Goal: Task Accomplishment & Management: Use online tool/utility

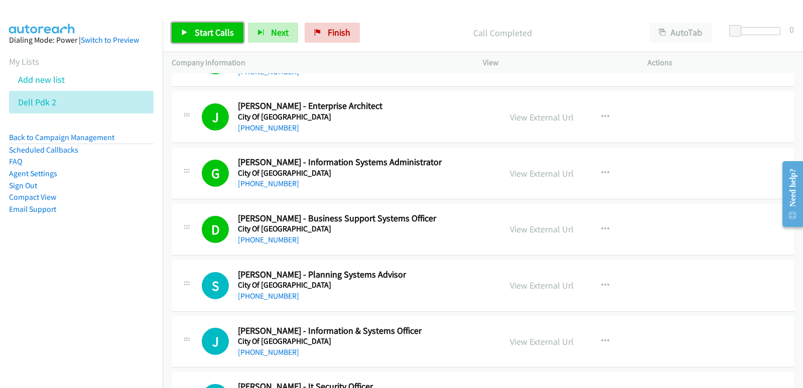
click at [220, 26] on link "Start Calls" at bounding box center [208, 33] width 72 height 20
click at [61, 292] on nav "Dialing Mode: Power | Switch to Preview My Lists Add new list Dell Pdk 2 Back t…" at bounding box center [81, 215] width 163 height 388
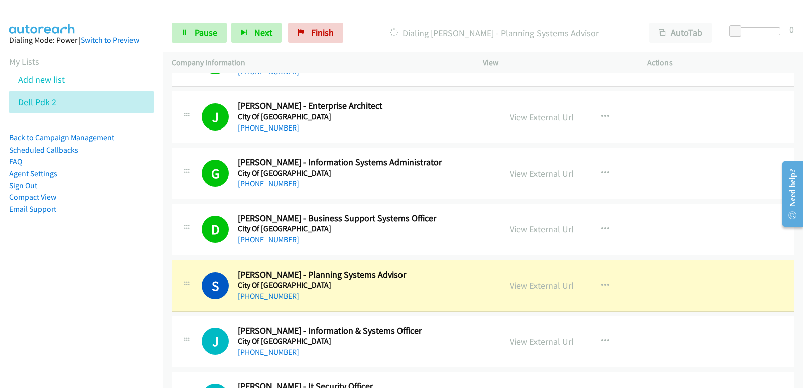
scroll to position [3762, 0]
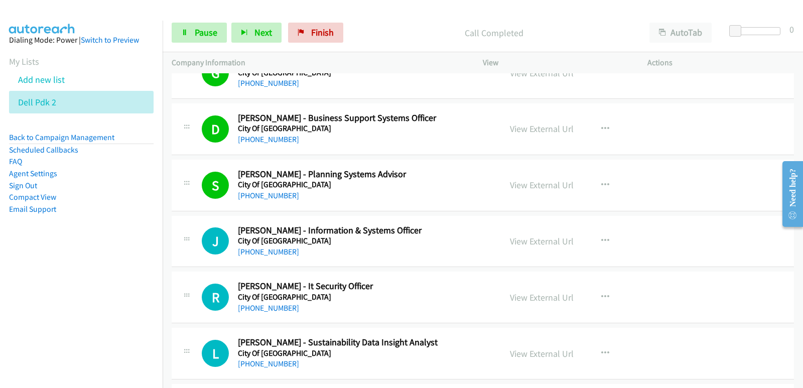
click at [0, 282] on nav "Dialing Mode: Power | Switch to Preview My Lists Add new list Dell Pdk 2 Back t…" at bounding box center [81, 215] width 163 height 388
click at [48, 256] on aside "Dialing Mode: Power | Switch to Preview My Lists Add new list Dell Pdk 2 Back t…" at bounding box center [81, 141] width 163 height 240
click at [71, 311] on nav "Dialing Mode: Power | Switch to Preview My Lists Add new list Dell Pdk 2 Back t…" at bounding box center [81, 215] width 163 height 388
click at [70, 303] on nav "Dialing Mode: Power | Switch to Preview My Lists Add new list Dell Pdk 2 Back t…" at bounding box center [81, 215] width 163 height 388
click at [43, 255] on aside "Dialing Mode: Power | Switch to Preview My Lists Add new list Dell Pdk 2 Back t…" at bounding box center [81, 141] width 163 height 240
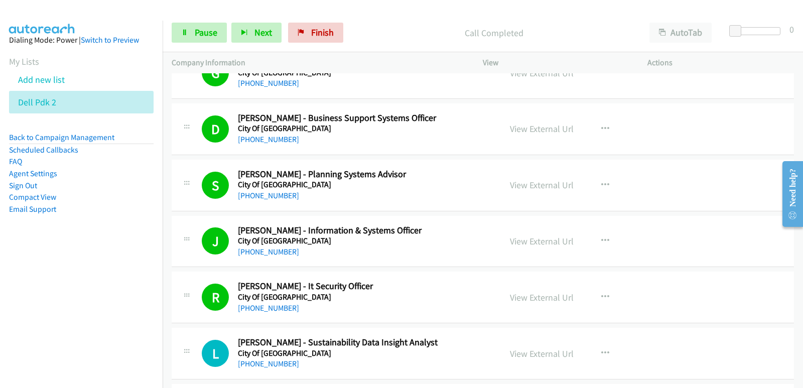
click at [43, 255] on aside "Dialing Mode: Power | Switch to Preview My Lists Add new list Dell Pdk 2 Back t…" at bounding box center [81, 141] width 163 height 240
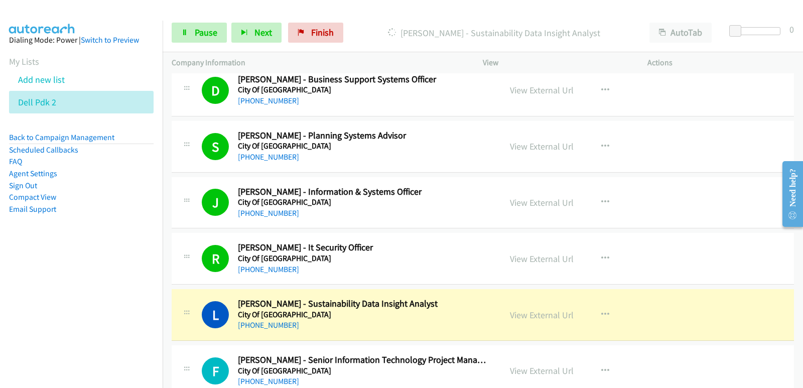
scroll to position [3812, 0]
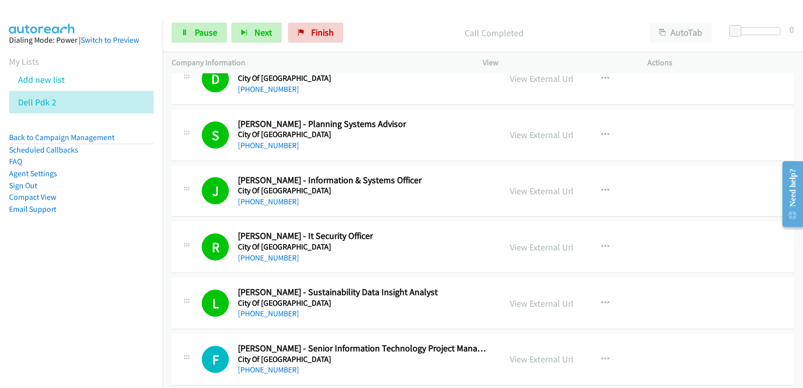
click at [0, 280] on nav "Dialing Mode: Power | Switch to Preview My Lists Add new list Dell Pdk 2 Back t…" at bounding box center [81, 215] width 163 height 388
click at [6, 277] on nav "Dialing Mode: Power | Switch to Preview My Lists Add new list Dell Pdk 2 Back t…" at bounding box center [81, 215] width 163 height 388
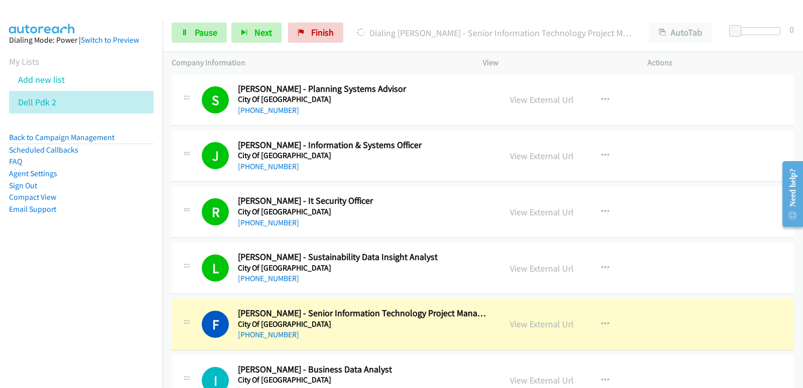
scroll to position [3863, 0]
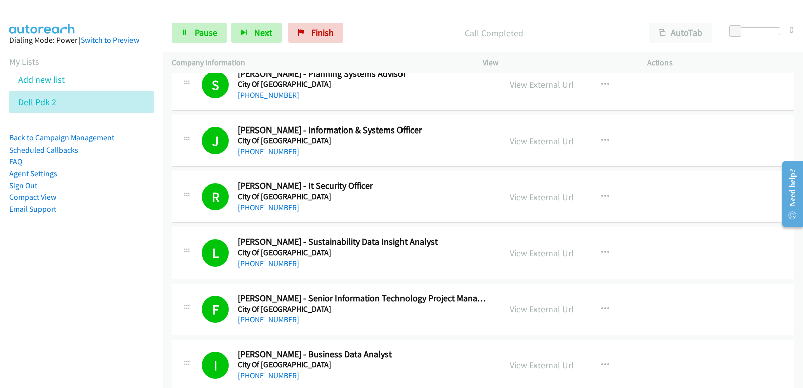
click at [28, 258] on aside "Dialing Mode: Power | Switch to Preview My Lists Add new list Dell Pdk 2 Back t…" at bounding box center [81, 141] width 163 height 240
drag, startPoint x: 43, startPoint y: 284, endPoint x: 48, endPoint y: 281, distance: 6.3
click at [43, 285] on nav "Dialing Mode: Power | Switch to Preview My Lists Add new list Dell Pdk 2 Back t…" at bounding box center [81, 215] width 163 height 388
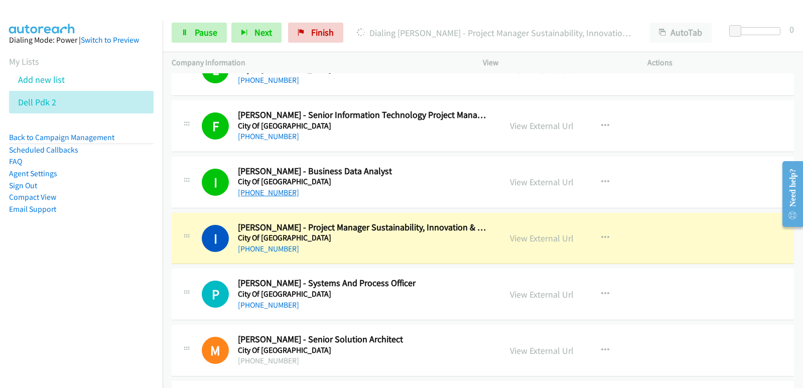
scroll to position [4063, 0]
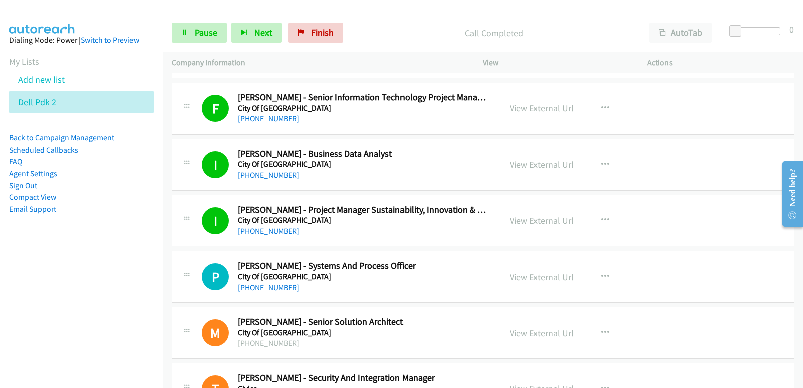
click at [21, 227] on aside "Dialing Mode: Power | Switch to Preview My Lists Add new list Dell Pdk 2 Back t…" at bounding box center [81, 141] width 163 height 240
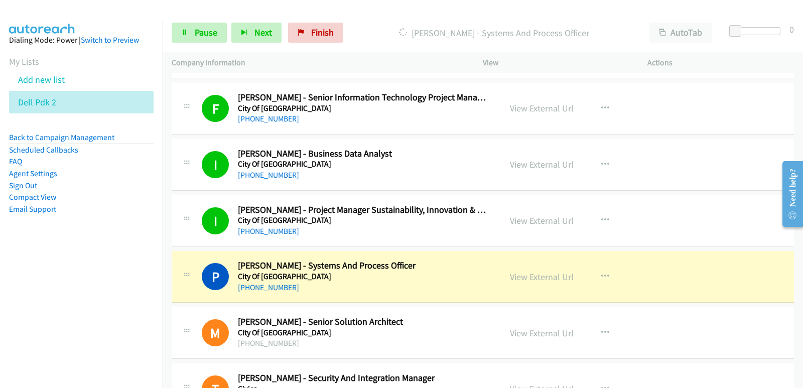
click at [23, 326] on nav "Dialing Mode: Power | Switch to Preview My Lists Add new list Dell Pdk 2 Back t…" at bounding box center [81, 215] width 163 height 388
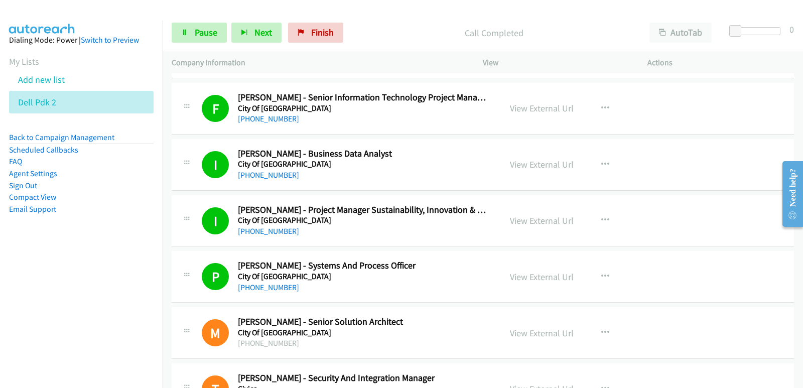
click at [37, 266] on nav "Dialing Mode: Power | Switch to Preview My Lists Add new list Dell Pdk 2 Back t…" at bounding box center [81, 215] width 163 height 388
click at [36, 262] on nav "Dialing Mode: Power | Switch to Preview My Lists Add new list Dell Pdk 2 Back t…" at bounding box center [81, 215] width 163 height 388
click at [120, 269] on nav "Dialing Mode: Power | Switch to Preview My Lists Add new list Dell Pdk 2 Back t…" at bounding box center [81, 215] width 163 height 388
click at [34, 256] on aside "Dialing Mode: Power | Switch to Preview My Lists Add new list Dell Pdk 2 Back t…" at bounding box center [81, 141] width 163 height 240
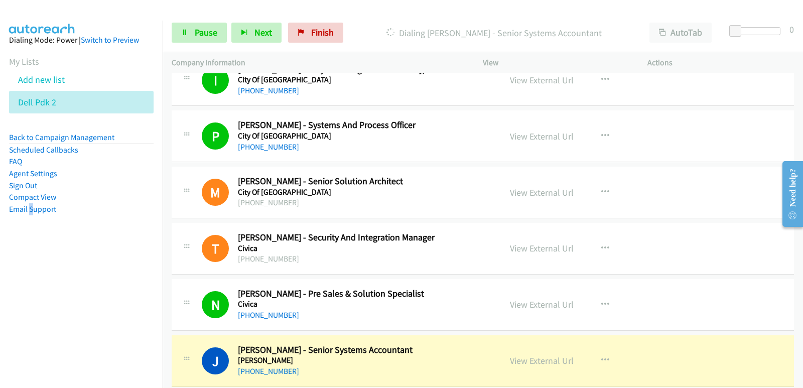
scroll to position [4264, 0]
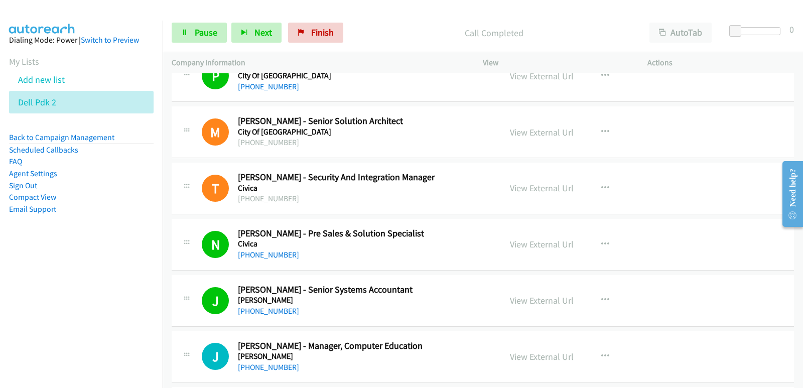
click at [64, 272] on nav "Dialing Mode: Power | Switch to Preview My Lists Add new list Dell Pdk 2 Back t…" at bounding box center [81, 215] width 163 height 388
click at [3, 275] on nav "Dialing Mode: Power | Switch to Preview My Lists Add new list Dell Pdk 2 Back t…" at bounding box center [81, 215] width 163 height 388
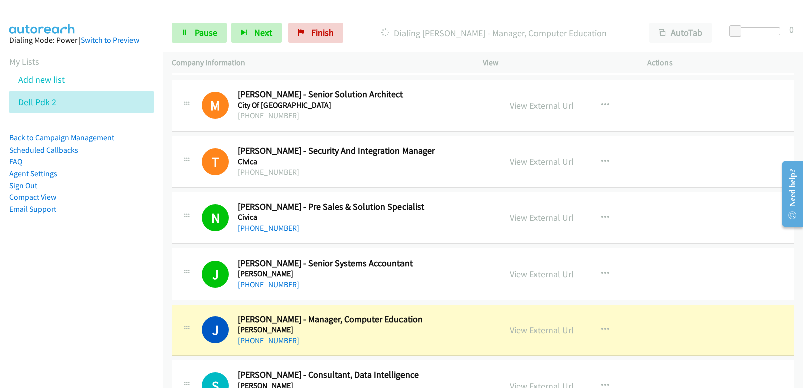
scroll to position [4314, 0]
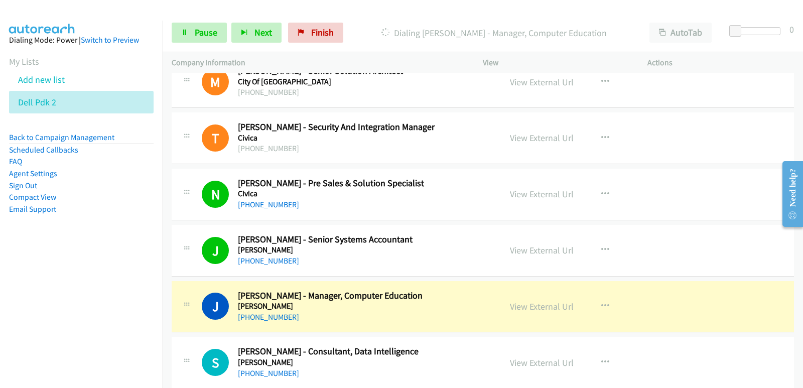
click at [51, 280] on nav "Dialing Mode: Power | Switch to Preview My Lists Add new list Dell Pdk 2 Back t…" at bounding box center [81, 215] width 163 height 388
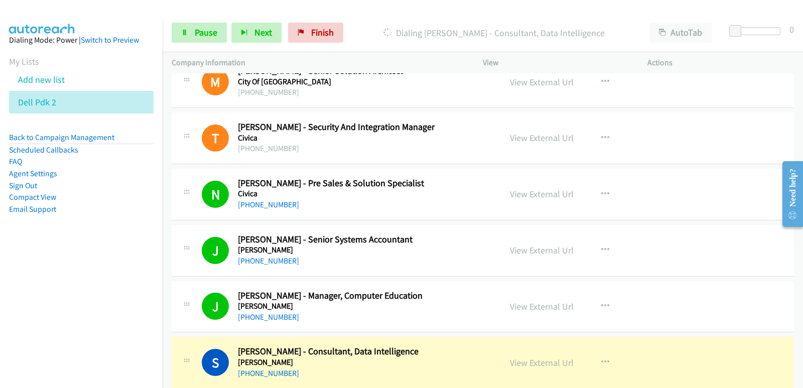
drag, startPoint x: 0, startPoint y: 240, endPoint x: 7, endPoint y: 234, distance: 8.5
click at [2, 239] on aside "Dialing Mode: Power | Switch to Preview My Lists Add new list Dell Pdk 2 Back t…" at bounding box center [81, 141] width 163 height 240
click at [210, 28] on span "Pause" at bounding box center [206, 33] width 23 height 12
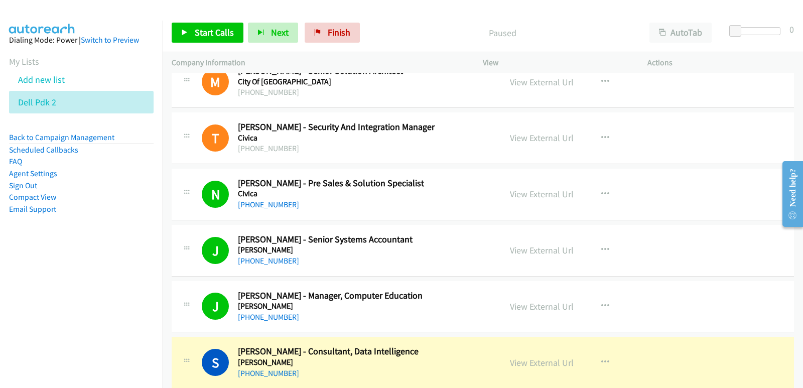
click at [44, 275] on nav "Dialing Mode: Power | Switch to Preview My Lists Add new list Dell Pdk 2 Back t…" at bounding box center [81, 215] width 163 height 388
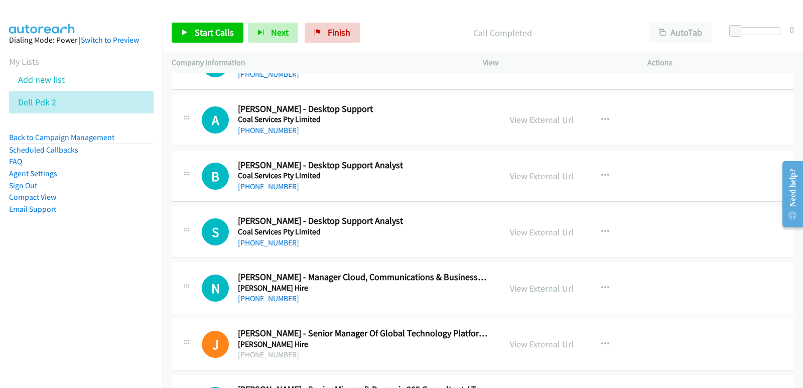
scroll to position [5167, 0]
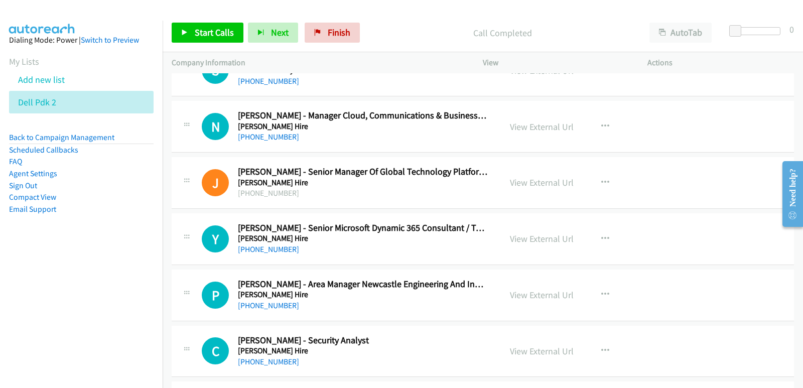
drag, startPoint x: 799, startPoint y: 156, endPoint x: 767, endPoint y: 243, distance: 92.8
click html "Need help? Resource Center AutoReach Help Help Get the help you need from our k…"
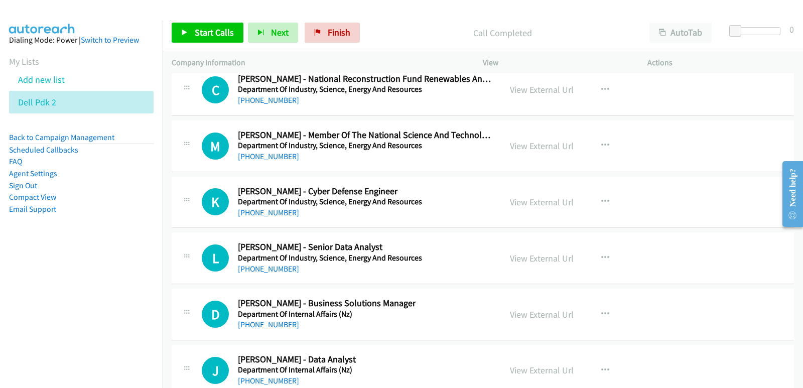
scroll to position [21455, 0]
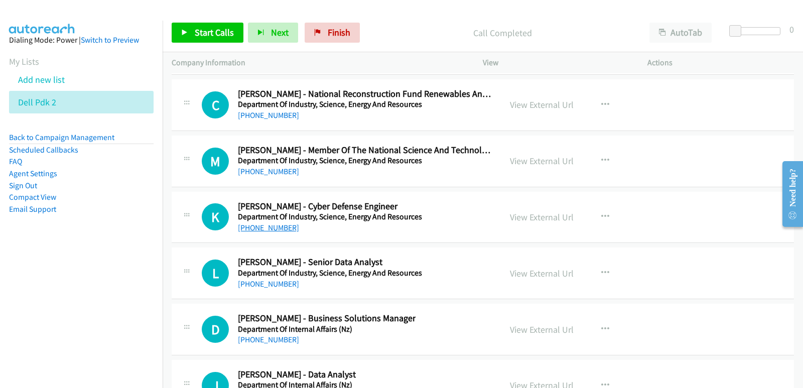
click at [286, 229] on link "+61 2 9199 0999" at bounding box center [268, 228] width 61 height 10
click at [20, 283] on nav "Dialing Mode: Power | Switch to Preview My Lists Add new list Dell Pdk 2 Back t…" at bounding box center [81, 215] width 163 height 388
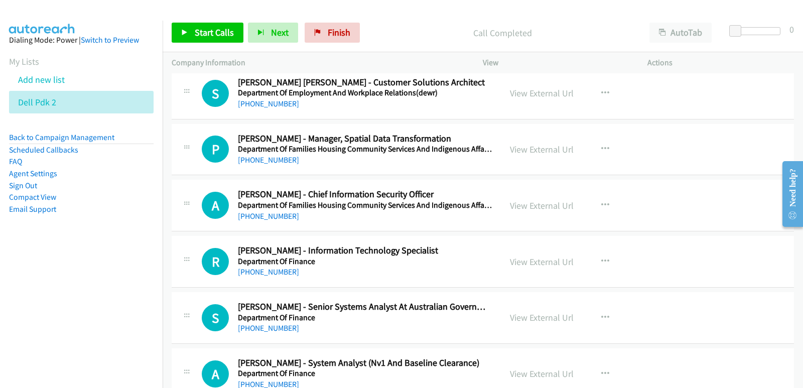
scroll to position [20903, 0]
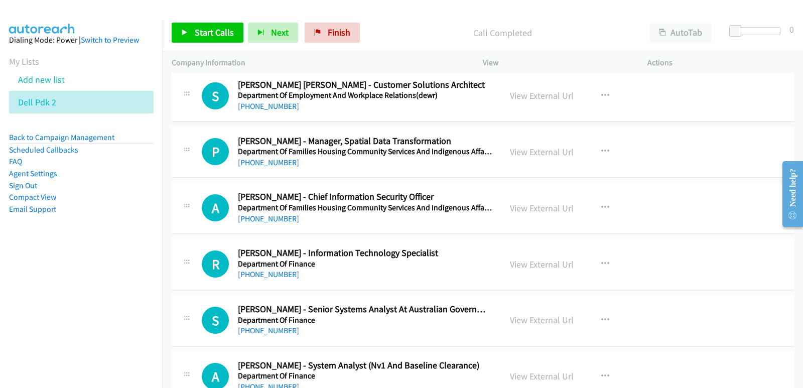
click at [504, 263] on div "View External Url View External Url Schedule/Manage Callback Start Calls Here R…" at bounding box center [588, 263] width 174 height 33
click at [512, 266] on link "View External Url" at bounding box center [542, 264] width 64 height 12
click at [282, 277] on link "+61 407 525 852" at bounding box center [268, 274] width 61 height 10
click at [17, 327] on nav "Dialing Mode: Power | Switch to Preview My Lists Add new list Dell Pdk 2 Back t…" at bounding box center [81, 215] width 163 height 388
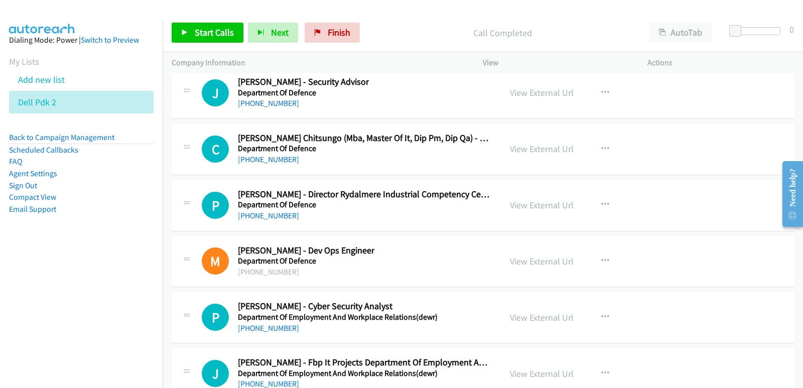
scroll to position [20502, 0]
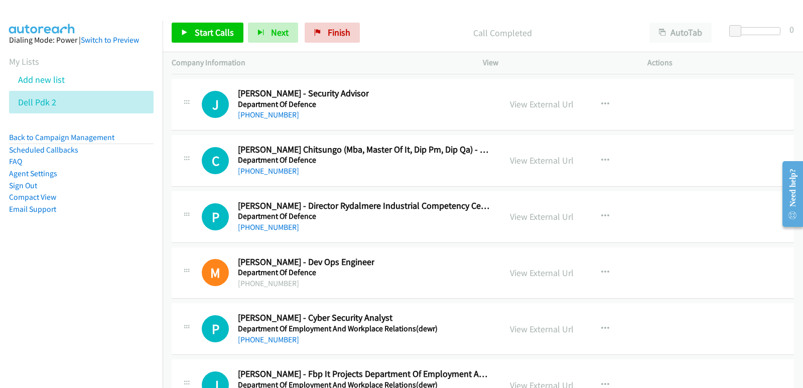
click at [527, 288] on div "View External Url View External Url Schedule/Manage Callback Start Calls Here R…" at bounding box center [588, 272] width 174 height 33
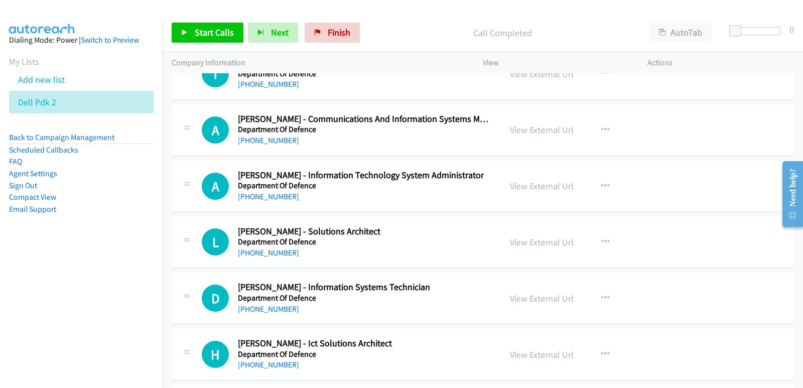
scroll to position [19900, 0]
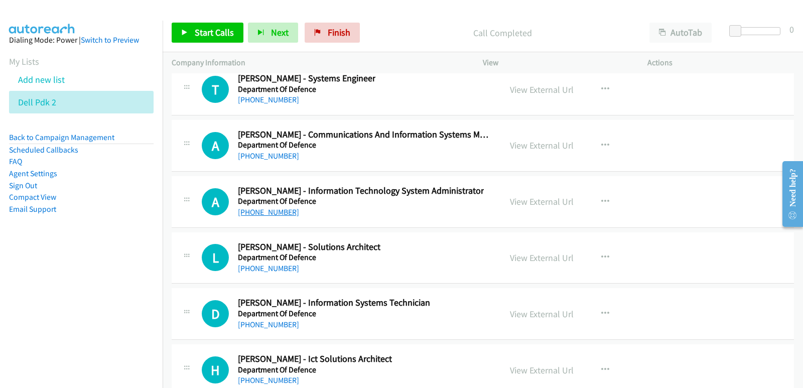
click at [253, 216] on link "+61 2 8667 1315" at bounding box center [268, 212] width 61 height 10
click at [48, 306] on nav "Dialing Mode: Power | Switch to Preview My Lists Add new list Dell Pdk 2 Back t…" at bounding box center [81, 215] width 163 height 388
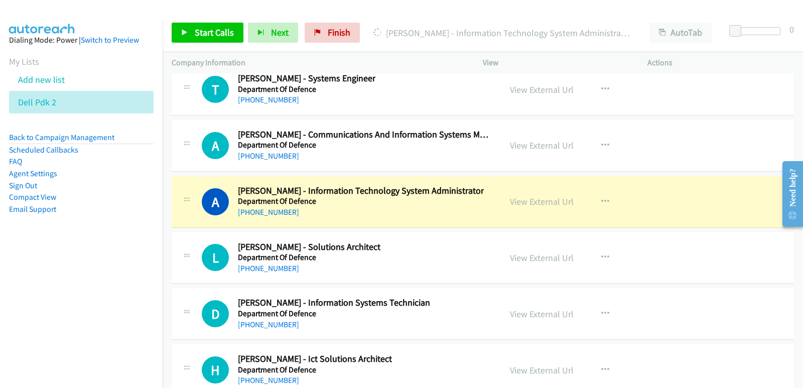
click at [68, 322] on nav "Dialing Mode: Power | Switch to Preview My Lists Add new list Dell Pdk 2 Back t…" at bounding box center [81, 215] width 163 height 388
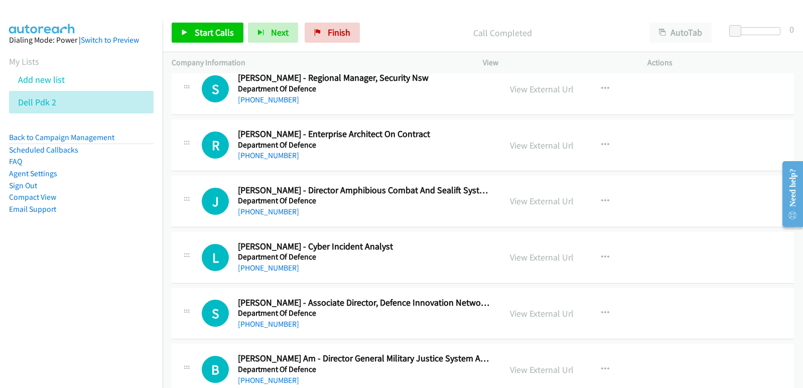
scroll to position [18896, 0]
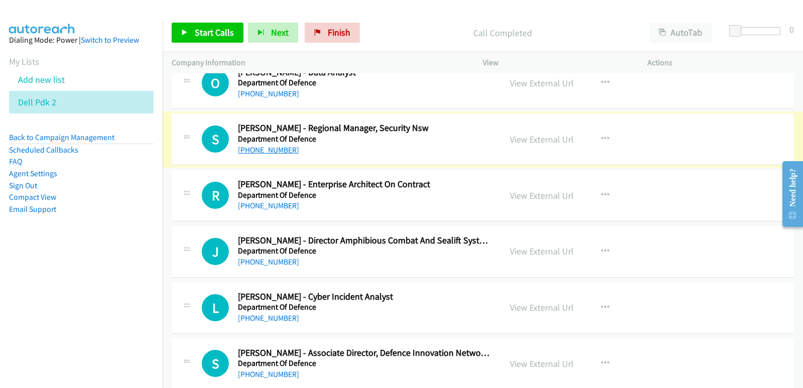
click at [279, 149] on link "+61 477 711 792" at bounding box center [268, 150] width 61 height 10
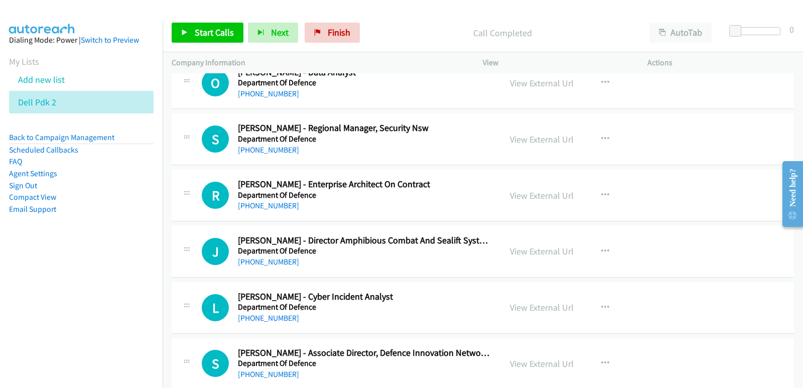
drag, startPoint x: 44, startPoint y: 301, endPoint x: 116, endPoint y: 297, distance: 72.3
click at [44, 301] on nav "Dialing Mode: Power | Switch to Preview My Lists Add new list Dell Pdk 2 Back t…" at bounding box center [81, 215] width 163 height 388
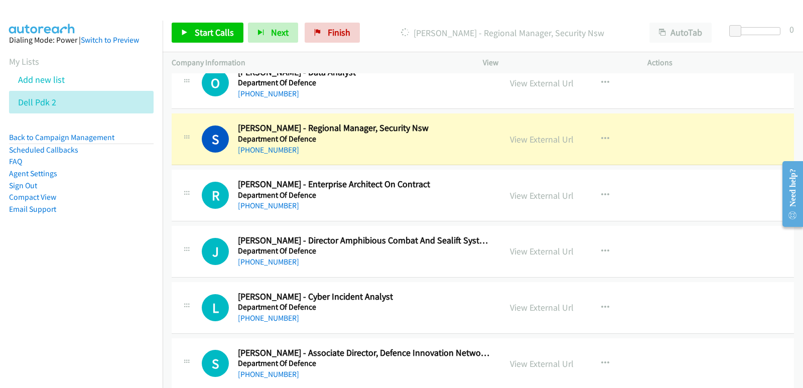
drag, startPoint x: 15, startPoint y: 293, endPoint x: 33, endPoint y: 292, distance: 18.1
click at [15, 292] on nav "Dialing Mode: Power | Switch to Preview My Lists Add new list Dell Pdk 2 Back t…" at bounding box center [81, 215] width 163 height 388
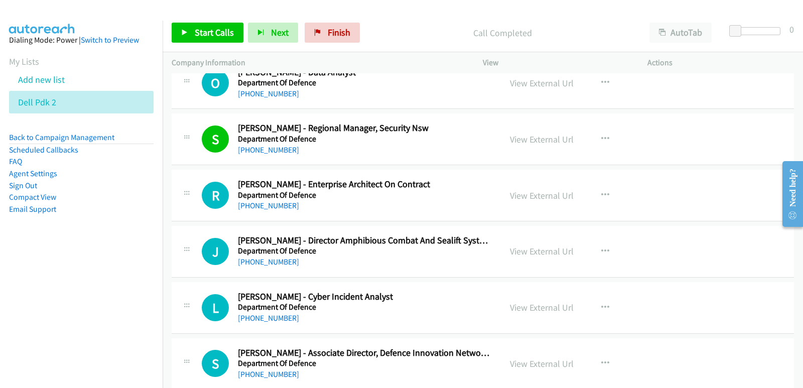
click at [73, 290] on nav "Dialing Mode: Power | Switch to Preview My Lists Add new list Dell Pdk 2 Back t…" at bounding box center [81, 215] width 163 height 388
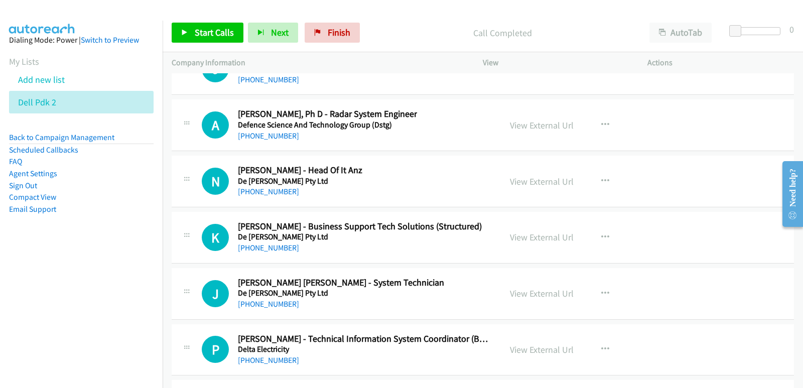
scroll to position [17090, 0]
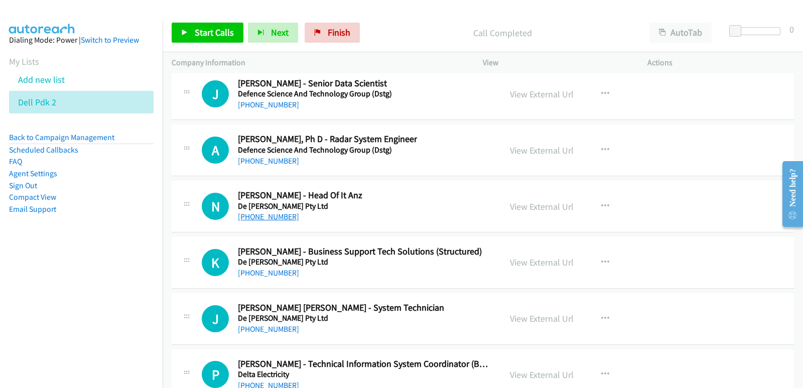
click at [279, 219] on link "+61 490 302 053" at bounding box center [268, 217] width 61 height 10
click at [57, 241] on aside "Dialing Mode: Power | Switch to Preview My Lists Add new list Dell Pdk 2 Back t…" at bounding box center [81, 141] width 163 height 240
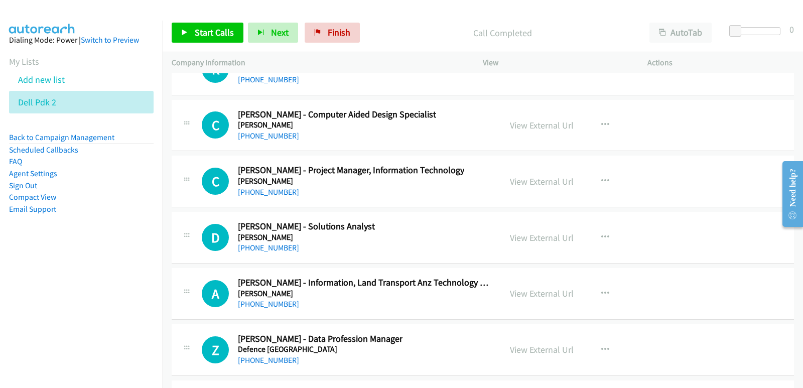
scroll to position [16438, 0]
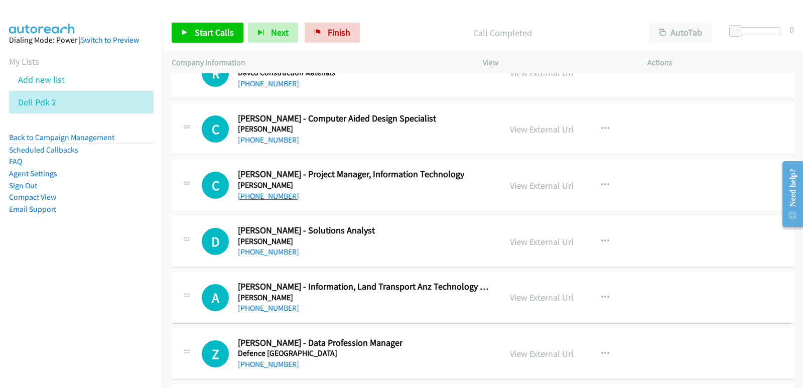
click at [285, 198] on link "+61 409 730 808" at bounding box center [268, 196] width 61 height 10
click at [13, 247] on aside "Dialing Mode: Power | Switch to Preview My Lists Add new list Dell Pdk 2 Back t…" at bounding box center [81, 141] width 163 height 240
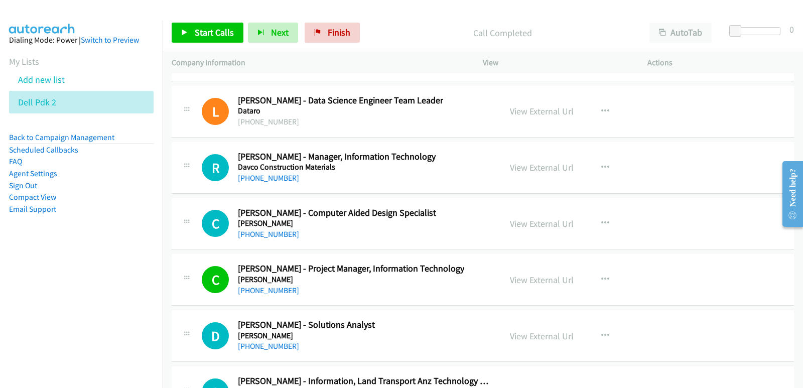
scroll to position [16338, 0]
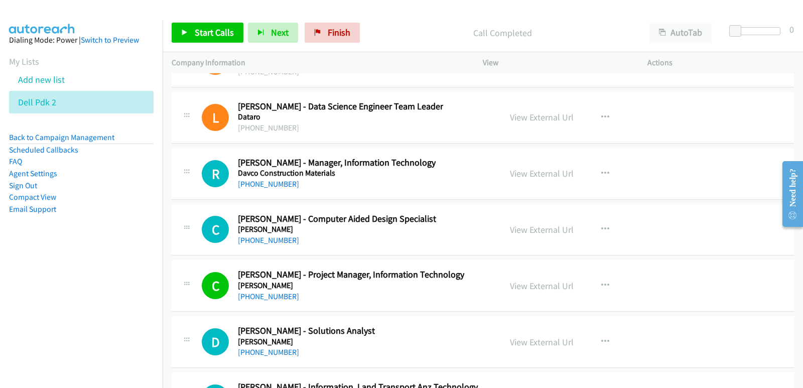
drag, startPoint x: 268, startPoint y: 185, endPoint x: 342, endPoint y: 279, distance: 119.4
click at [267, 185] on link "+61 2 9616 3003" at bounding box center [268, 184] width 61 height 10
drag, startPoint x: 50, startPoint y: 285, endPoint x: 147, endPoint y: 305, distance: 99.4
click at [52, 285] on nav "Dialing Mode: Power | Switch to Preview My Lists Add new list Dell Pdk 2 Back t…" at bounding box center [81, 215] width 163 height 388
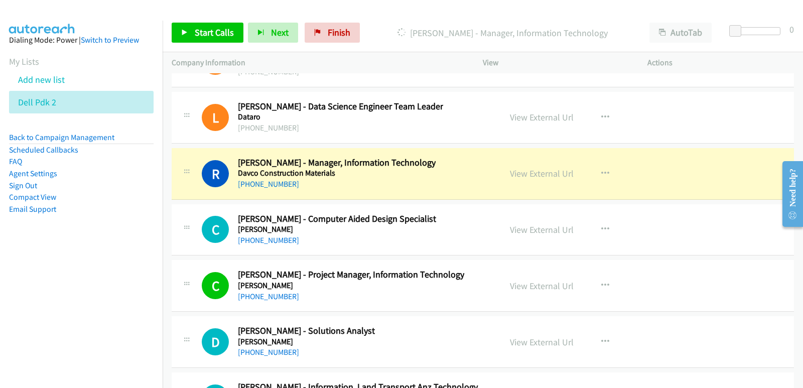
click at [74, 312] on nav "Dialing Mode: Power | Switch to Preview My Lists Add new list Dell Pdk 2 Back t…" at bounding box center [81, 215] width 163 height 388
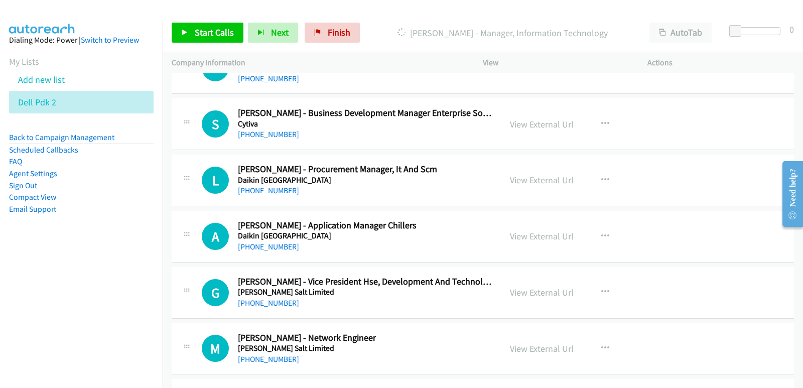
scroll to position [15937, 0]
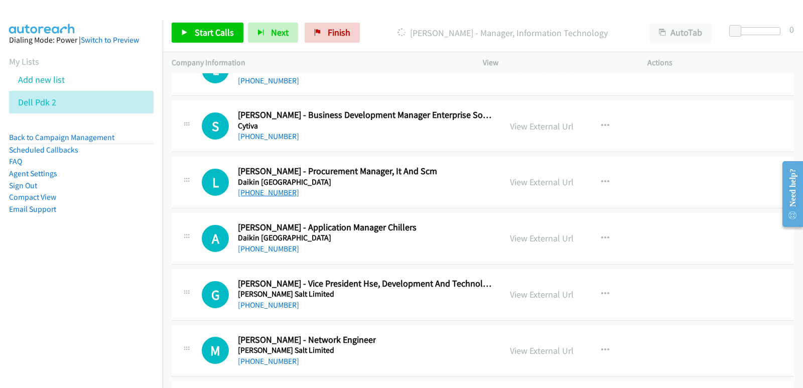
click at [275, 195] on link "+61 402 623 077" at bounding box center [268, 193] width 61 height 10
click at [0, 303] on nav "Dialing Mode: Power | Switch to Preview My Lists Add new list Dell Pdk 2 Back t…" at bounding box center [81, 215] width 163 height 388
click at [0, 314] on nav "Dialing Mode: Power | Switch to Preview My Lists Add new list Dell Pdk 2 Back t…" at bounding box center [81, 215] width 163 height 388
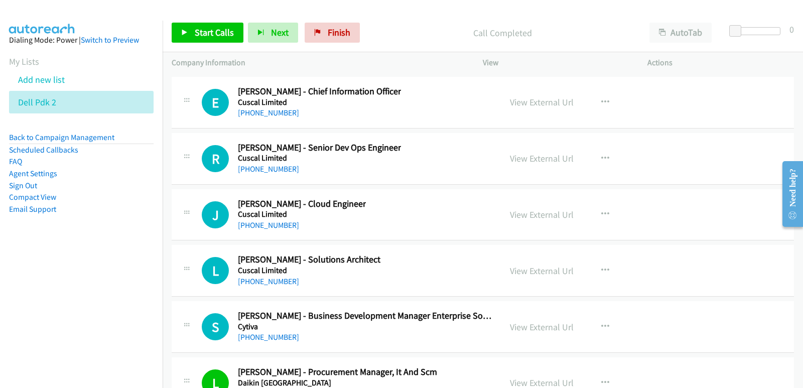
scroll to position [15686, 0]
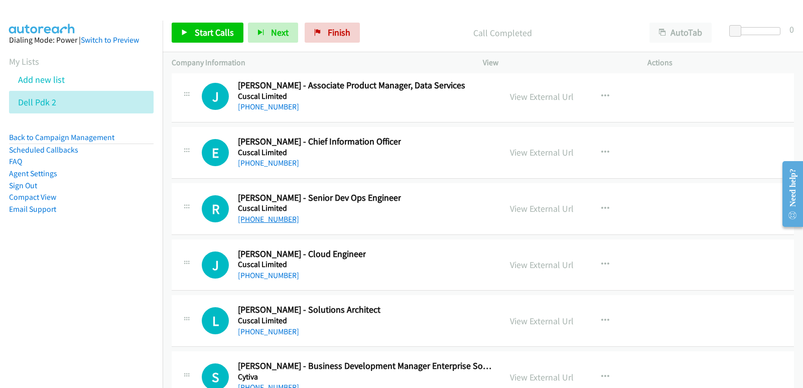
click at [262, 221] on link "+61 2 8299 9000" at bounding box center [268, 219] width 61 height 10
drag, startPoint x: 45, startPoint y: 294, endPoint x: 68, endPoint y: 294, distance: 23.6
click at [45, 293] on nav "Dialing Mode: Power | Switch to Preview My Lists Add new list Dell Pdk 2 Back t…" at bounding box center [81, 215] width 163 height 388
click at [0, 272] on nav "Dialing Mode: Power | Switch to Preview My Lists Add new list Dell Pdk 2 Back t…" at bounding box center [81, 215] width 163 height 388
drag, startPoint x: 210, startPoint y: 134, endPoint x: 139, endPoint y: 217, distance: 108.9
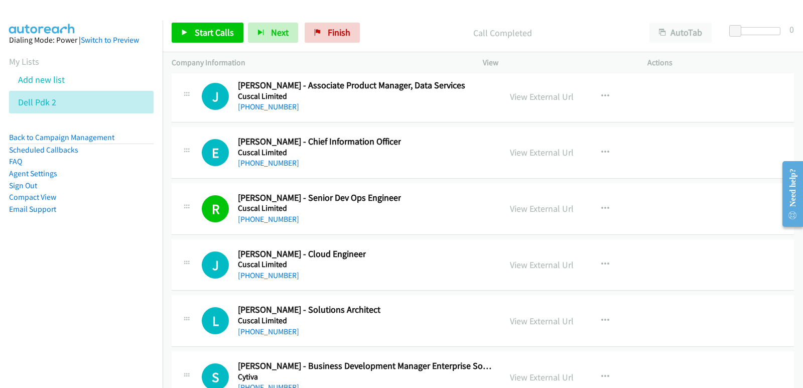
click at [140, 217] on aside "Dialing Mode: Power | Switch to Preview My Lists Add new list Dell Pdk 2 Back t…" at bounding box center [81, 141] width 163 height 240
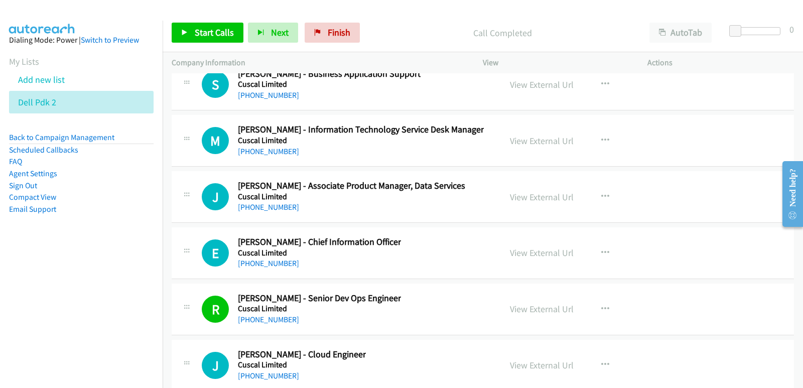
scroll to position [15485, 0]
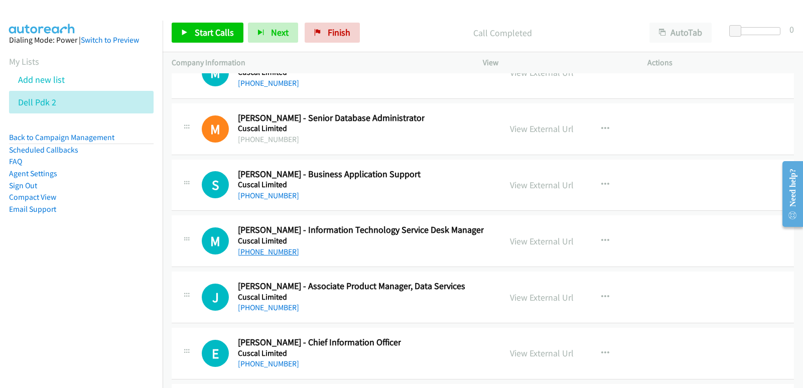
click at [273, 254] on link "+61 468 860 099" at bounding box center [268, 252] width 61 height 10
drag, startPoint x: 33, startPoint y: 279, endPoint x: 42, endPoint y: 277, distance: 9.7
click at [33, 278] on nav "Dialing Mode: Power | Switch to Preview My Lists Add new list Dell Pdk 2 Back t…" at bounding box center [81, 215] width 163 height 388
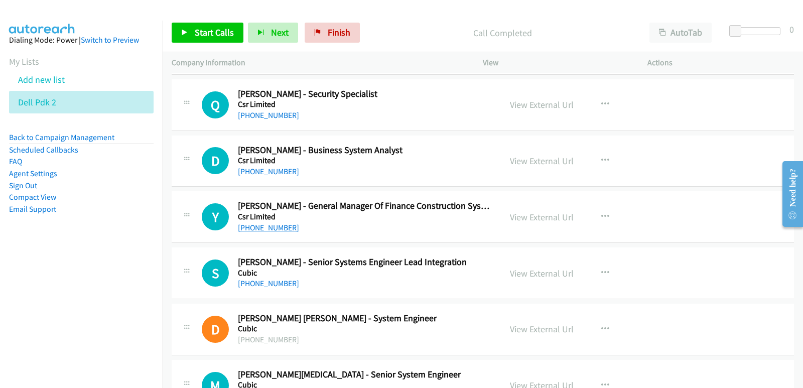
scroll to position [14281, 0]
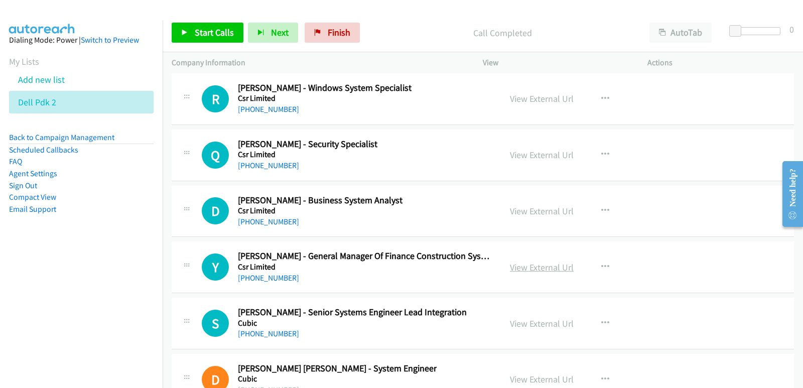
click at [552, 269] on link "View External Url" at bounding box center [542, 267] width 64 height 12
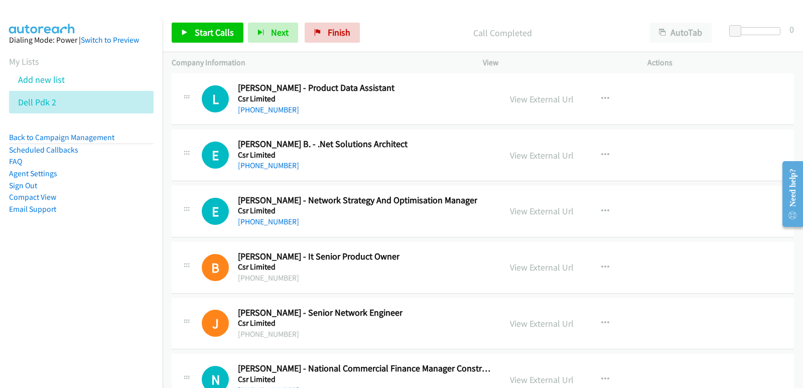
scroll to position [13529, 0]
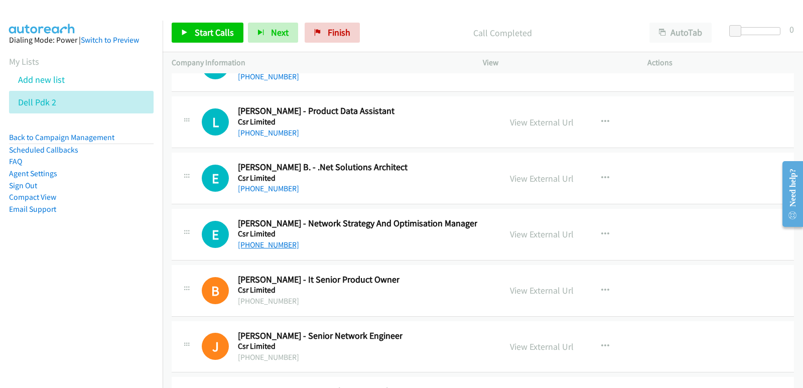
click at [281, 246] on link "+61 2 9938 5622" at bounding box center [268, 245] width 61 height 10
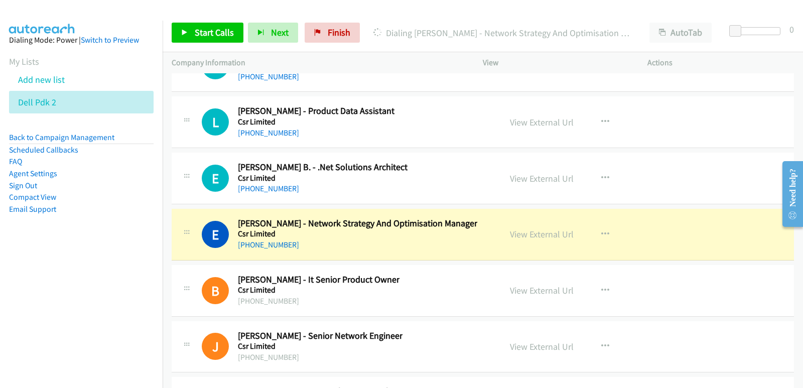
click at [75, 293] on nav "Dialing Mode: Power | Switch to Preview My Lists Add new list Dell Pdk 2 Back t…" at bounding box center [81, 215] width 163 height 388
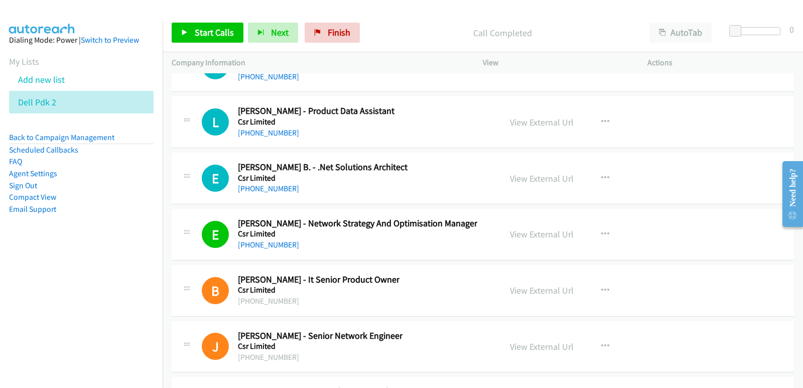
click at [17, 235] on aside "Dialing Mode: Power | Switch to Preview My Lists Add new list Dell Pdk 2 Back t…" at bounding box center [81, 141] width 163 height 240
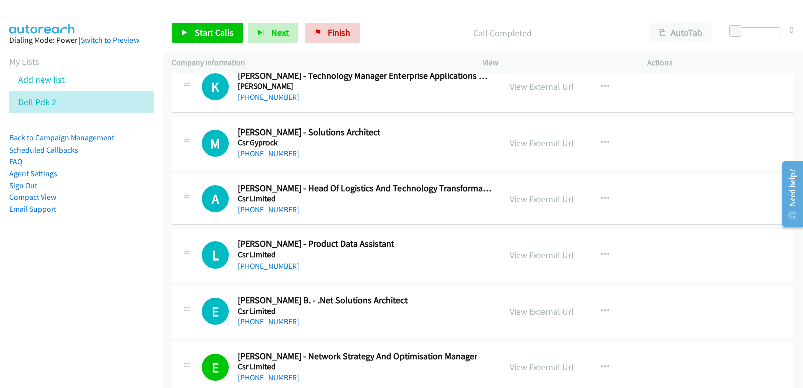
scroll to position [13378, 0]
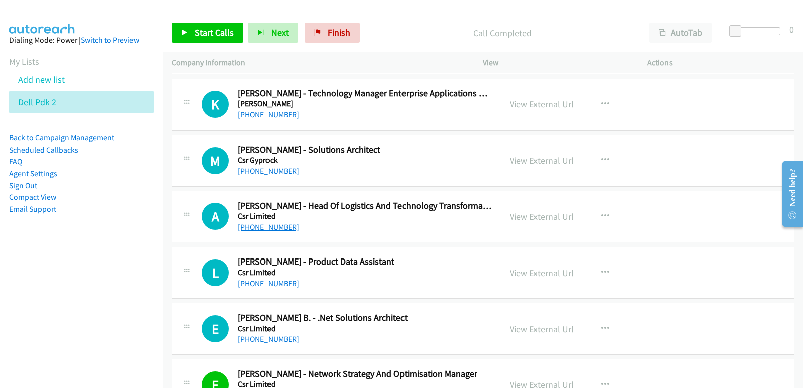
click at [278, 229] on link "+61 2 9853 6869" at bounding box center [268, 227] width 61 height 10
click at [73, 293] on nav "Dialing Mode: Power | Switch to Preview My Lists Add new list Dell Pdk 2 Back t…" at bounding box center [81, 215] width 163 height 388
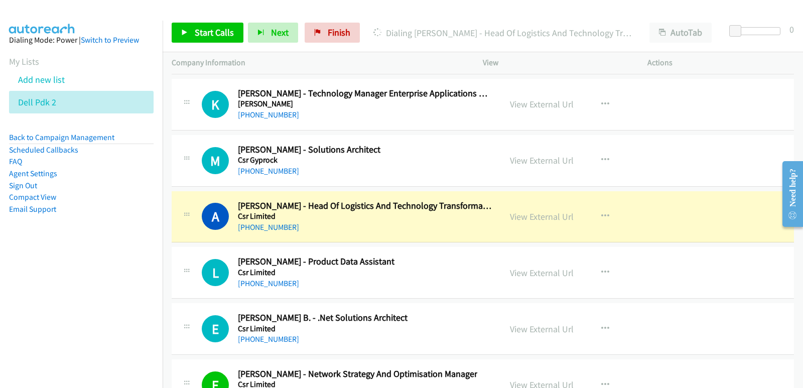
click at [16, 265] on nav "Dialing Mode: Power | Switch to Preview My Lists Add new list Dell Pdk 2 Back t…" at bounding box center [81, 215] width 163 height 388
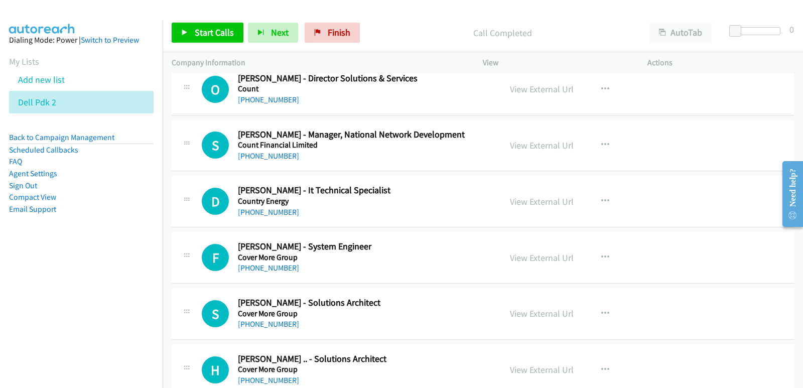
scroll to position [11021, 0]
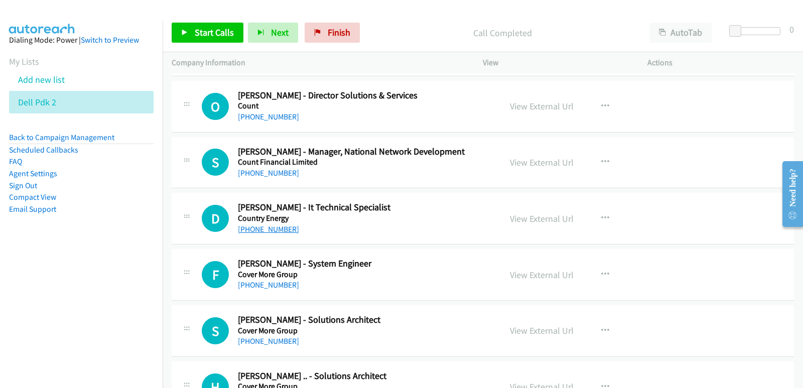
click at [282, 230] on link "+61 2 6338 3569" at bounding box center [268, 229] width 61 height 10
drag, startPoint x: 5, startPoint y: 293, endPoint x: 12, endPoint y: 293, distance: 7.0
click at [6, 293] on nav "Dialing Mode: Power | Switch to Preview My Lists Add new list Dell Pdk 2 Back t…" at bounding box center [81, 215] width 163 height 388
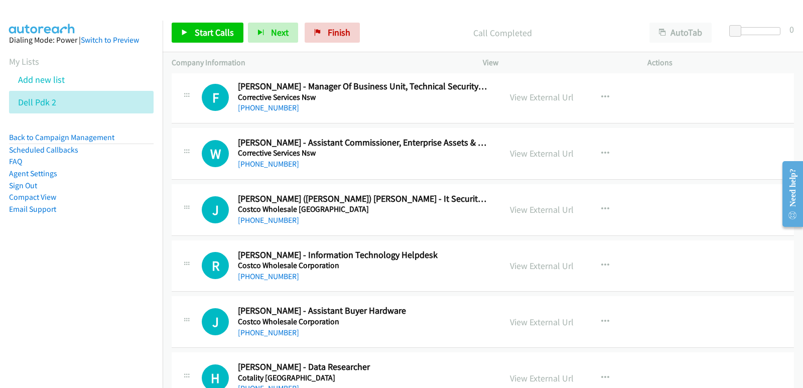
scroll to position [10619, 0]
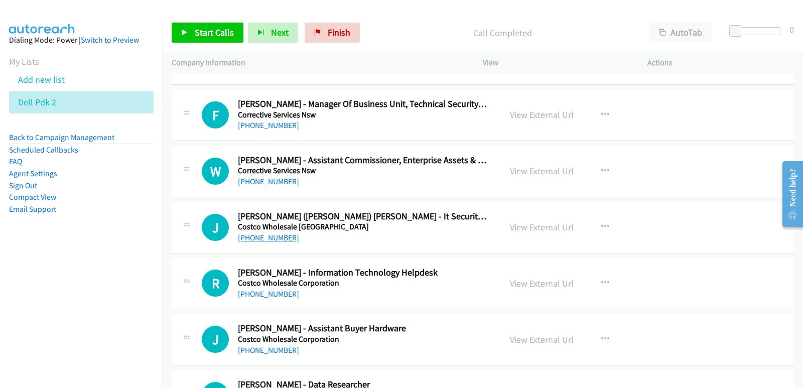
click at [280, 241] on link "+61 2 9469 7924" at bounding box center [268, 238] width 61 height 10
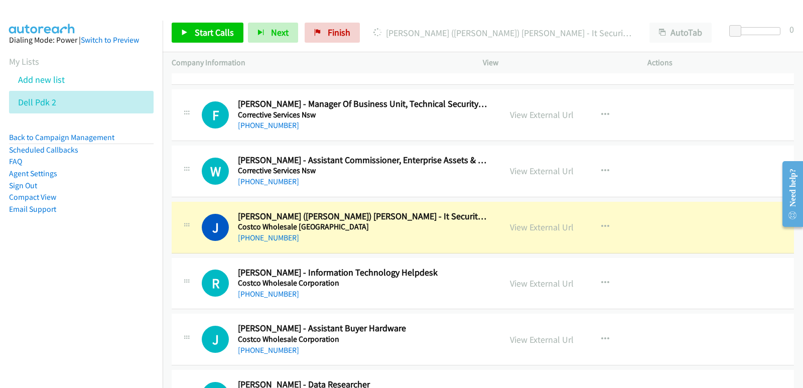
click at [47, 309] on nav "Dialing Mode: Power | Switch to Preview My Lists Add new list Dell Pdk 2 Back t…" at bounding box center [81, 215] width 163 height 388
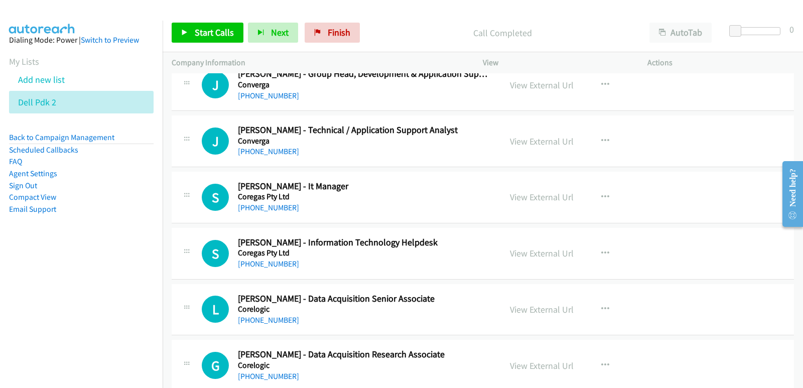
scroll to position [9967, 0]
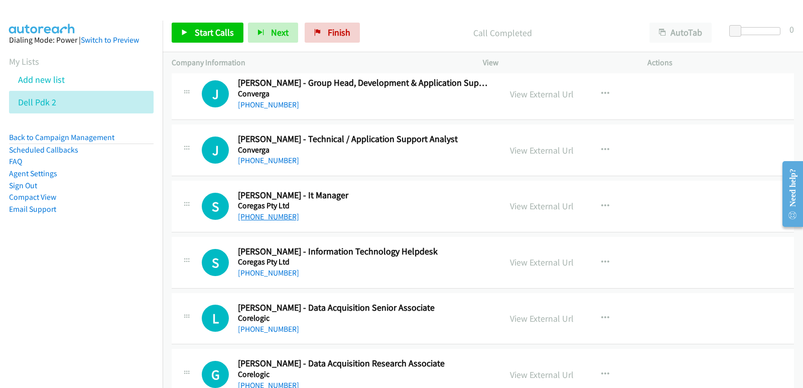
click at [283, 220] on link "+61 421 586 066" at bounding box center [268, 217] width 61 height 10
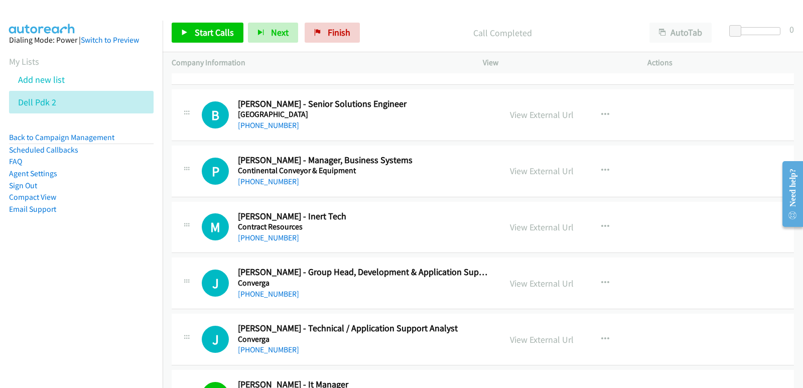
scroll to position [9766, 0]
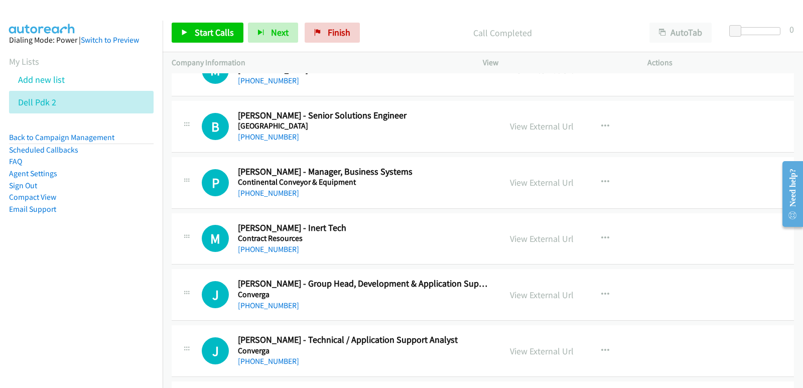
click at [362, 221] on div "M Callback Scheduled Martin Fearon - Inert Tech Contract Resources Australia/Sy…" at bounding box center [483, 239] width 622 height 52
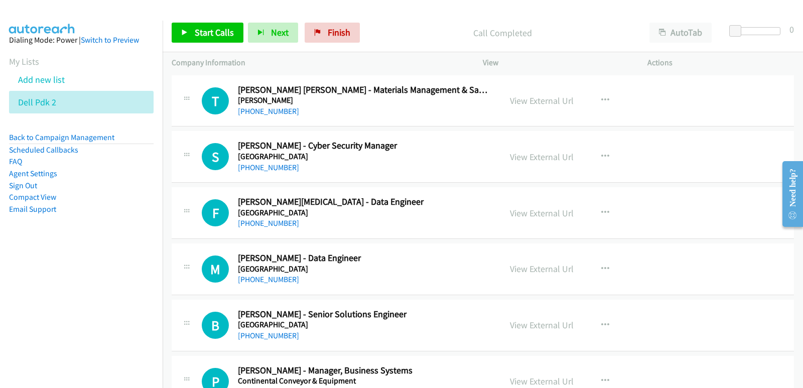
scroll to position [9516, 0]
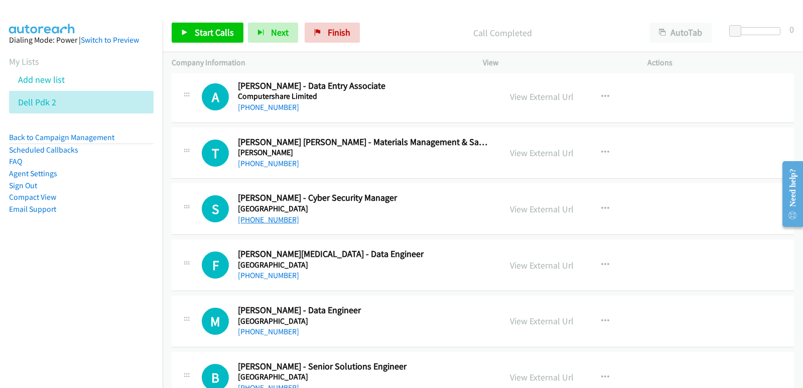
click at [277, 220] on link "+61 436 348 478" at bounding box center [268, 220] width 61 height 10
click at [99, 307] on nav "Dialing Mode: Power | Switch to Preview My Lists Add new list Dell Pdk 2 Back t…" at bounding box center [81, 215] width 163 height 388
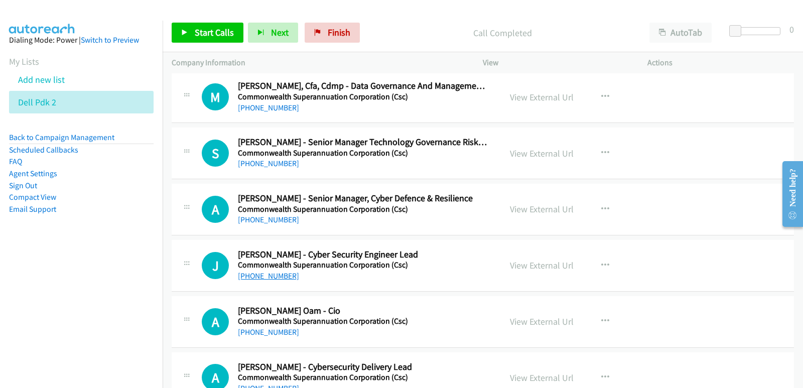
scroll to position [8713, 0]
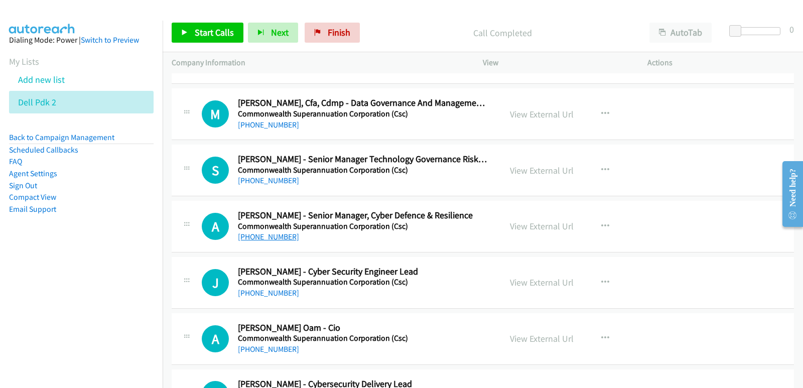
click at [270, 236] on link "+61 2 6272 9000" at bounding box center [268, 237] width 61 height 10
click at [718, 13] on div at bounding box center [397, 19] width 794 height 39
click at [18, 273] on nav "Dialing Mode: Power | Switch to Preview My Lists Add new list Dell Pdk 2 Back t…" at bounding box center [81, 215] width 163 height 388
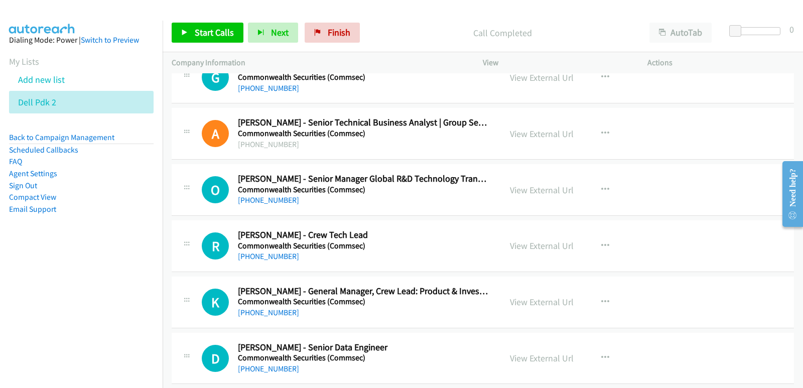
scroll to position [8412, 0]
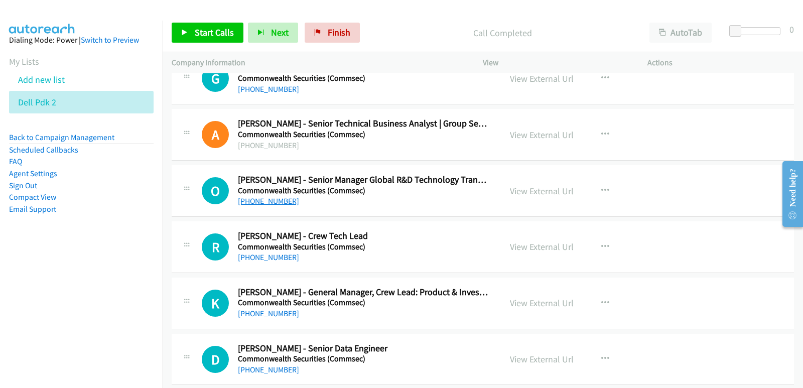
click at [286, 203] on link "+61 424 811 160" at bounding box center [268, 201] width 61 height 10
click at [35, 291] on nav "Dialing Mode: Power | Switch to Preview My Lists Add new list Dell Pdk 2 Back t…" at bounding box center [81, 215] width 163 height 388
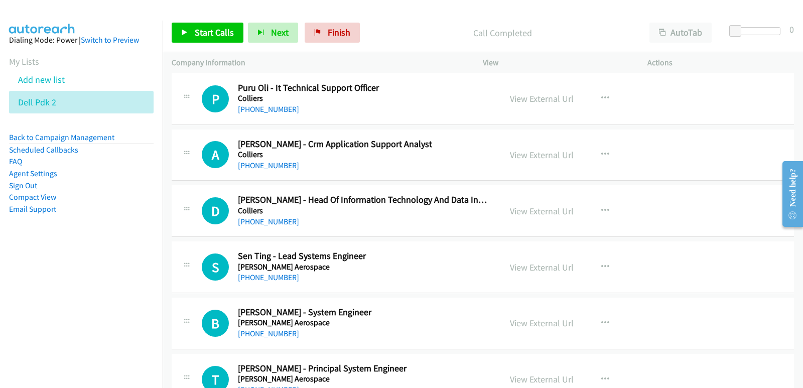
scroll to position [7108, 0]
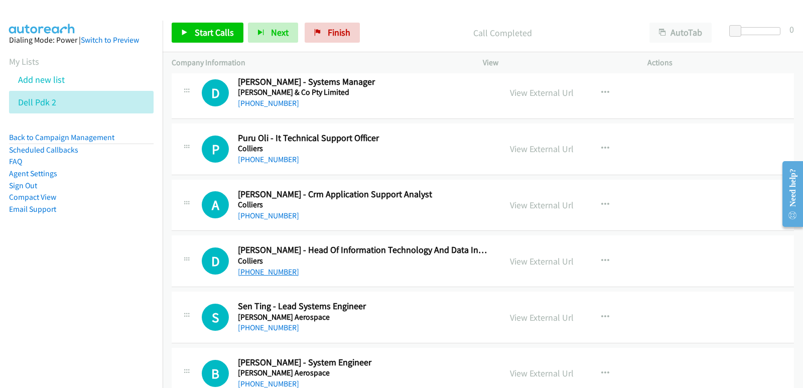
click at [274, 273] on link "+61 422 922 991" at bounding box center [268, 272] width 61 height 10
click at [72, 271] on nav "Dialing Mode: Power | Switch to Preview My Lists Add new list Dell Pdk 2 Back t…" at bounding box center [81, 215] width 163 height 388
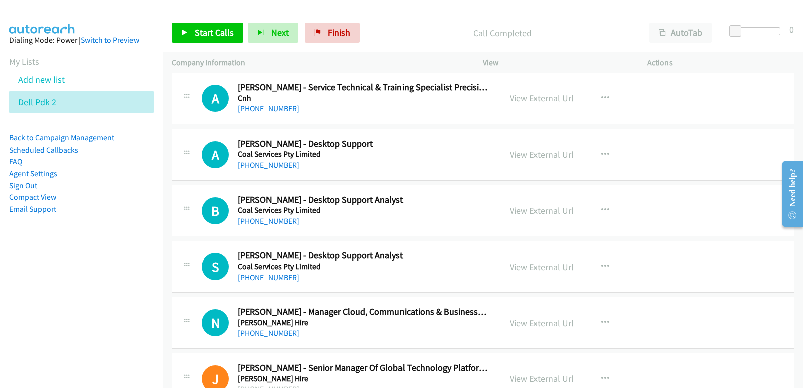
scroll to position [5001, 0]
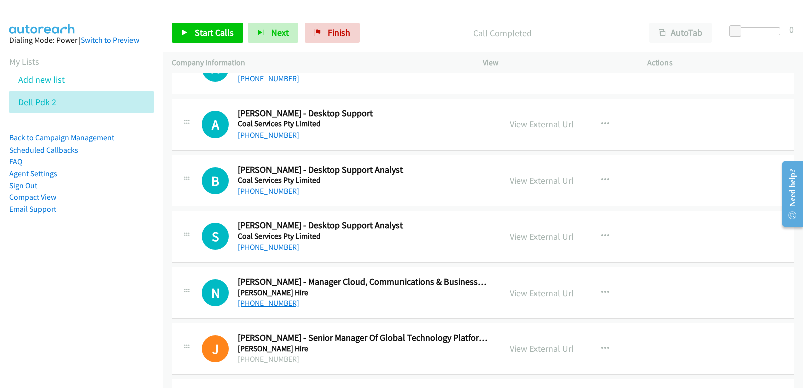
click at [257, 308] on link "+61 404 044 585" at bounding box center [268, 303] width 61 height 10
click at [73, 235] on aside "Dialing Mode: Power | Switch to Preview My Lists Add new list Dell Pdk 2 Back t…" at bounding box center [81, 141] width 163 height 240
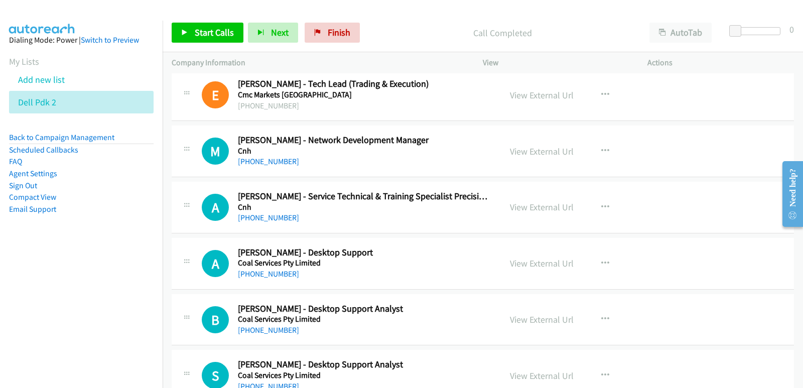
scroll to position [4850, 0]
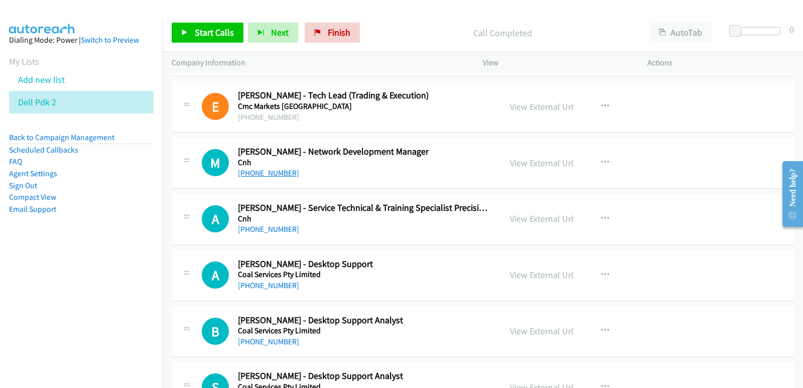
click at [246, 177] on link "+61 2 9673 7777" at bounding box center [268, 173] width 61 height 10
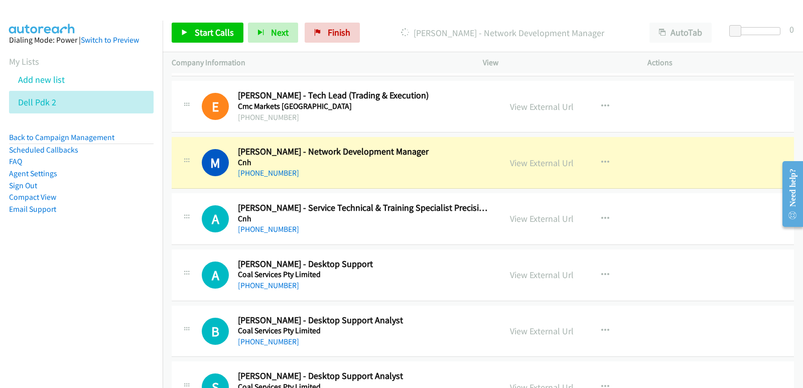
click at [26, 255] on aside "Dialing Mode: Power | Switch to Preview My Lists Add new list Dell Pdk 2 Back t…" at bounding box center [81, 141] width 163 height 240
click at [16, 284] on nav "Dialing Mode: Power | Switch to Preview My Lists Add new list Dell Pdk 2 Back t…" at bounding box center [81, 215] width 163 height 388
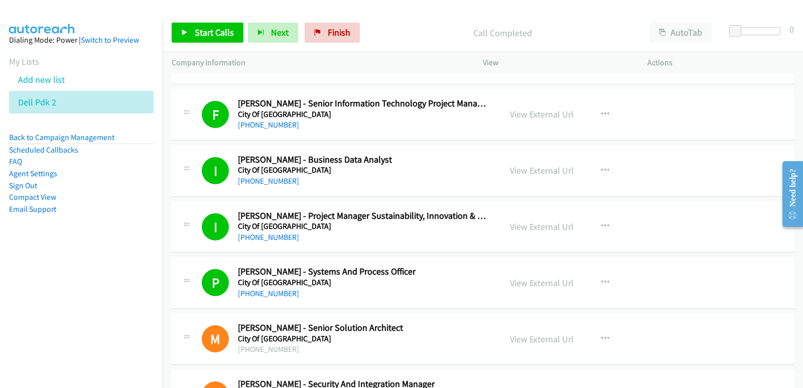
scroll to position [4048, 0]
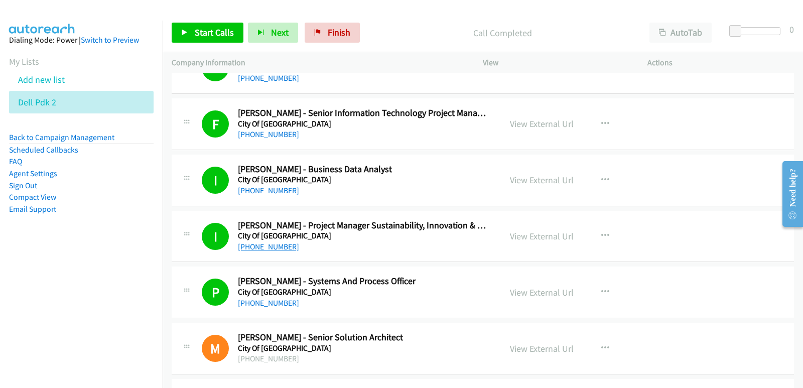
click at [286, 247] on link "+61 478 162 716" at bounding box center [268, 247] width 61 height 10
drag, startPoint x: 0, startPoint y: 272, endPoint x: 20, endPoint y: 266, distance: 20.9
click at [1, 270] on nav "Dialing Mode: Power | Switch to Preview My Lists Add new list Dell Pdk 2 Back t…" at bounding box center [81, 215] width 163 height 388
click at [18, 242] on aside "Dialing Mode: Power | Switch to Preview My Lists Add new list Dell Pdk 2 Back t…" at bounding box center [81, 141] width 163 height 240
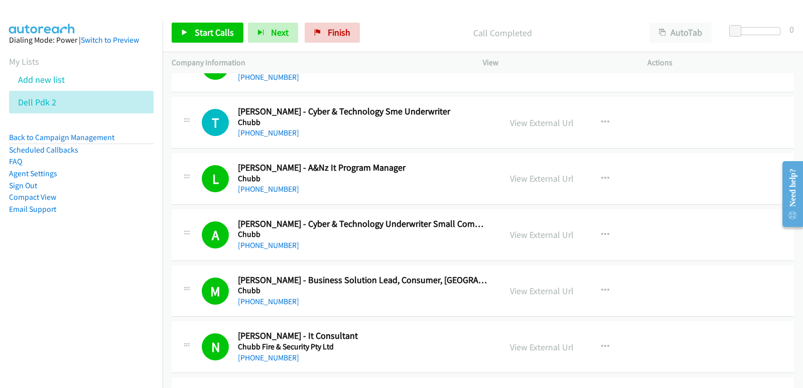
scroll to position [386, 0]
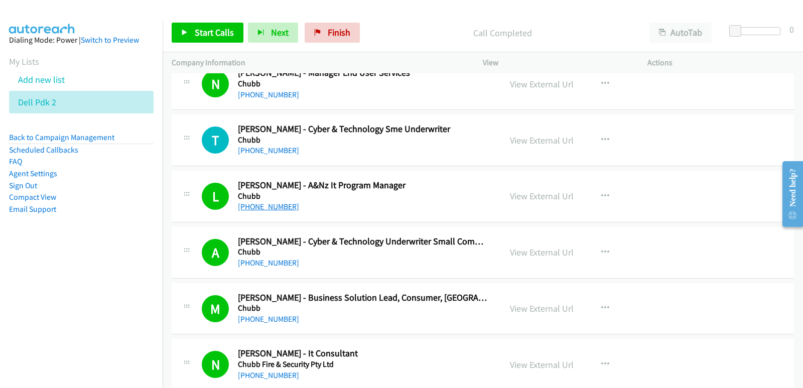
click at [255, 208] on link "+61 450 229 510" at bounding box center [268, 207] width 61 height 10
click at [51, 247] on aside "Dialing Mode: Power | Switch to Preview My Lists Add new list Dell Pdk 2 Back t…" at bounding box center [81, 141] width 163 height 240
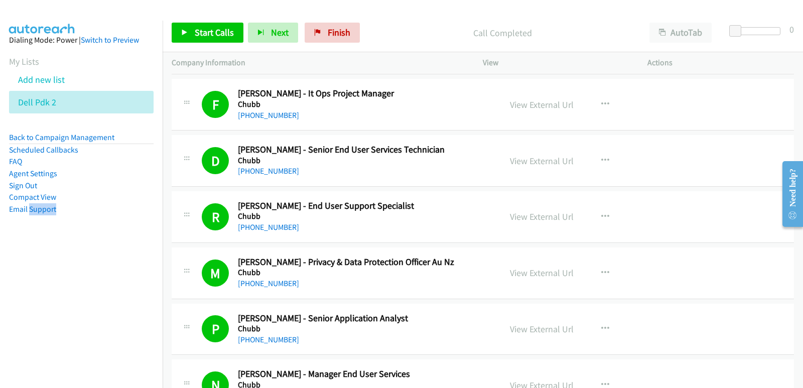
scroll to position [35, 0]
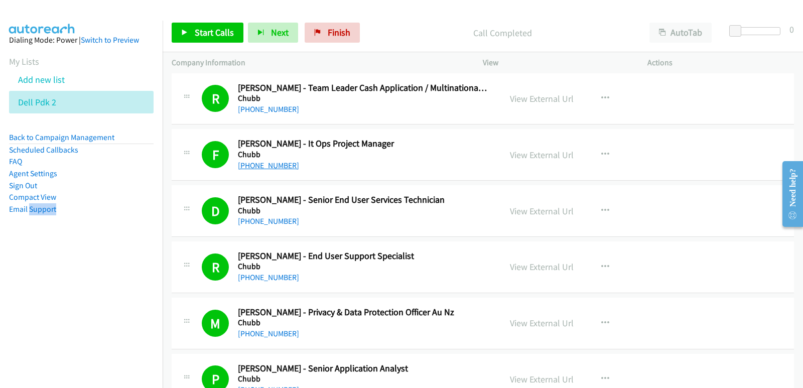
click at [277, 166] on link "+61 413 188 824" at bounding box center [268, 166] width 61 height 10
click at [6, 245] on aside "Dialing Mode: Power | Switch to Preview My Lists Add new list Dell Pdk 2 Back t…" at bounding box center [81, 141] width 163 height 240
drag, startPoint x: 43, startPoint y: 284, endPoint x: 47, endPoint y: 273, distance: 11.7
click at [44, 279] on nav "Dialing Mode: Power | Switch to Preview My Lists Add new list Dell Pdk 2 Back t…" at bounding box center [81, 215] width 163 height 388
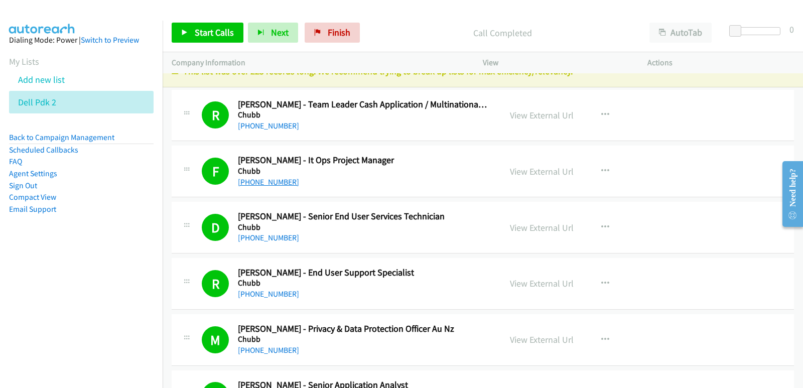
scroll to position [0, 0]
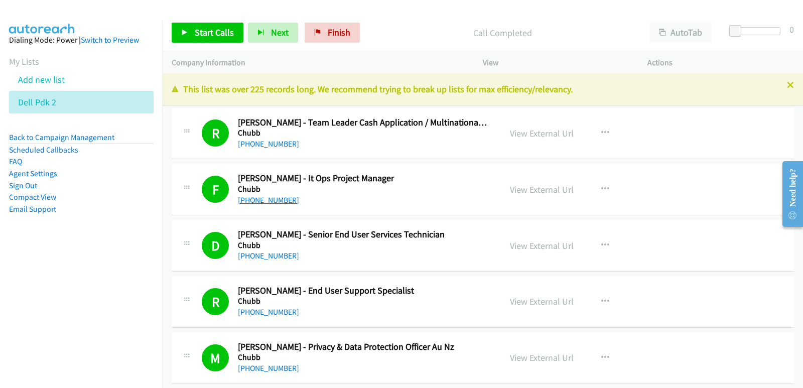
click at [276, 201] on link "+61 413 188 824" at bounding box center [268, 200] width 61 height 10
click at [22, 296] on nav "Dialing Mode: Power | Switch to Preview My Lists Add new list Dell Pdk 2 Back t…" at bounding box center [81, 215] width 163 height 388
click at [55, 330] on nav "Dialing Mode: Power | Switch to Preview My Lists Add new list Dell Pdk 2 Back t…" at bounding box center [81, 215] width 163 height 388
click at [41, 224] on aside "Dialing Mode: Power | Switch to Preview My Lists Add new list Dell Pdk 2 Back t…" at bounding box center [81, 141] width 163 height 240
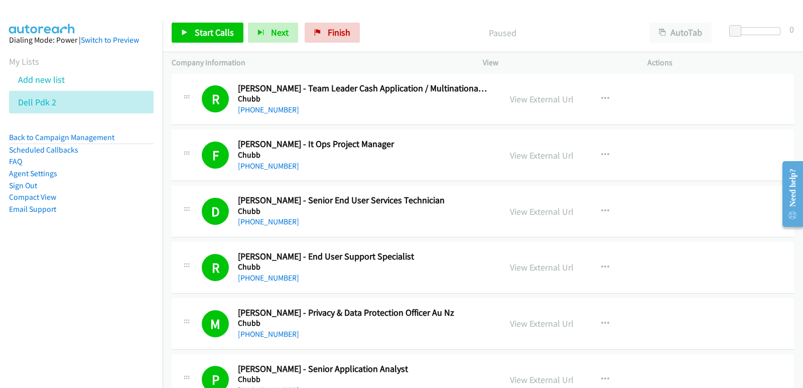
scroll to position [50, 0]
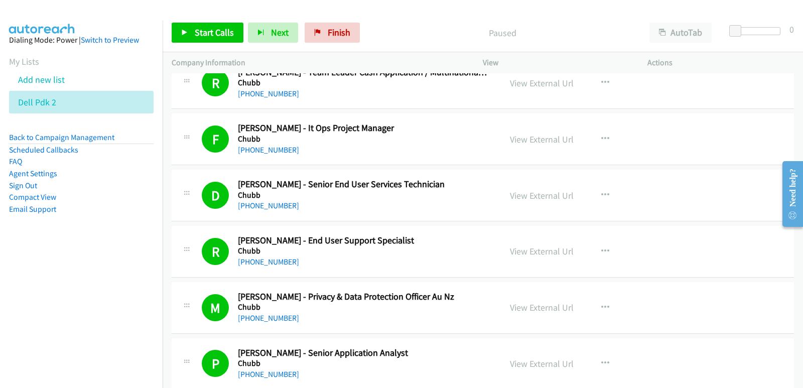
click at [56, 265] on nav "Dialing Mode: Power | Switch to Preview My Lists Add new list Dell Pdk 2 Back t…" at bounding box center [81, 215] width 163 height 388
click at [90, 81] on li "Add new list" at bounding box center [90, 79] width 163 height 23
click at [50, 82] on link "Add new list" at bounding box center [41, 80] width 47 height 12
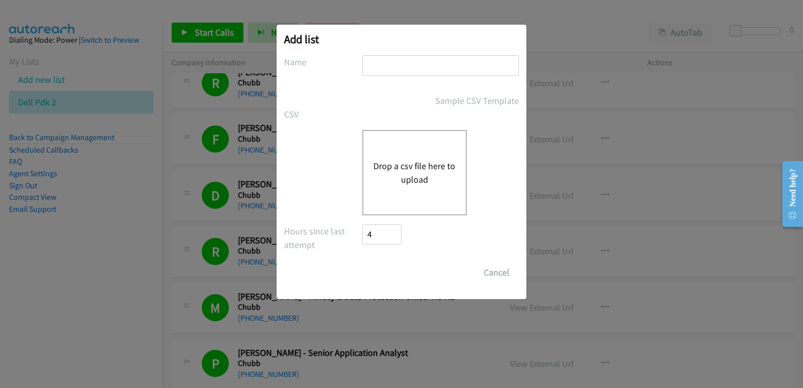
click at [387, 69] on input "text" at bounding box center [440, 65] width 157 height 21
type input "dell pdk new"
click at [362, 262] on input "Save List" at bounding box center [371, 267] width 19 height 10
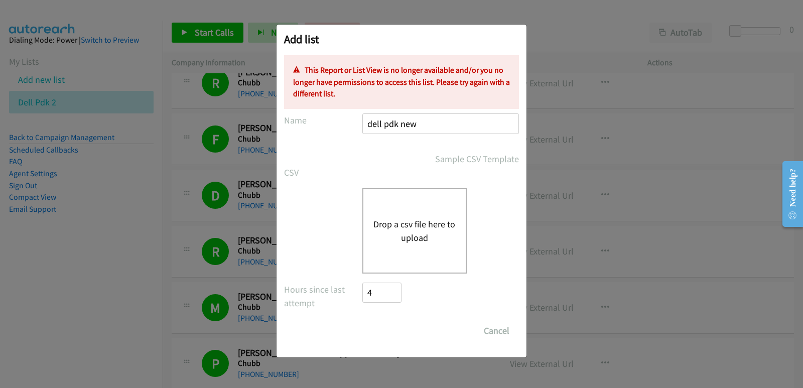
click at [415, 226] on button "Drop a csv file here to upload" at bounding box center [414, 230] width 82 height 27
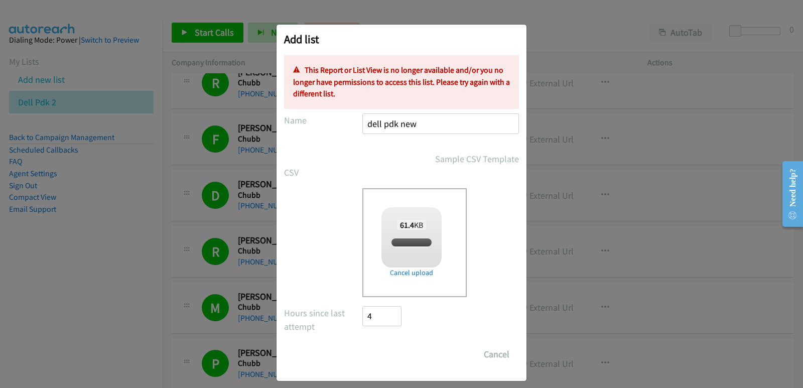
checkbox input "true"
click at [409, 231] on div "61.4 KB split_9.csv" at bounding box center [411, 234] width 60 height 54
click at [479, 348] on button "Cancel" at bounding box center [496, 354] width 45 height 20
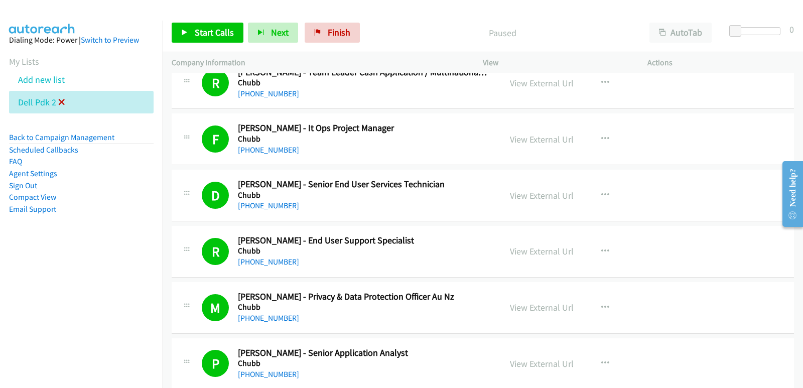
click at [63, 105] on icon at bounding box center [61, 102] width 7 height 7
click at [62, 103] on icon at bounding box center [61, 102] width 7 height 7
click at [61, 102] on icon at bounding box center [61, 102] width 7 height 7
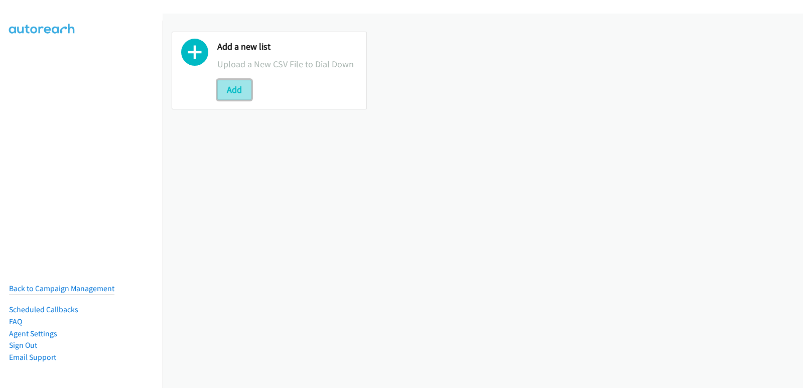
click at [240, 99] on button "Add" at bounding box center [234, 90] width 34 height 20
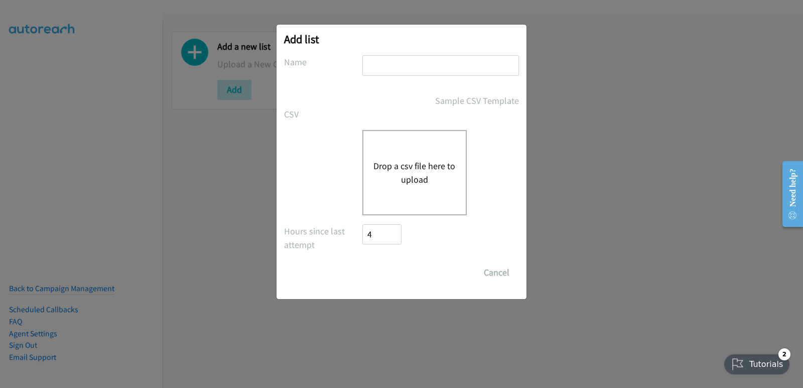
click at [398, 74] on input "text" at bounding box center [440, 65] width 157 height 21
type input "dell pdk new"
click at [400, 163] on button "Drop a csv file here to upload" at bounding box center [414, 172] width 82 height 27
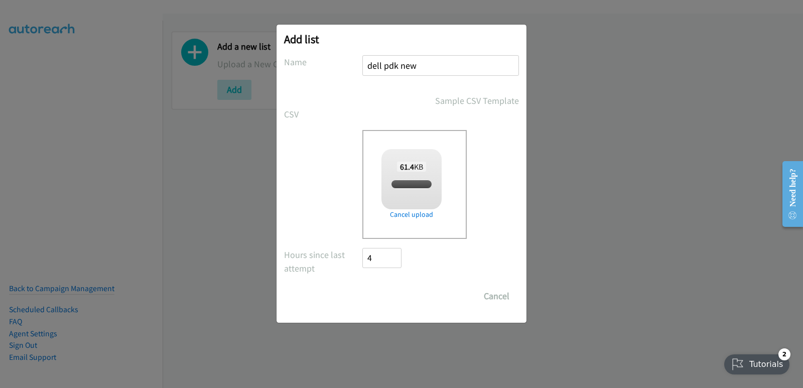
checkbox input "true"
click at [386, 292] on input "Save List" at bounding box center [388, 296] width 53 height 20
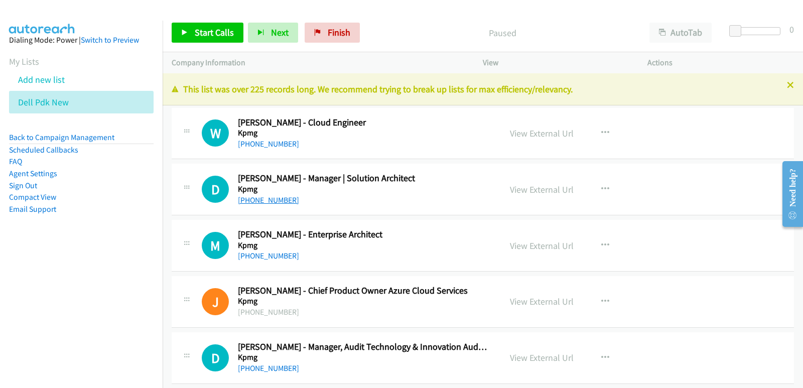
click at [280, 201] on link "+61 414 413 589" at bounding box center [268, 200] width 61 height 10
drag, startPoint x: 41, startPoint y: 271, endPoint x: 49, endPoint y: 268, distance: 9.2
click at [41, 271] on nav "Dialing Mode: Power | Switch to Preview My Lists Add new list Dell Pdk New Back…" at bounding box center [81, 215] width 163 height 388
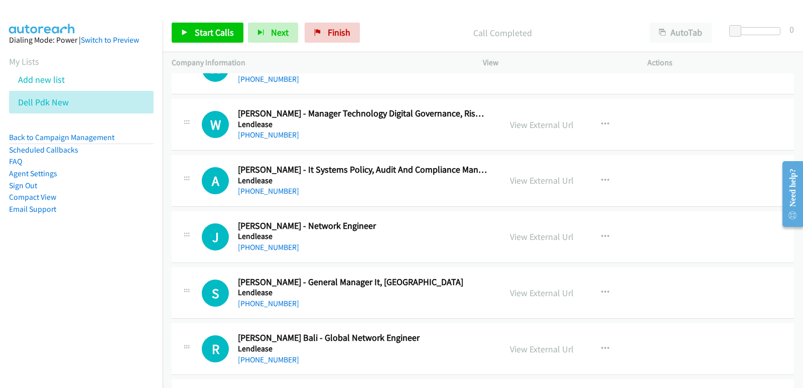
scroll to position [3110, 0]
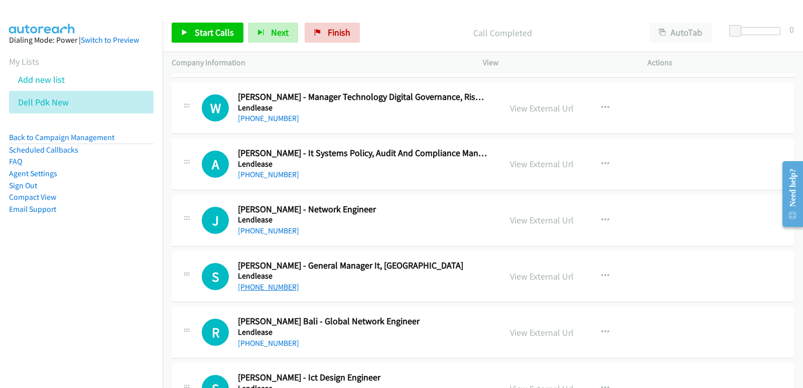
click at [256, 289] on link "+61 438 343 450" at bounding box center [268, 287] width 61 height 10
click at [93, 243] on aside "Dialing Mode: Power | Switch to Preview My Lists Add new list Dell Pdk New Back…" at bounding box center [81, 141] width 163 height 240
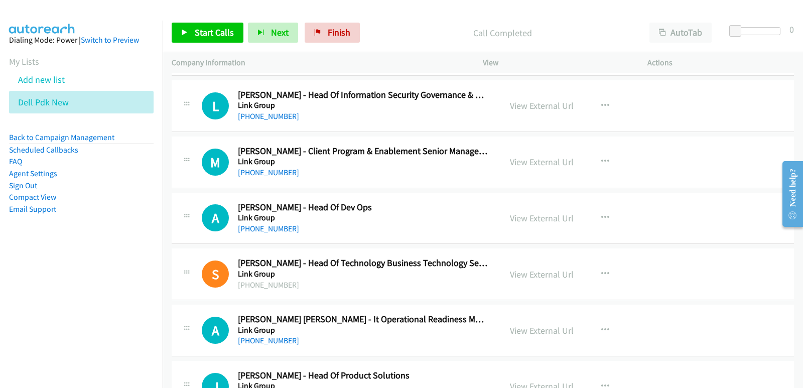
scroll to position [5317, 0]
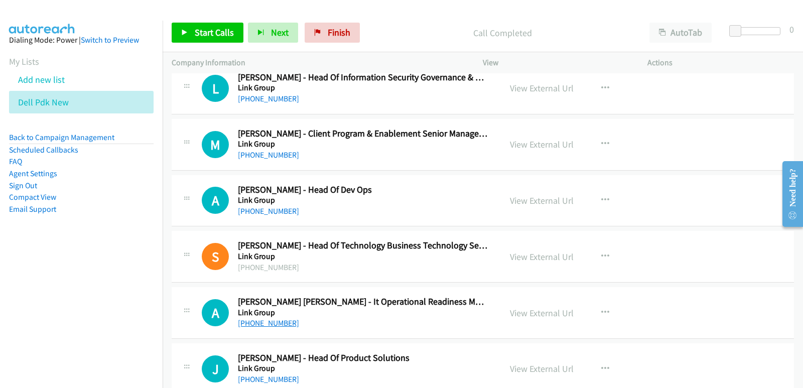
click at [279, 322] on link "+61 423 956 634" at bounding box center [268, 323] width 61 height 10
drag, startPoint x: 22, startPoint y: 264, endPoint x: 29, endPoint y: 264, distance: 7.5
click at [24, 264] on nav "Dialing Mode: Power | Switch to Preview My Lists Add new list Dell Pdk New Back…" at bounding box center [81, 215] width 163 height 388
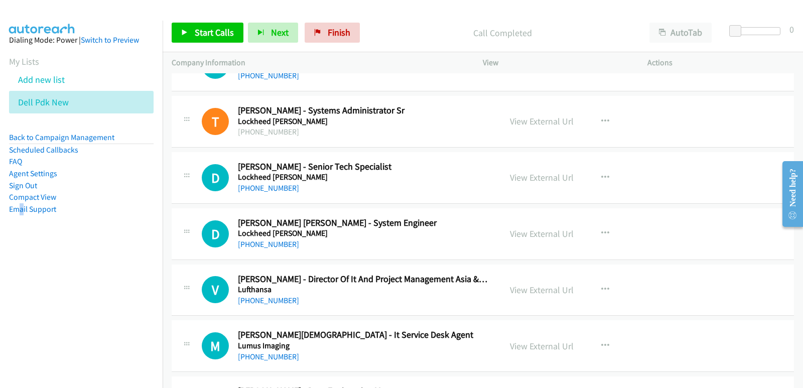
scroll to position [7073, 0]
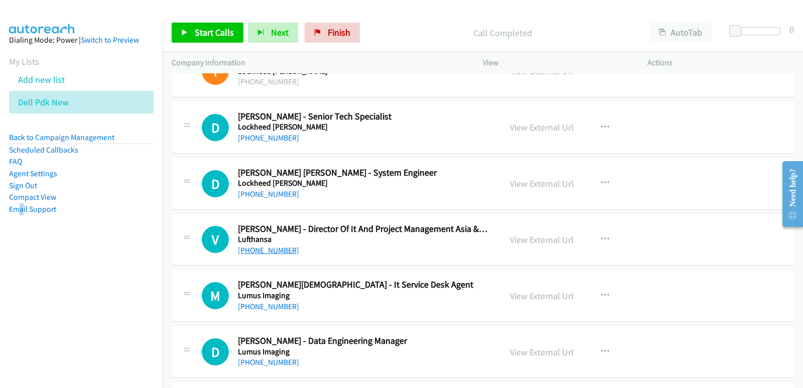
click at [270, 247] on link "+61 411 474 299" at bounding box center [268, 250] width 61 height 10
click at [11, 256] on aside "Dialing Mode: Power | Switch to Preview My Lists Add new list Dell Pdk New Back…" at bounding box center [81, 141] width 163 height 240
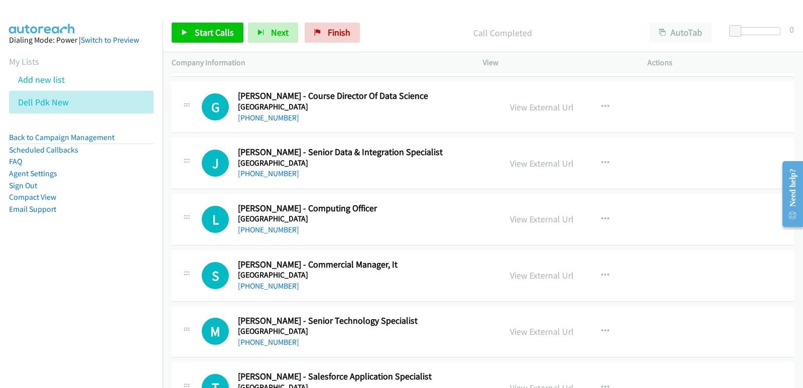
scroll to position [8177, 0]
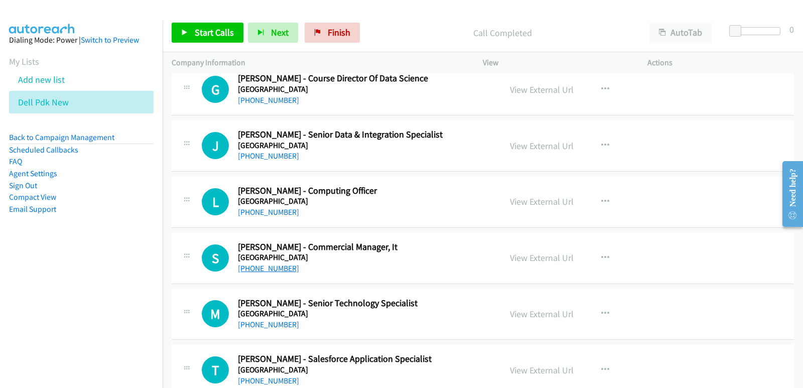
click at [264, 271] on link "+61 2 9850 1505" at bounding box center [268, 268] width 61 height 10
drag, startPoint x: 36, startPoint y: 303, endPoint x: 45, endPoint y: 291, distance: 14.8
click at [36, 303] on nav "Dialing Mode: Power | Switch to Preview My Lists Add new list Dell Pdk New Back…" at bounding box center [81, 215] width 163 height 388
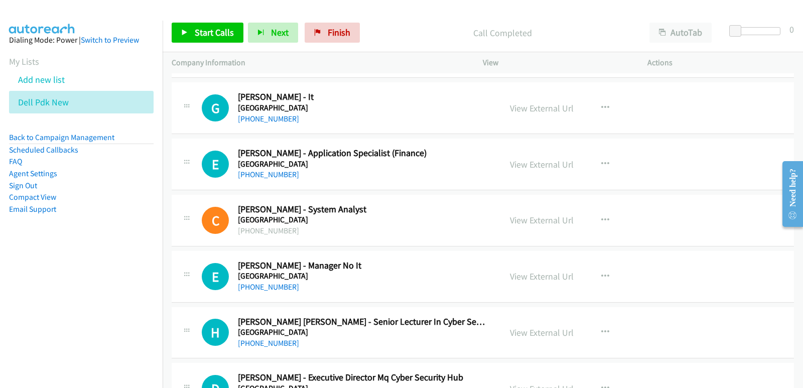
scroll to position [9080, 0]
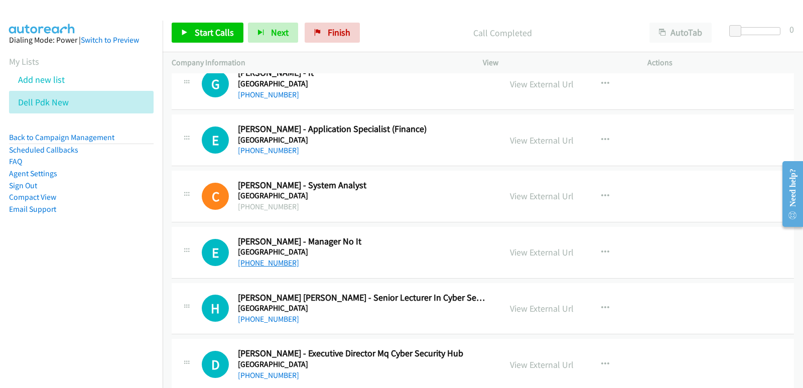
click at [268, 262] on link "+61 2 9850 1383" at bounding box center [268, 263] width 61 height 10
click at [26, 268] on nav "Dialing Mode: Power | Switch to Preview My Lists Add new list Dell Pdk New Back…" at bounding box center [81, 215] width 163 height 388
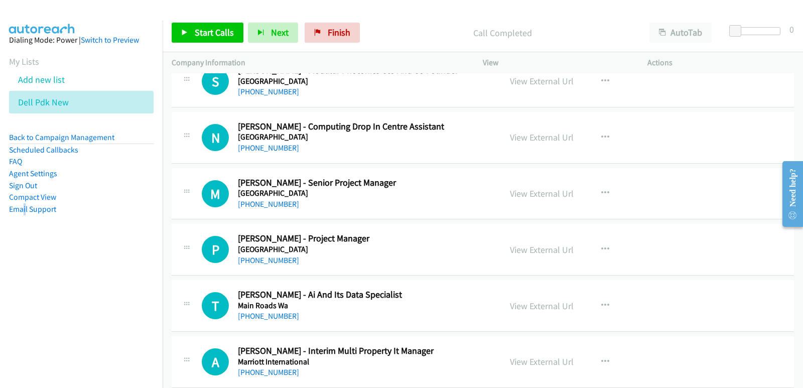
scroll to position [9481, 0]
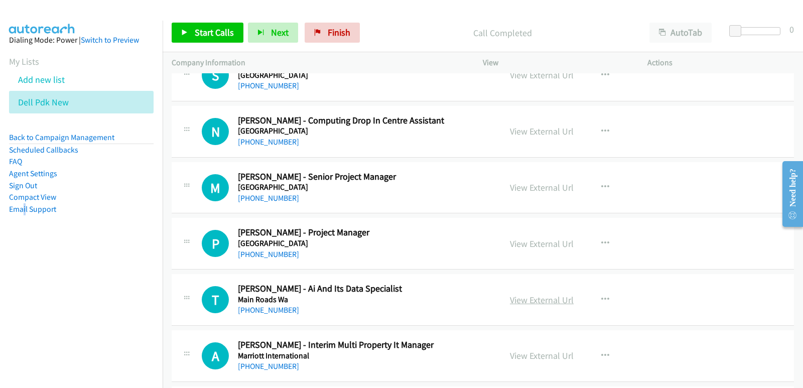
click at [522, 297] on link "View External Url" at bounding box center [542, 300] width 64 height 12
click at [276, 308] on link "+61 487 267 714" at bounding box center [268, 310] width 61 height 10
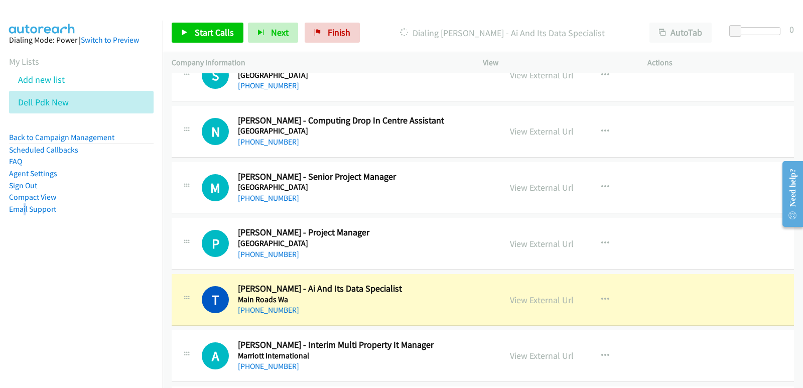
drag, startPoint x: 26, startPoint y: 267, endPoint x: 37, endPoint y: 263, distance: 12.2
click at [26, 266] on nav "Dialing Mode: Power | Switch to Preview My Lists Add new list Dell Pdk New Back…" at bounding box center [81, 215] width 163 height 388
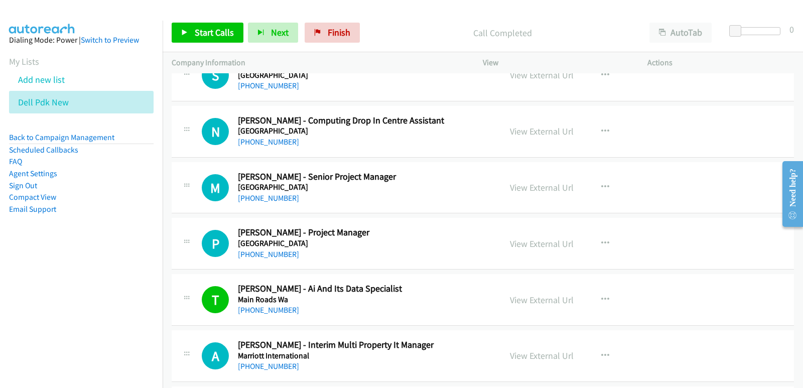
drag, startPoint x: 3, startPoint y: 237, endPoint x: 40, endPoint y: 242, distance: 37.4
click at [4, 238] on aside "Dialing Mode: Power | Switch to Preview My Lists Add new list Dell Pdk New Back…" at bounding box center [81, 141] width 163 height 240
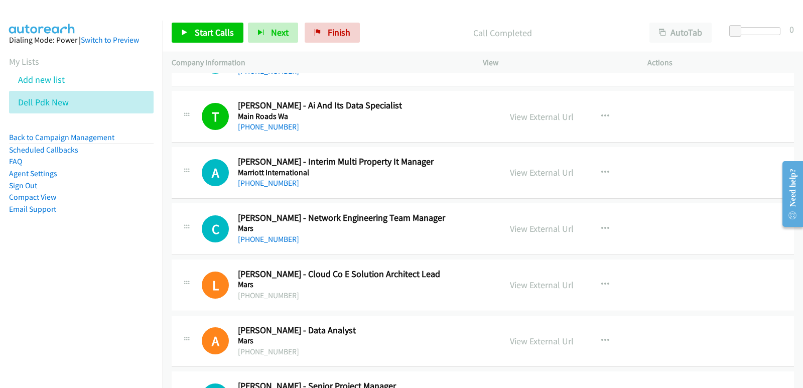
scroll to position [9682, 0]
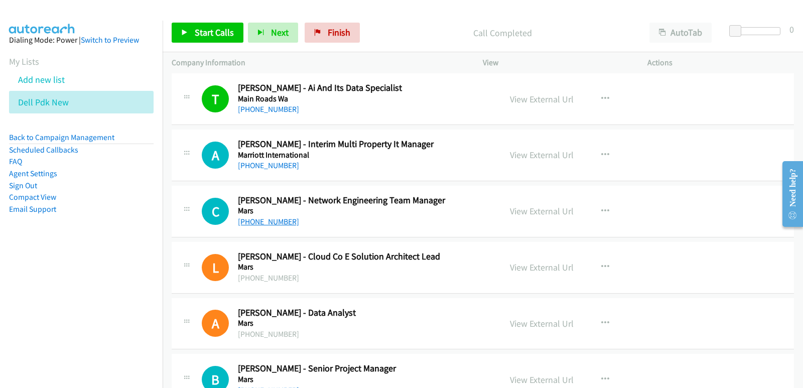
click at [282, 223] on link "+61 409 016 734" at bounding box center [268, 222] width 61 height 10
click at [62, 299] on nav "Dialing Mode: Power | Switch to Preview My Lists Add new list Dell Pdk New Back…" at bounding box center [81, 215] width 163 height 388
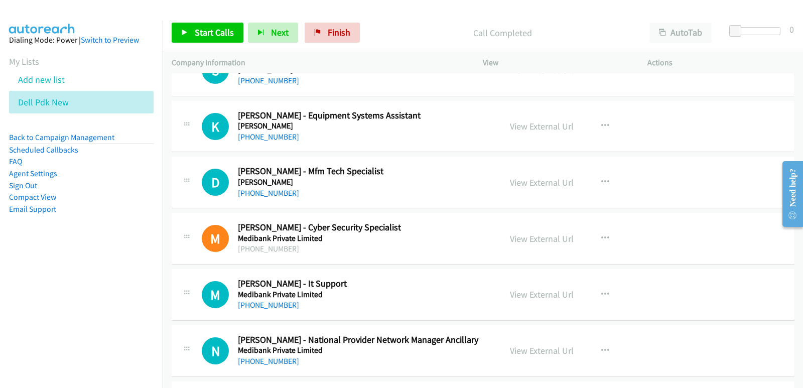
scroll to position [11387, 0]
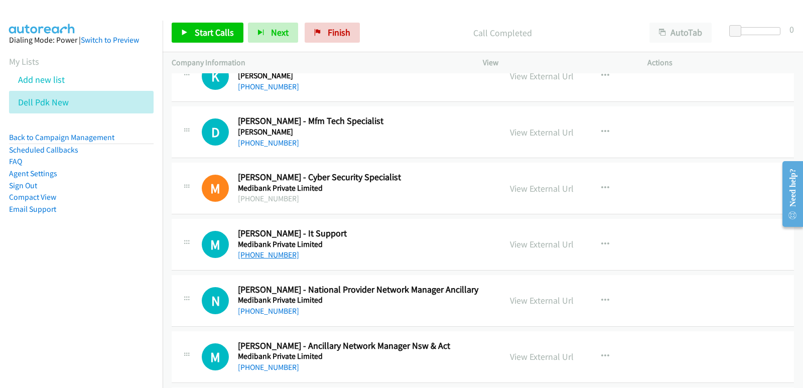
click at [264, 258] on link "+61 3 8622 5780" at bounding box center [268, 255] width 61 height 10
click at [0, 269] on nav "Dialing Mode: Power | Switch to Preview My Lists Add new list Dell Pdk New Back…" at bounding box center [81, 215] width 163 height 388
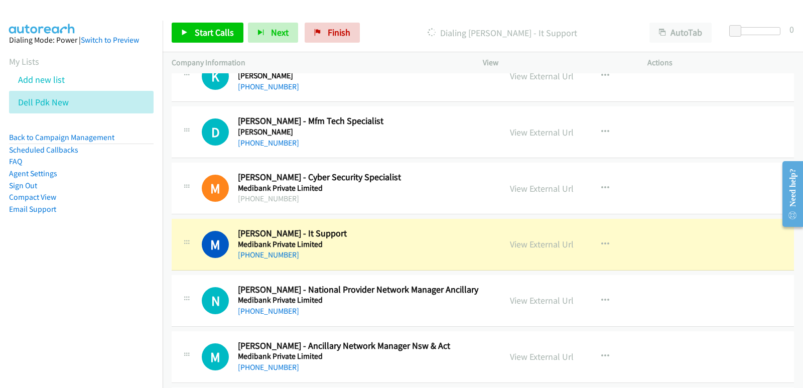
drag, startPoint x: 26, startPoint y: 351, endPoint x: 49, endPoint y: 321, distance: 37.9
click at [26, 350] on nav "Dialing Mode: Power | Switch to Preview My Lists Add new list Dell Pdk New Back…" at bounding box center [81, 215] width 163 height 388
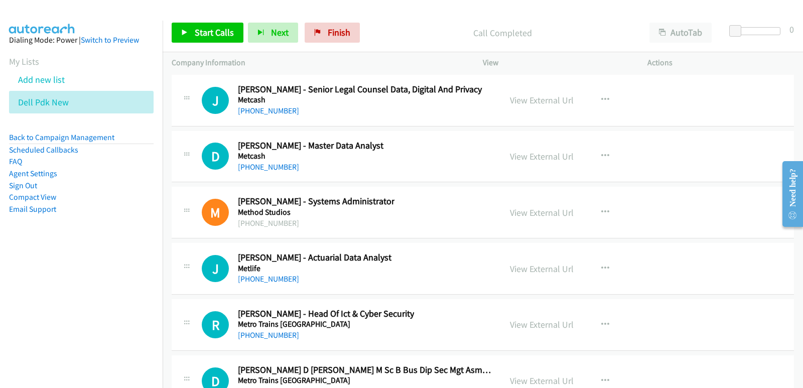
scroll to position [12591, 0]
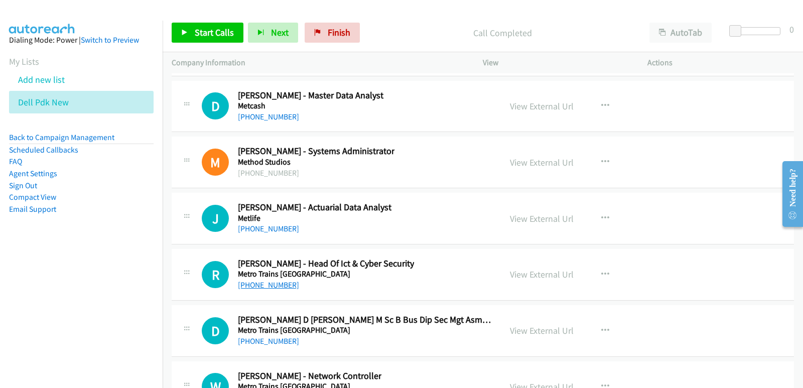
click at [265, 285] on link "+61 2 9854 4803" at bounding box center [268, 285] width 61 height 10
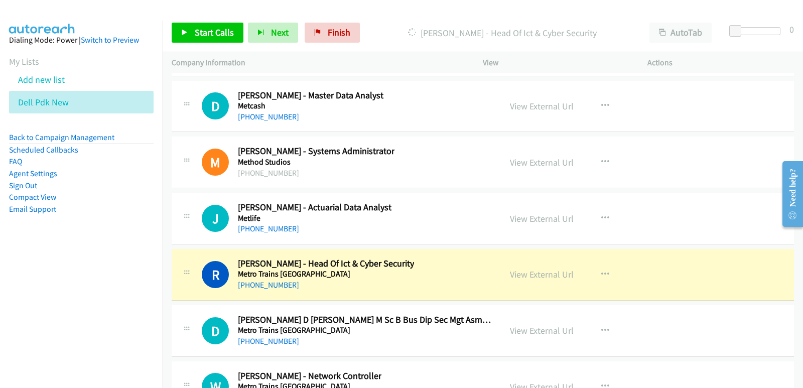
click at [52, 315] on nav "Dialing Mode: Power | Switch to Preview My Lists Add new list Dell Pdk New Back…" at bounding box center [81, 215] width 163 height 388
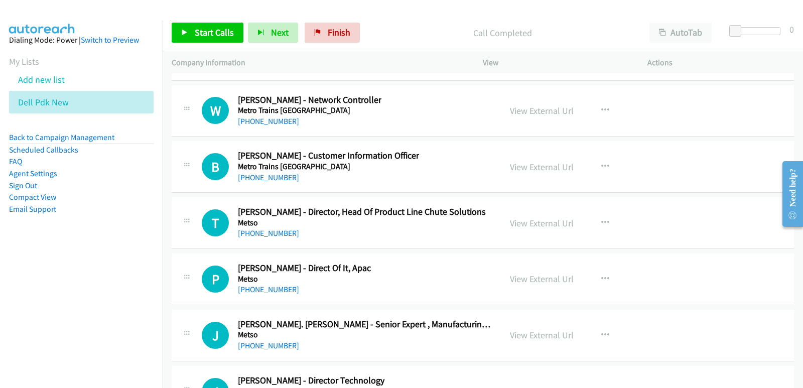
scroll to position [12892, 0]
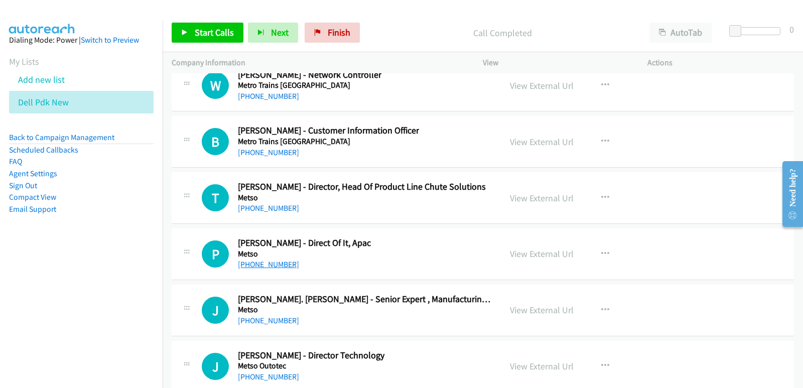
click at [267, 264] on link "+61 2 9984 2521" at bounding box center [268, 264] width 61 height 10
click at [58, 283] on nav "Dialing Mode: Power | Switch to Preview My Lists Add new list Dell Pdk New Back…" at bounding box center [81, 215] width 163 height 388
drag, startPoint x: 41, startPoint y: 285, endPoint x: 46, endPoint y: 288, distance: 5.4
click at [44, 289] on nav "Dialing Mode: Power | Switch to Preview My Lists Add new list Dell Pdk New Back…" at bounding box center [81, 215] width 163 height 388
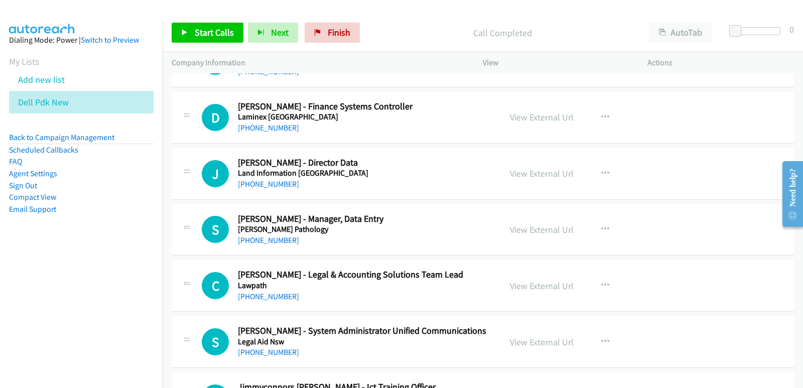
scroll to position [0, 0]
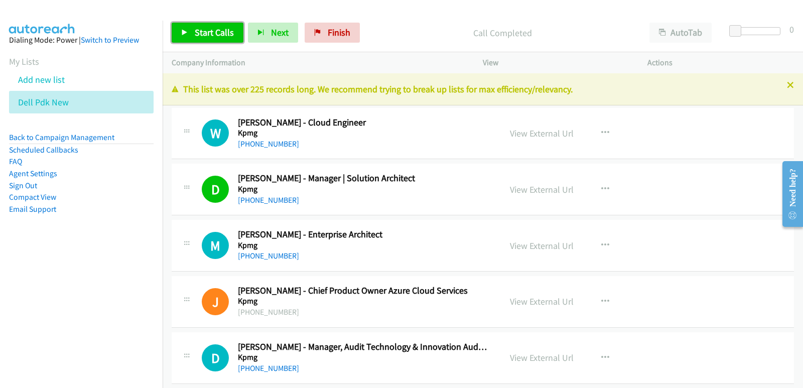
click at [197, 36] on span "Start Calls" at bounding box center [214, 33] width 39 height 12
click at [15, 257] on aside "Dialing Mode: Power | Switch to Preview My Lists Add new list Dell Pdk New Back…" at bounding box center [81, 141] width 163 height 240
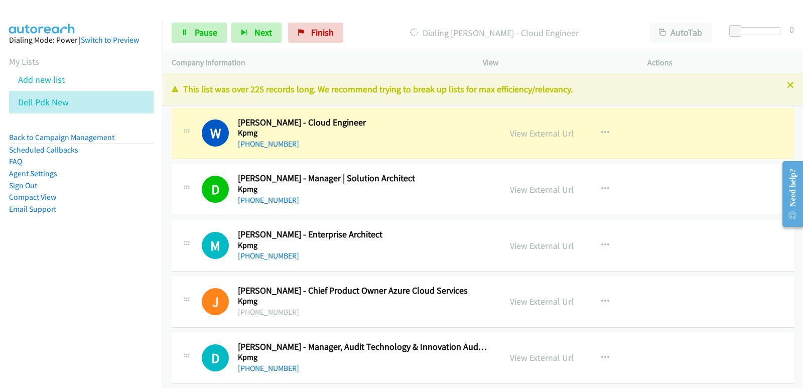
click at [23, 268] on nav "Dialing Mode: Power | Switch to Preview My Lists Add new list Dell Pdk New Back…" at bounding box center [81, 215] width 163 height 388
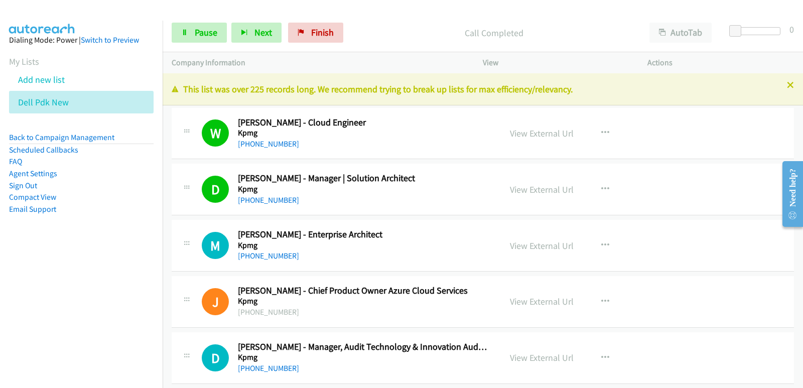
click at [48, 257] on aside "Dialing Mode: Power | Switch to Preview My Lists Add new list Dell Pdk New Back…" at bounding box center [81, 141] width 163 height 240
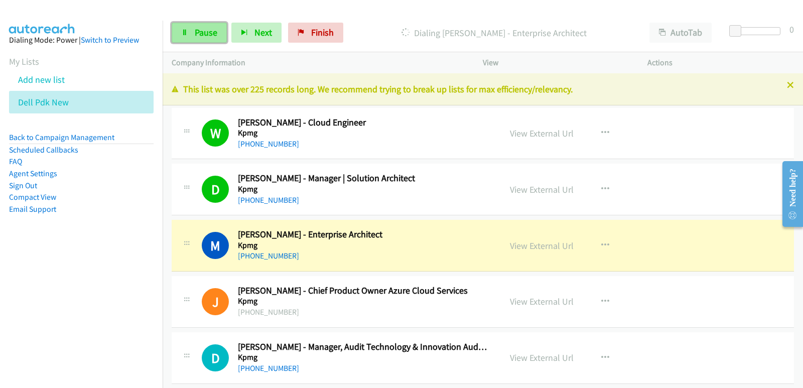
click at [225, 35] on link "Pause" at bounding box center [199, 33] width 55 height 20
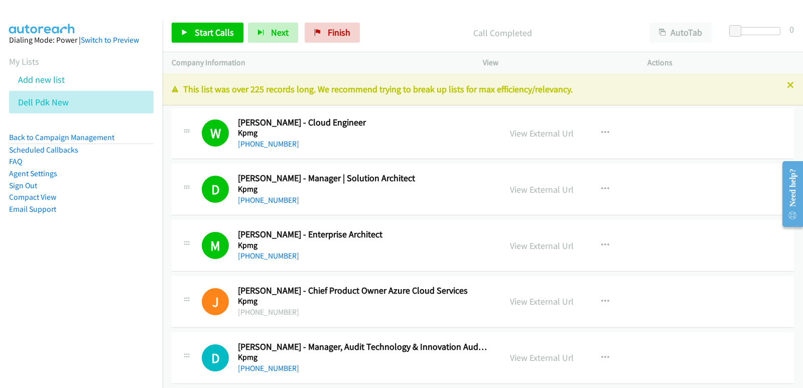
click at [59, 252] on aside "Dialing Mode: Power | Switch to Preview My Lists Add new list Dell Pdk New Back…" at bounding box center [81, 141] width 163 height 240
click at [529, 241] on link "View External Url" at bounding box center [542, 246] width 64 height 12
click at [209, 30] on span "Start Calls" at bounding box center [214, 33] width 39 height 12
click at [50, 276] on nav "Dialing Mode: Power | Switch to Preview My Lists Add new list Dell Pdk New Back…" at bounding box center [81, 215] width 163 height 388
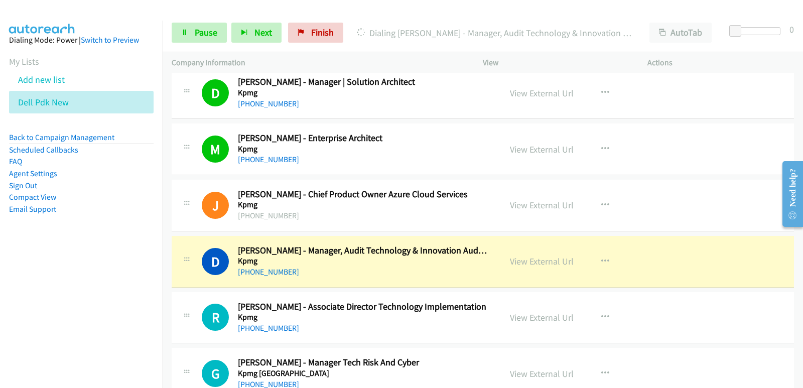
scroll to position [100, 0]
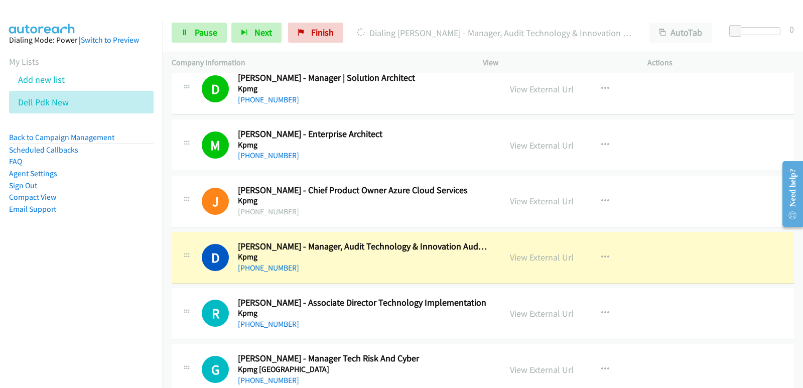
click at [44, 316] on nav "Dialing Mode: Power | Switch to Preview My Lists Add new list Dell Pdk New Back…" at bounding box center [81, 215] width 163 height 388
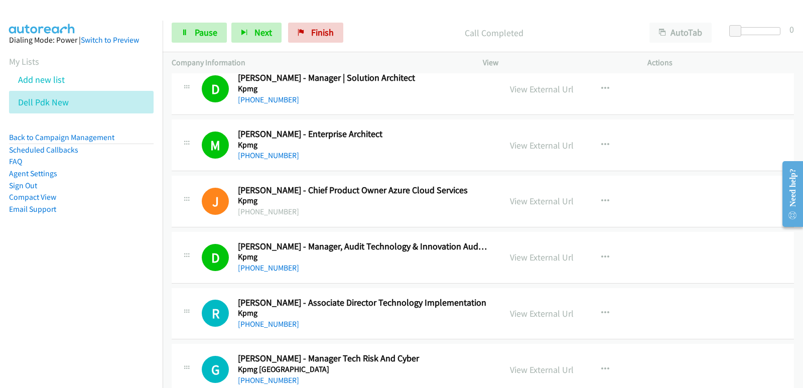
scroll to position [150, 0]
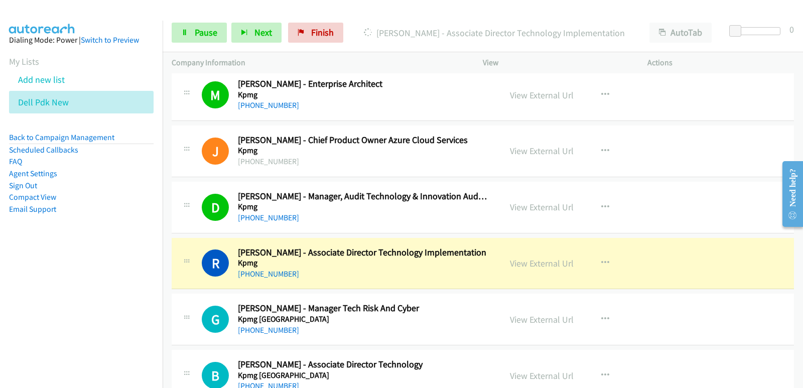
click at [3, 278] on nav "Dialing Mode: Power | Switch to Preview My Lists Add new list Dell Pdk New Back…" at bounding box center [81, 215] width 163 height 388
click at [18, 289] on nav "Dialing Mode: Power | Switch to Preview My Lists Add new list Dell Pdk New Back…" at bounding box center [81, 215] width 163 height 388
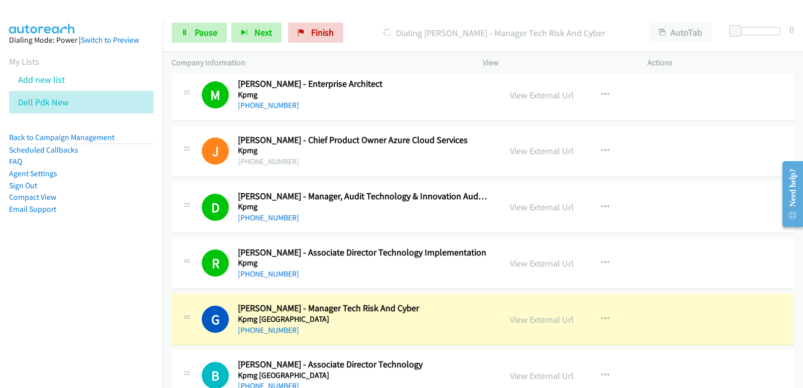
drag, startPoint x: 57, startPoint y: 302, endPoint x: 126, endPoint y: 149, distance: 167.3
click at [57, 301] on nav "Dialing Mode: Power | Switch to Preview My Lists Add new list Dell Pdk New Back…" at bounding box center [81, 215] width 163 height 388
click at [204, 32] on span "Pause" at bounding box center [206, 33] width 23 height 12
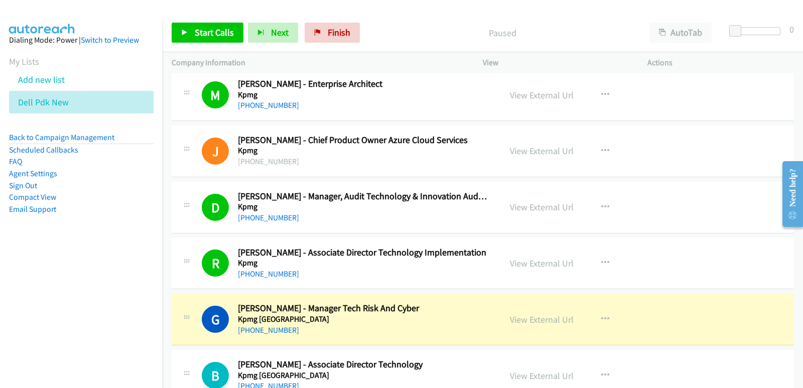
click at [0, 317] on nav "Dialing Mode: Power | Switch to Preview My Lists Add new list Dell Pdk New Back…" at bounding box center [81, 215] width 163 height 388
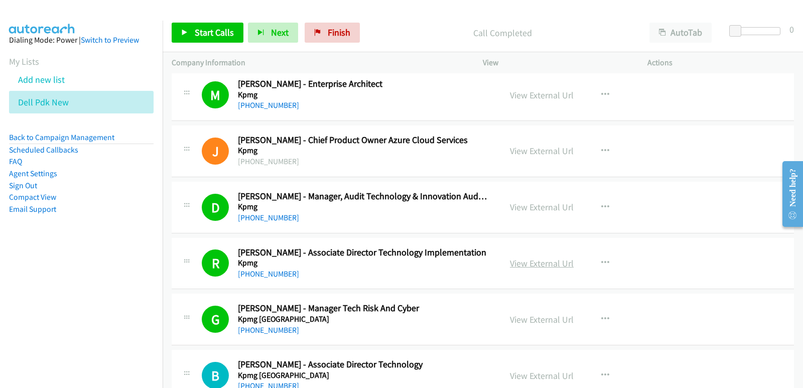
click at [510, 263] on link "View External Url" at bounding box center [542, 263] width 64 height 12
click at [211, 32] on span "Start Calls" at bounding box center [214, 33] width 39 height 12
click at [70, 316] on nav "Dialing Mode: Power | Switch to Preview My Lists Add new list Dell Pdk New Back…" at bounding box center [81, 215] width 163 height 388
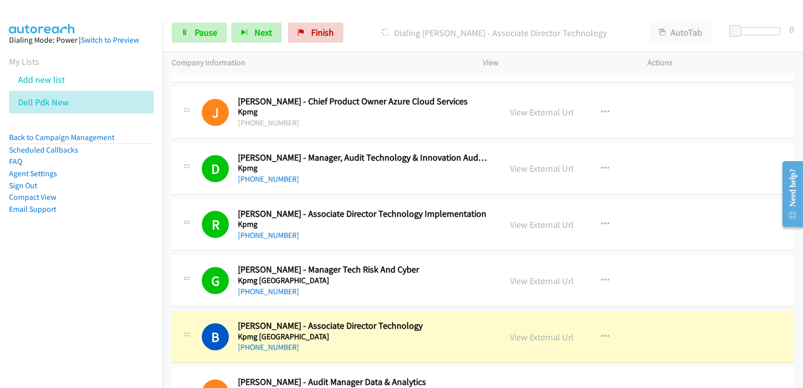
scroll to position [201, 0]
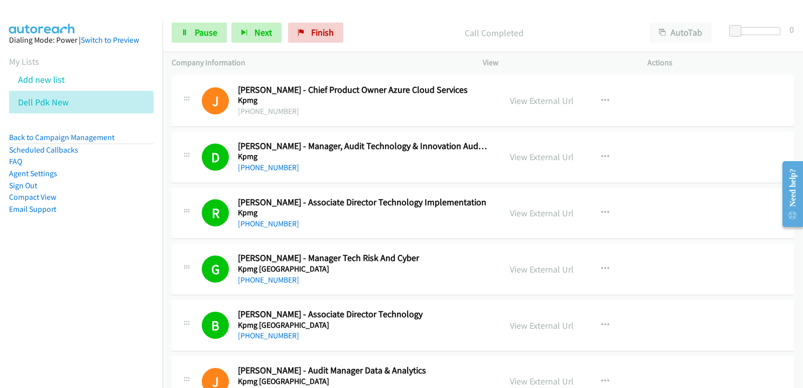
drag, startPoint x: 33, startPoint y: 343, endPoint x: 36, endPoint y: 336, distance: 7.6
click at [33, 342] on nav "Dialing Mode: Power | Switch to Preview My Lists Add new list Dell Pdk New Back…" at bounding box center [81, 215] width 163 height 388
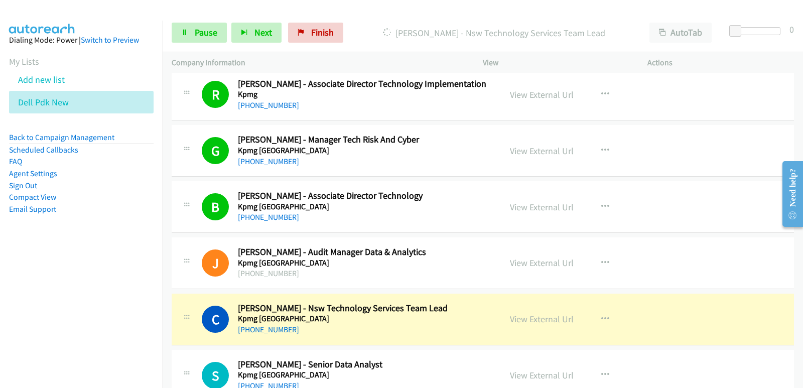
scroll to position [351, 0]
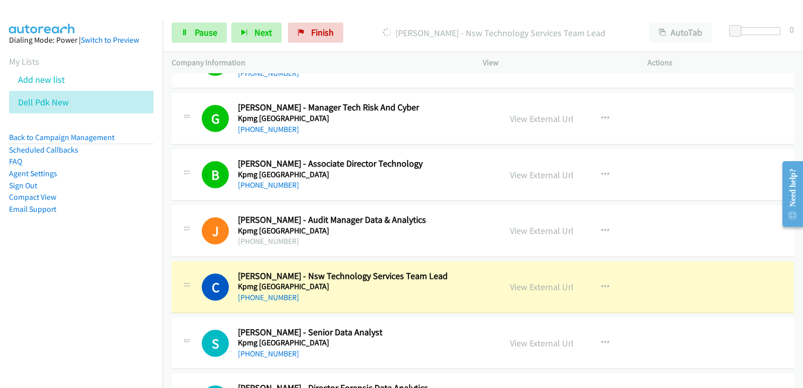
click at [0, 291] on nav "Dialing Mode: Power | Switch to Preview My Lists Add new list Dell Pdk New Back…" at bounding box center [81, 215] width 163 height 388
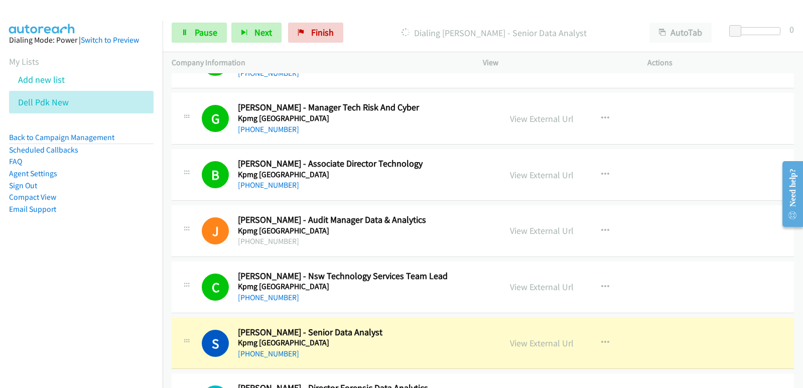
drag, startPoint x: 32, startPoint y: 273, endPoint x: 43, endPoint y: 269, distance: 11.3
click at [34, 273] on nav "Dialing Mode: Power | Switch to Preview My Lists Add new list Dell Pdk New Back…" at bounding box center [81, 215] width 163 height 388
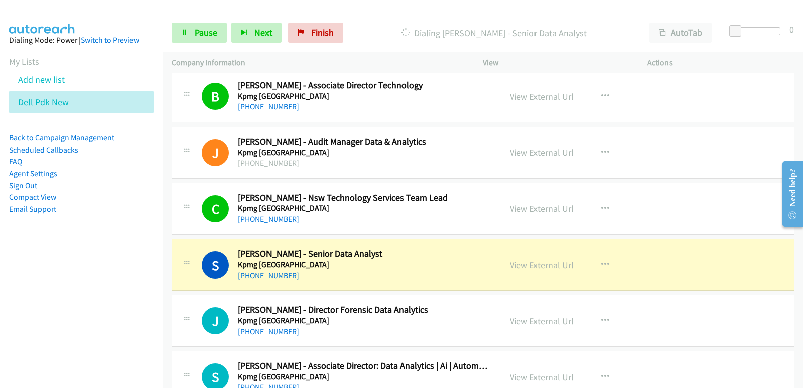
scroll to position [451, 0]
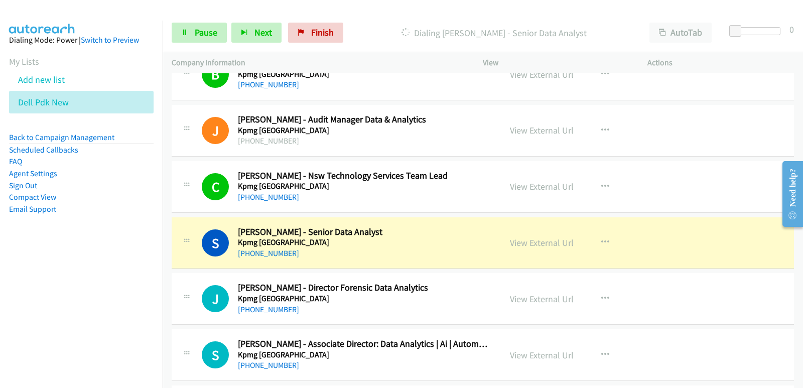
click at [366, 260] on div "S Callback Scheduled Sandy Muchtarudin - Senior Data Analyst Kpmg Australia Aus…" at bounding box center [483, 243] width 622 height 52
click at [209, 35] on span "Pause" at bounding box center [206, 33] width 23 height 12
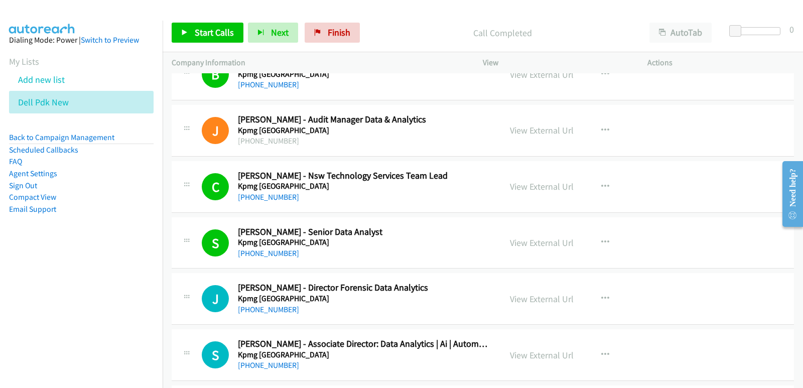
click at [15, 299] on nav "Dialing Mode: Power | Switch to Preview My Lists Add new list Dell Pdk New Back…" at bounding box center [81, 215] width 163 height 388
click at [544, 245] on link "View External Url" at bounding box center [542, 243] width 64 height 12
click at [219, 34] on span "Start Calls" at bounding box center [214, 33] width 39 height 12
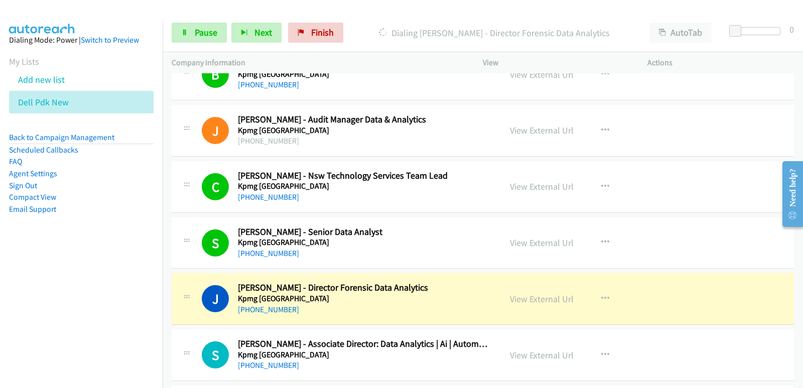
click at [39, 277] on nav "Dialing Mode: Power | Switch to Preview My Lists Add new list Dell Pdk New Back…" at bounding box center [81, 215] width 163 height 388
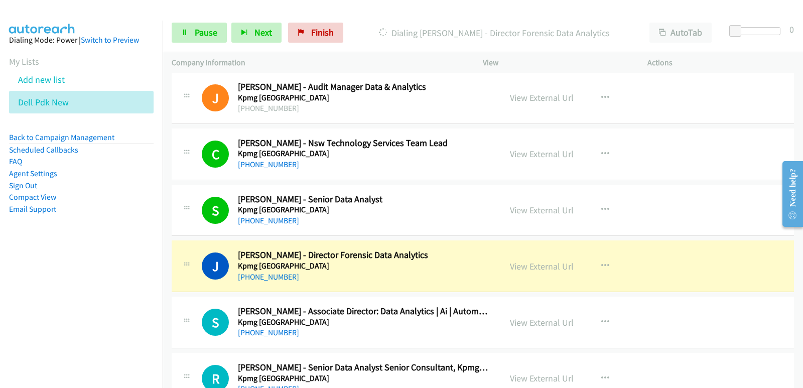
scroll to position [502, 0]
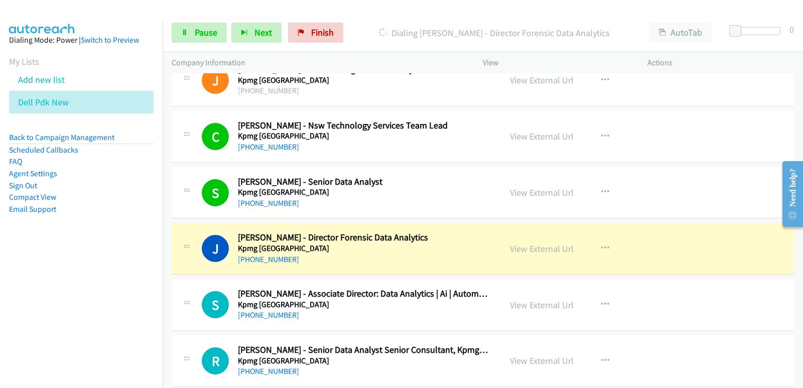
drag, startPoint x: 0, startPoint y: 303, endPoint x: 8, endPoint y: 293, distance: 12.5
click at [0, 302] on nav "Dialing Mode: Power | Switch to Preview My Lists Add new list Dell Pdk New Back…" at bounding box center [81, 215] width 163 height 388
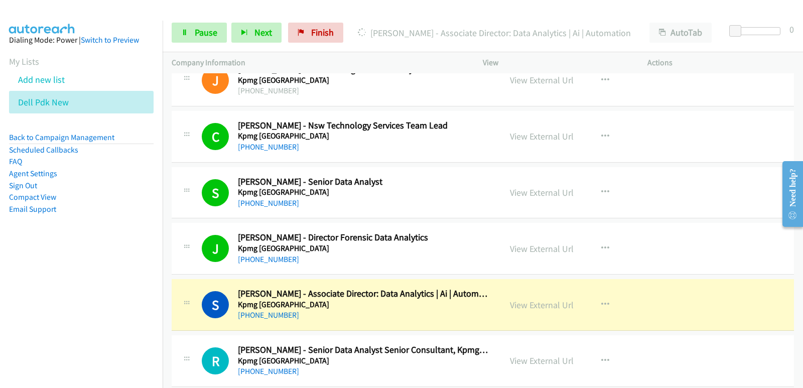
click at [58, 279] on nav "Dialing Mode: Power | Switch to Preview My Lists Add new list Dell Pdk New Back…" at bounding box center [81, 215] width 163 height 388
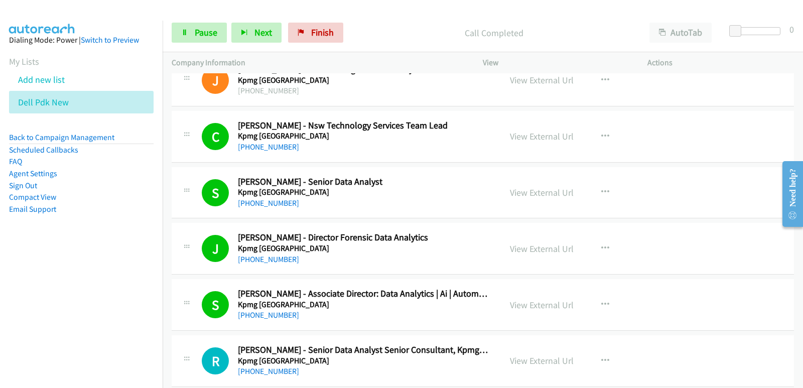
click at [0, 242] on aside "Dialing Mode: Power | Switch to Preview My Lists Add new list Dell Pdk New Back…" at bounding box center [81, 141] width 163 height 240
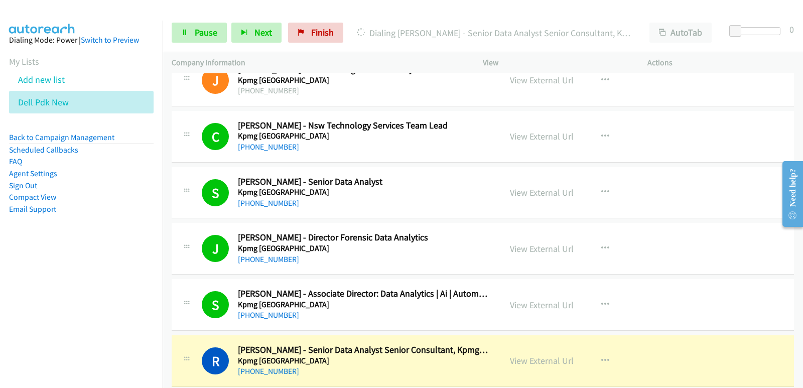
click at [24, 311] on nav "Dialing Mode: Power | Switch to Preview My Lists Add new list Dell Pdk New Back…" at bounding box center [81, 215] width 163 height 388
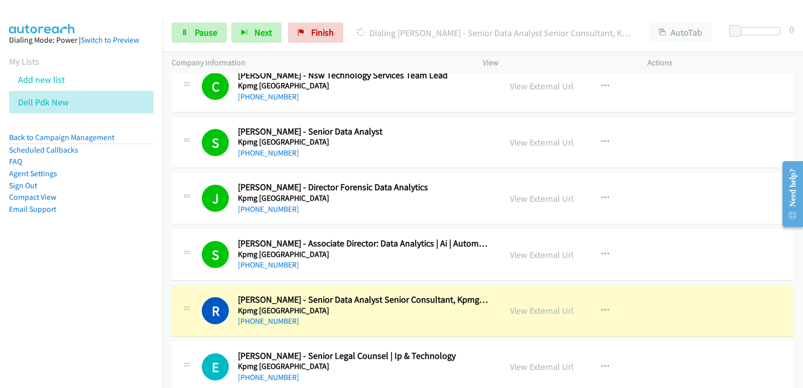
scroll to position [602, 0]
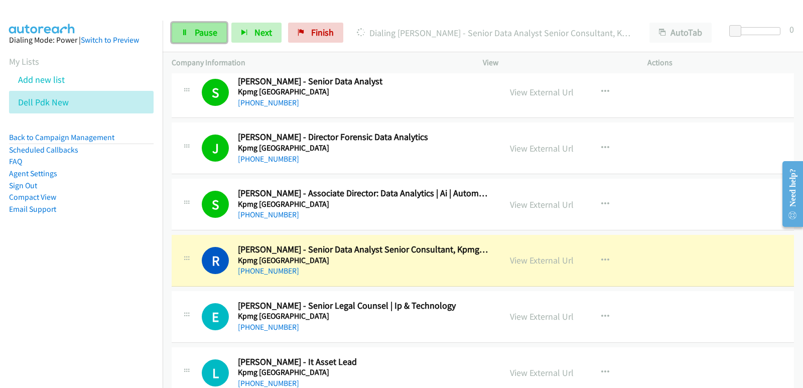
click at [213, 37] on span "Pause" at bounding box center [206, 33] width 23 height 12
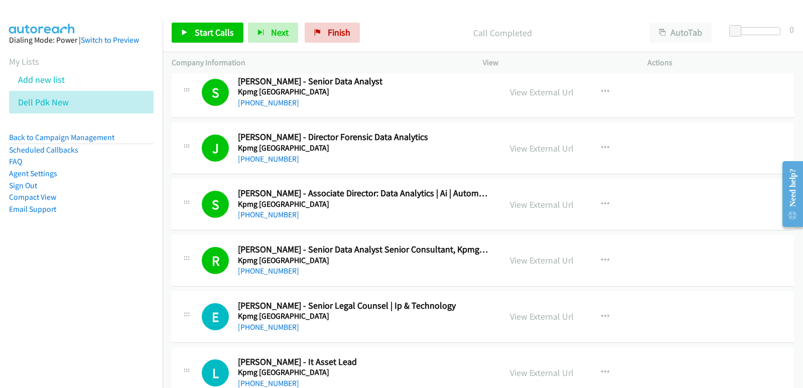
drag, startPoint x: 32, startPoint y: 326, endPoint x: 41, endPoint y: 325, distance: 9.6
click at [32, 326] on nav "Dialing Mode: Power | Switch to Preview My Lists Add new list Dell Pdk New Back…" at bounding box center [81, 215] width 163 height 388
click at [523, 262] on link "View External Url" at bounding box center [542, 260] width 64 height 12
click at [218, 35] on span "Start Calls" at bounding box center [214, 33] width 39 height 12
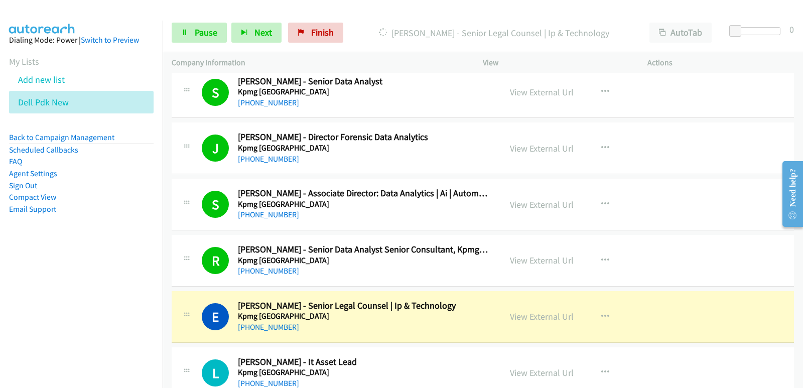
click at [22, 264] on nav "Dialing Mode: Power | Switch to Preview My Lists Add new list Dell Pdk New Back…" at bounding box center [81, 215] width 163 height 388
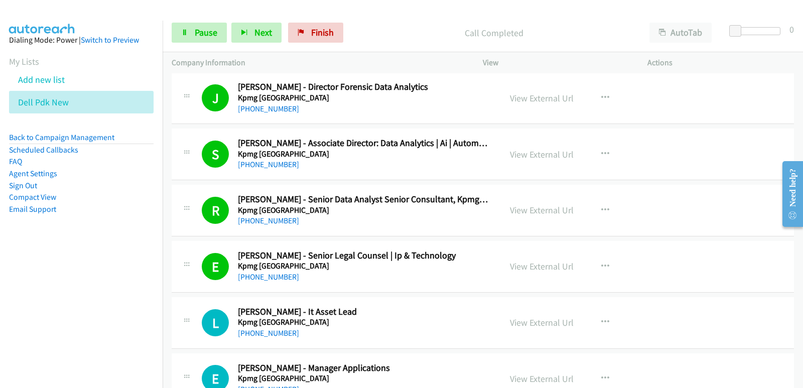
click at [58, 249] on aside "Dialing Mode: Power | Switch to Preview My Lists Add new list Dell Pdk New Back…" at bounding box center [81, 141] width 163 height 240
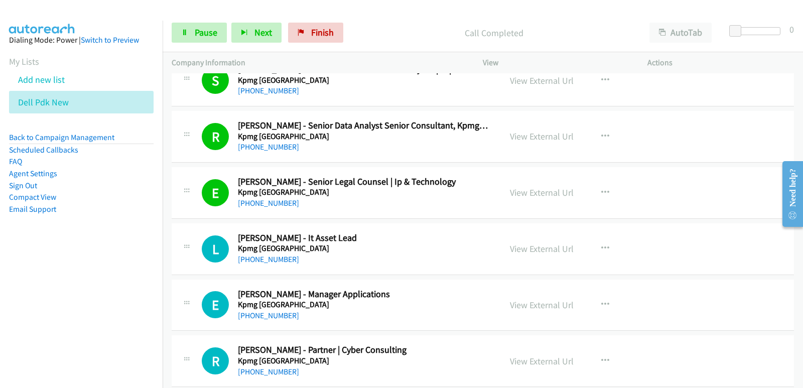
scroll to position [752, 0]
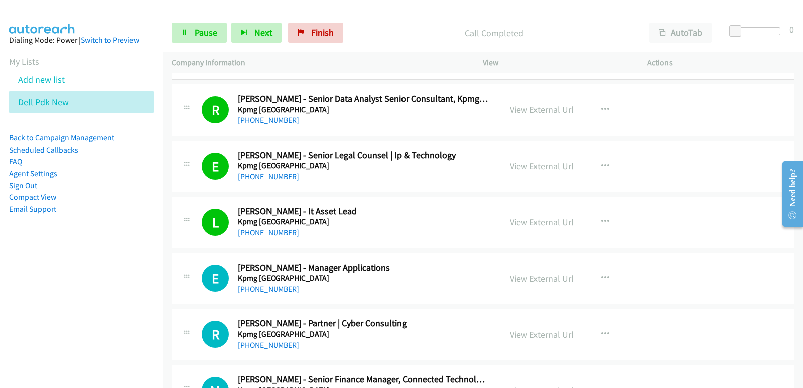
click at [59, 265] on nav "Dialing Mode: Power | Switch to Preview My Lists Add new list Dell Pdk New Back…" at bounding box center [81, 215] width 163 height 388
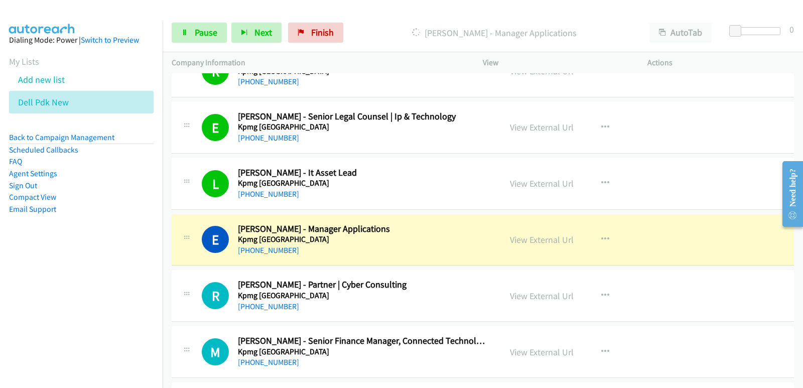
scroll to position [803, 0]
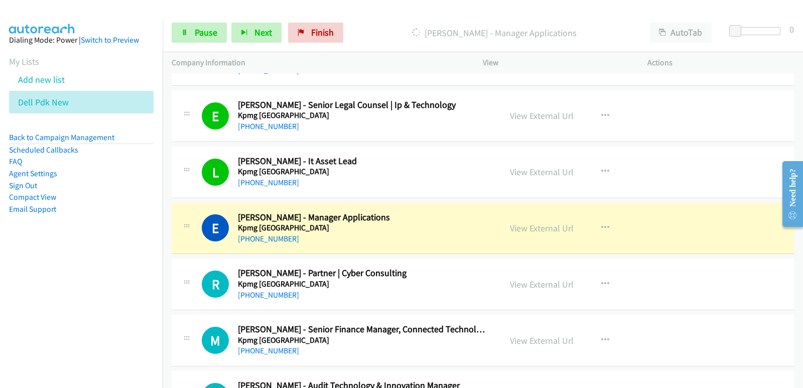
click at [57, 285] on nav "Dialing Mode: Power | Switch to Preview My Lists Add new list Dell Pdk New Back…" at bounding box center [81, 215] width 163 height 388
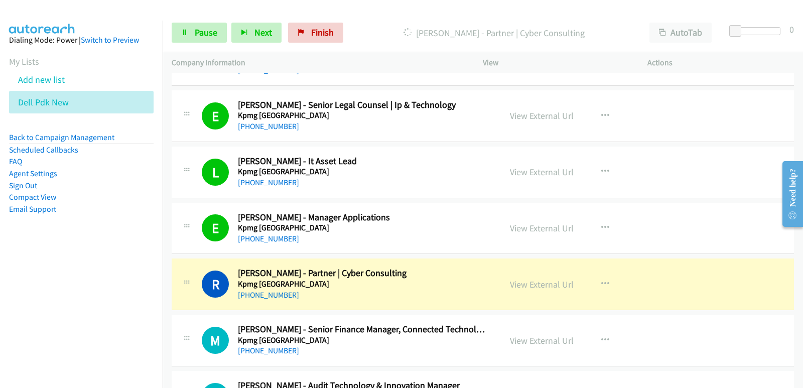
click at [37, 275] on nav "Dialing Mode: Power | Switch to Preview My Lists Add new list Dell Pdk New Back…" at bounding box center [81, 215] width 163 height 388
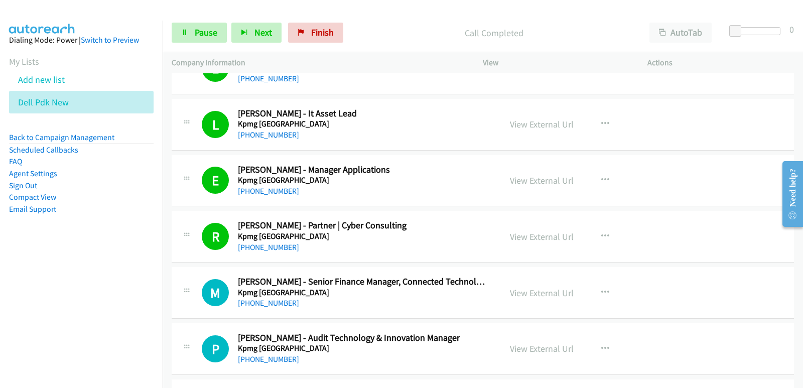
scroll to position [903, 0]
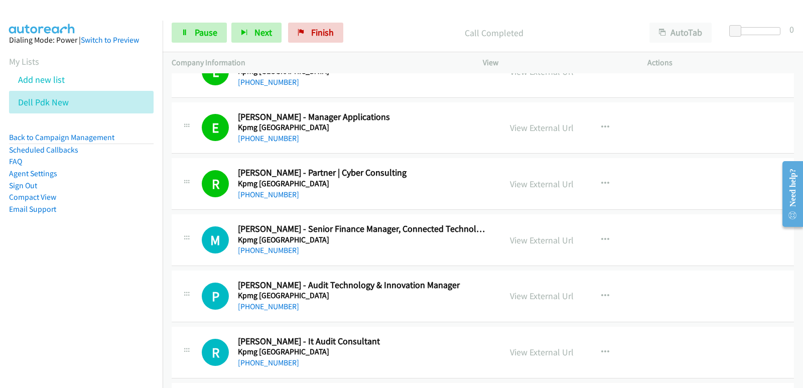
click at [47, 288] on nav "Dialing Mode: Power | Switch to Preview My Lists Add new list Dell Pdk New Back…" at bounding box center [81, 215] width 163 height 388
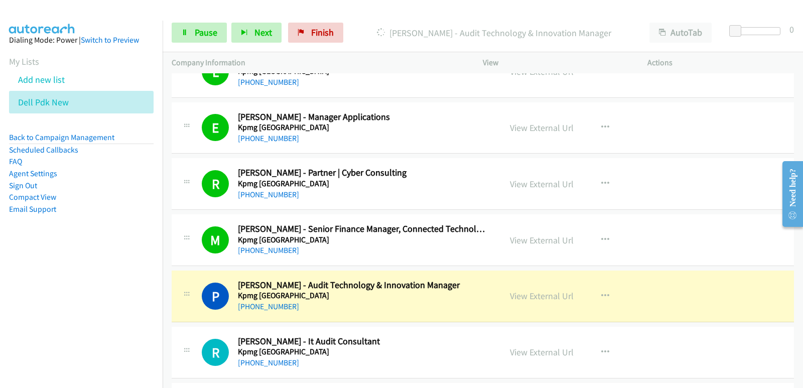
click at [48, 307] on nav "Dialing Mode: Power | Switch to Preview My Lists Add new list Dell Pdk New Back…" at bounding box center [81, 215] width 163 height 388
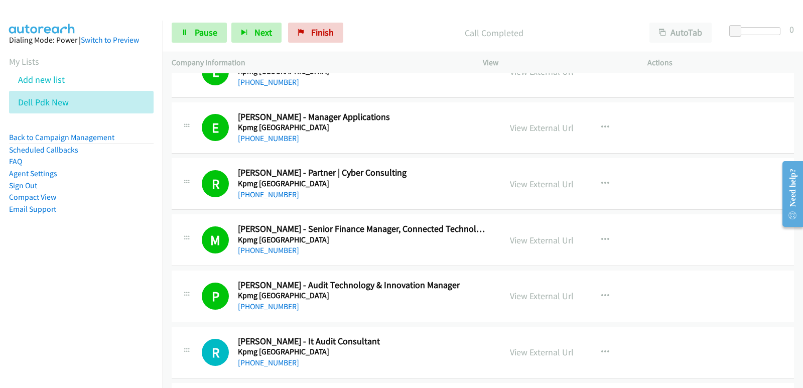
click at [62, 268] on nav "Dialing Mode: Power | Switch to Preview My Lists Add new list Dell Pdk New Back…" at bounding box center [81, 215] width 163 height 388
click at [1, 275] on nav "Dialing Mode: Power | Switch to Preview My Lists Add new list Dell Pdk New Back…" at bounding box center [81, 215] width 163 height 388
drag, startPoint x: 35, startPoint y: 274, endPoint x: 77, endPoint y: 226, distance: 64.3
click at [39, 275] on nav "Dialing Mode: Power | Switch to Preview My Lists Add new list Dell Pdk New Back…" at bounding box center [81, 215] width 163 height 388
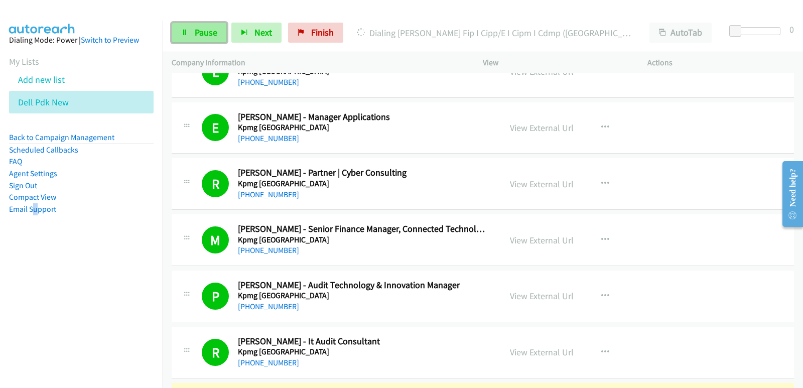
click at [193, 40] on link "Pause" at bounding box center [199, 33] width 55 height 20
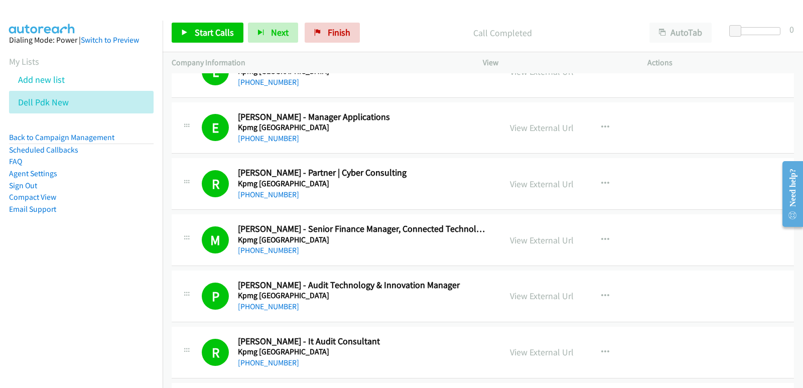
drag, startPoint x: 1, startPoint y: 306, endPoint x: 41, endPoint y: 274, distance: 51.1
click at [1, 304] on nav "Dialing Mode: Power | Switch to Preview My Lists Add new list Dell Pdk New Back…" at bounding box center [81, 215] width 163 height 388
click at [550, 296] on link "View External Url" at bounding box center [542, 296] width 64 height 12
click at [213, 39] on link "Start Calls" at bounding box center [208, 33] width 72 height 20
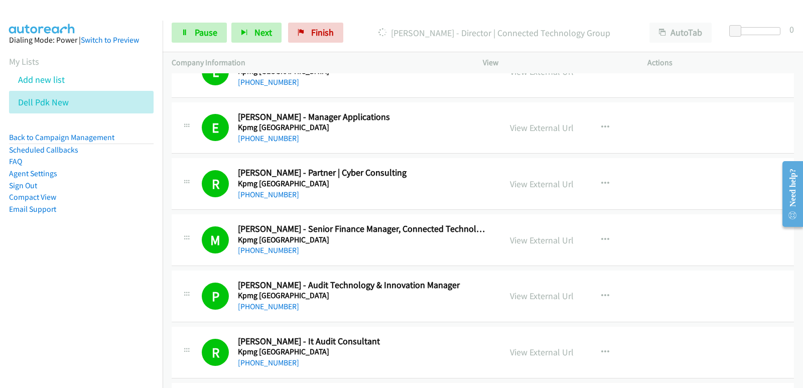
click at [19, 263] on nav "Dialing Mode: Power | Switch to Preview My Lists Add new list Dell Pdk New Back…" at bounding box center [81, 215] width 163 height 388
click at [14, 289] on nav "Dialing Mode: Power | Switch to Preview My Lists Add new list Dell Pdk New Back…" at bounding box center [81, 215] width 163 height 388
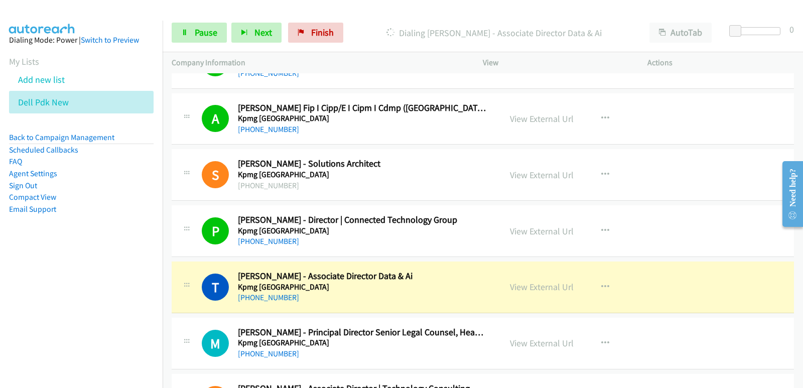
scroll to position [1204, 0]
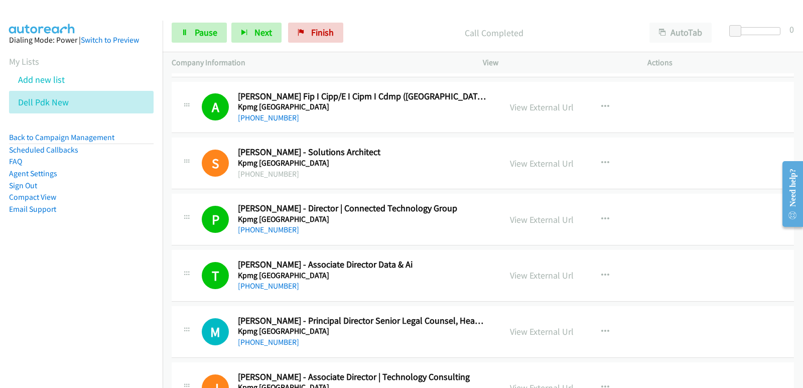
click at [35, 288] on nav "Dialing Mode: Power | Switch to Preview My Lists Add new list Dell Pdk New Back…" at bounding box center [81, 215] width 163 height 388
drag, startPoint x: 34, startPoint y: 281, endPoint x: 51, endPoint y: 279, distance: 17.7
click at [34, 281] on nav "Dialing Mode: Power | Switch to Preview My Lists Add new list Dell Pdk New Back…" at bounding box center [81, 215] width 163 height 388
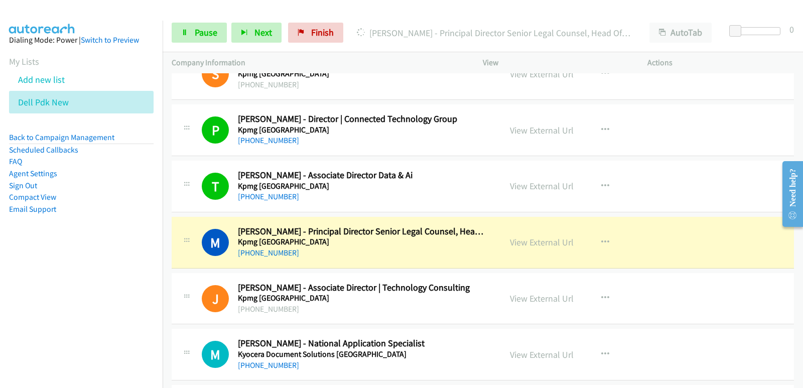
scroll to position [1304, 0]
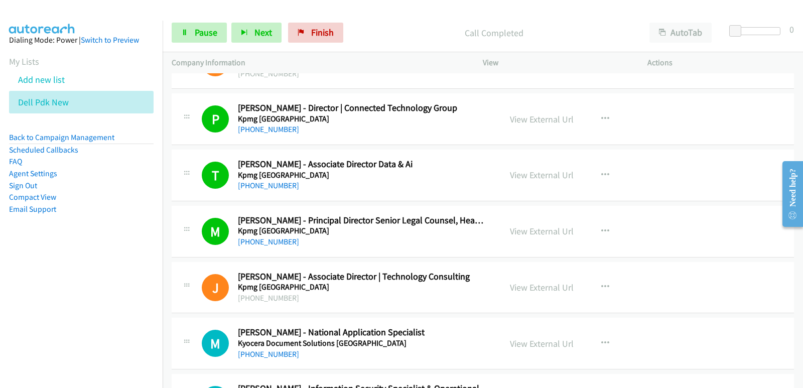
click at [44, 268] on nav "Dialing Mode: Power | Switch to Preview My Lists Add new list Dell Pdk New Back…" at bounding box center [81, 215] width 163 height 388
click at [47, 265] on nav "Dialing Mode: Power | Switch to Preview My Lists Add new list Dell Pdk New Back…" at bounding box center [81, 215] width 163 height 388
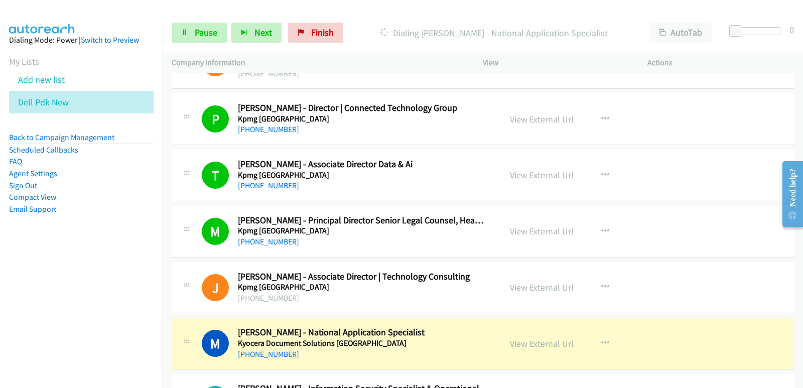
click at [39, 291] on nav "Dialing Mode: Power | Switch to Preview My Lists Add new list Dell Pdk New Back…" at bounding box center [81, 215] width 163 height 388
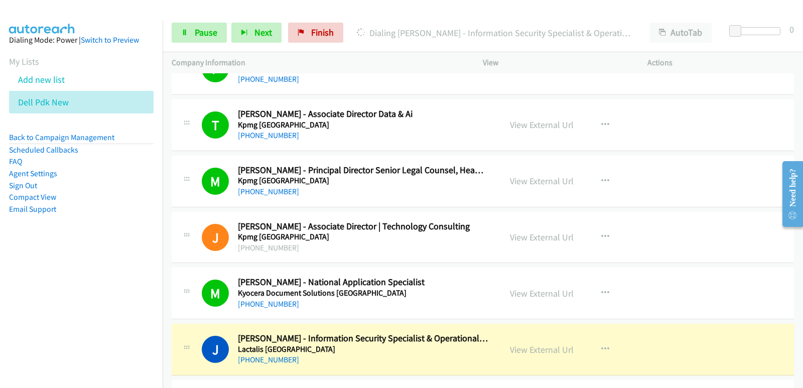
click at [38, 284] on nav "Dialing Mode: Power | Switch to Preview My Lists Add new list Dell Pdk New Back…" at bounding box center [81, 215] width 163 height 388
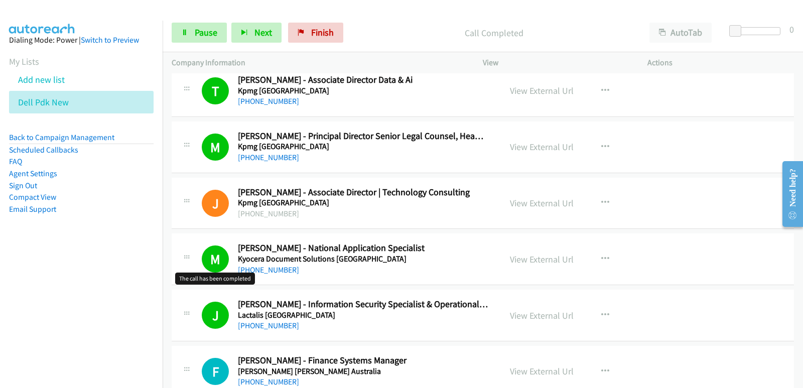
scroll to position [1405, 0]
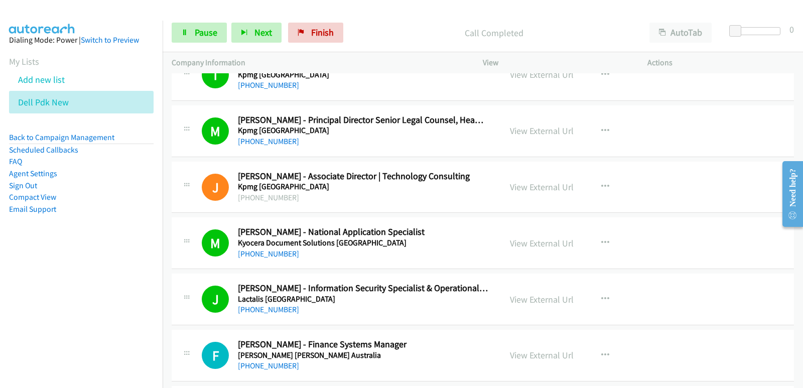
click at [49, 324] on nav "Dialing Mode: Power | Switch to Preview My Lists Add new list Dell Pdk New Back…" at bounding box center [81, 215] width 163 height 388
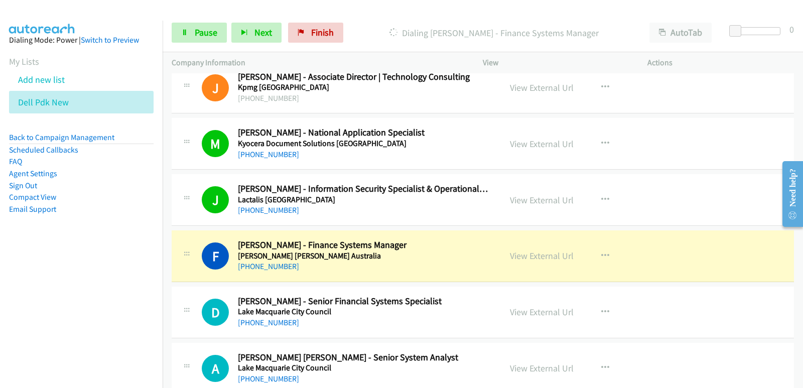
scroll to position [1505, 0]
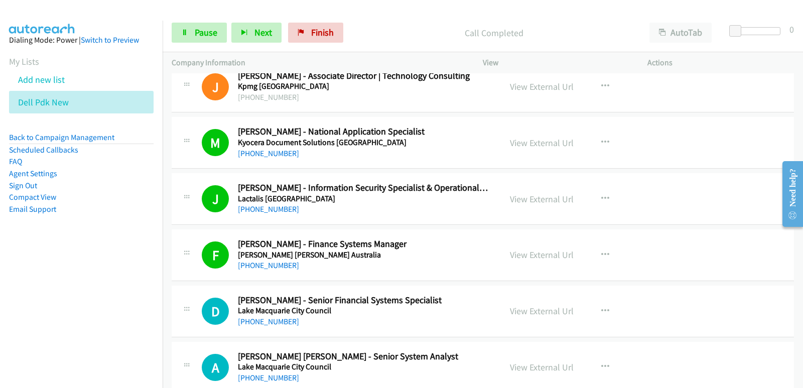
click at [27, 277] on nav "Dialing Mode: Power | Switch to Preview My Lists Add new list Dell Pdk New Back…" at bounding box center [81, 215] width 163 height 388
click at [29, 278] on nav "Dialing Mode: Power | Switch to Preview My Lists Add new list Dell Pdk New Back…" at bounding box center [81, 215] width 163 height 388
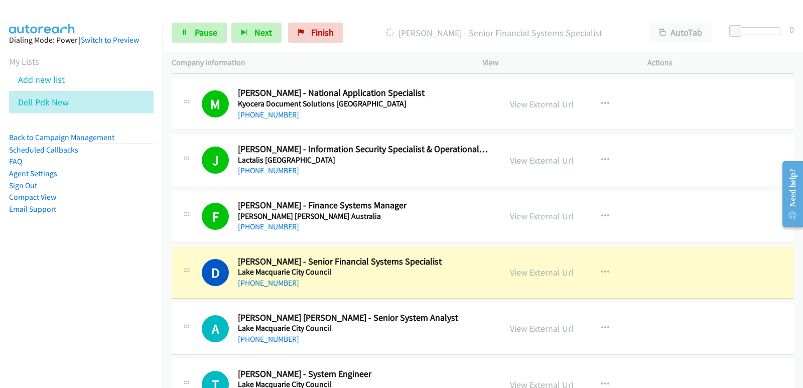
scroll to position [1555, 0]
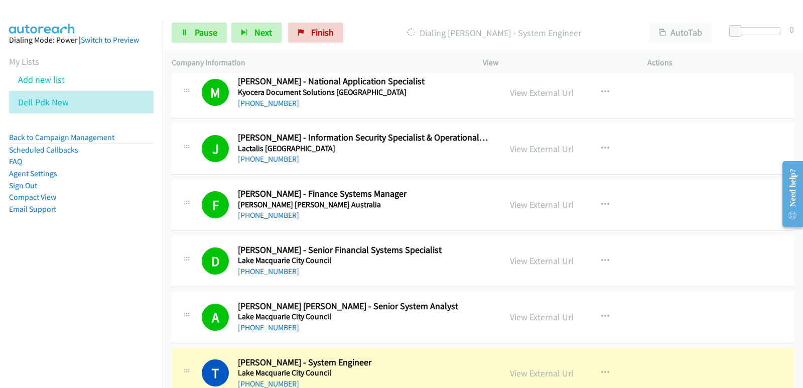
click at [15, 266] on nav "Dialing Mode: Power | Switch to Preview My Lists Add new list Dell Pdk New Back…" at bounding box center [81, 215] width 163 height 388
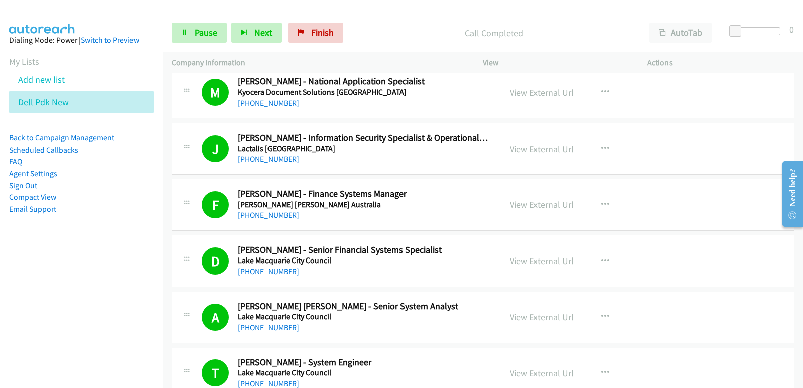
click at [16, 288] on nav "Dialing Mode: Power | Switch to Preview My Lists Add new list Dell Pdk New Back…" at bounding box center [81, 215] width 163 height 388
click at [15, 298] on nav "Dialing Mode: Power | Switch to Preview My Lists Add new list Dell Pdk New Back…" at bounding box center [81, 215] width 163 height 388
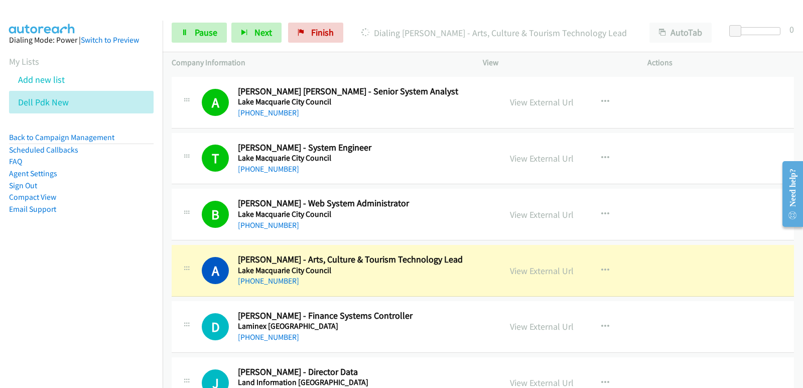
scroll to position [1806, 0]
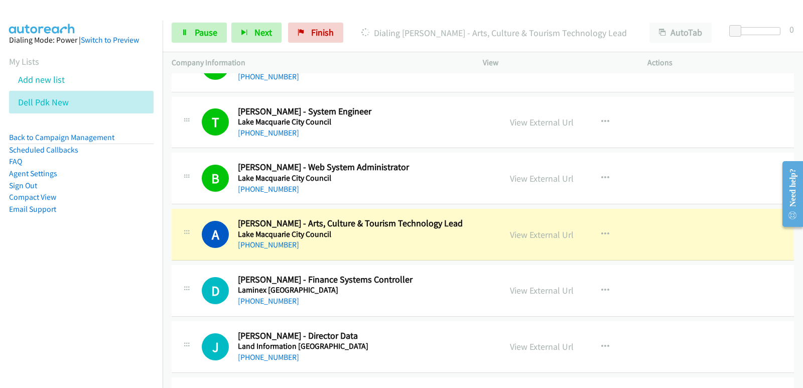
click at [67, 284] on nav "Dialing Mode: Power | Switch to Preview My Lists Add new list Dell Pdk New Back…" at bounding box center [81, 215] width 163 height 388
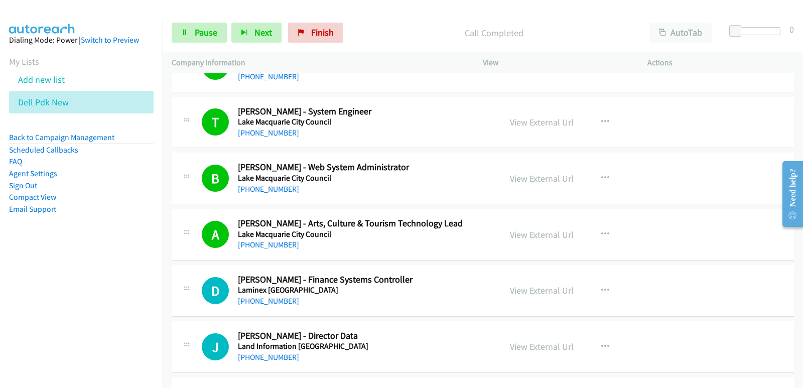
click at [65, 274] on nav "Dialing Mode: Power | Switch to Preview My Lists Add new list Dell Pdk New Back…" at bounding box center [81, 215] width 163 height 388
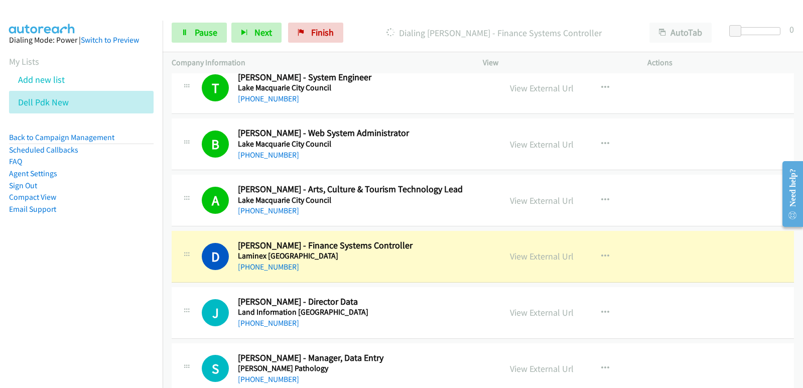
scroll to position [1856, 0]
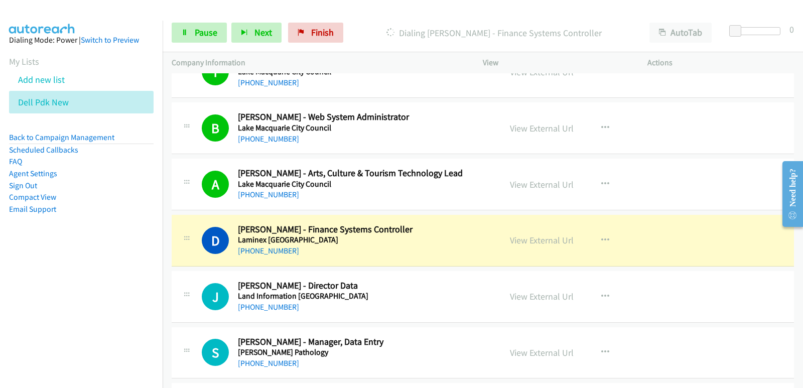
drag, startPoint x: 6, startPoint y: 192, endPoint x: 13, endPoint y: 191, distance: 7.2
click at [7, 192] on aside "Dialing Mode: Power | Switch to Preview My Lists Add new list Dell Pdk New Back…" at bounding box center [81, 141] width 163 height 240
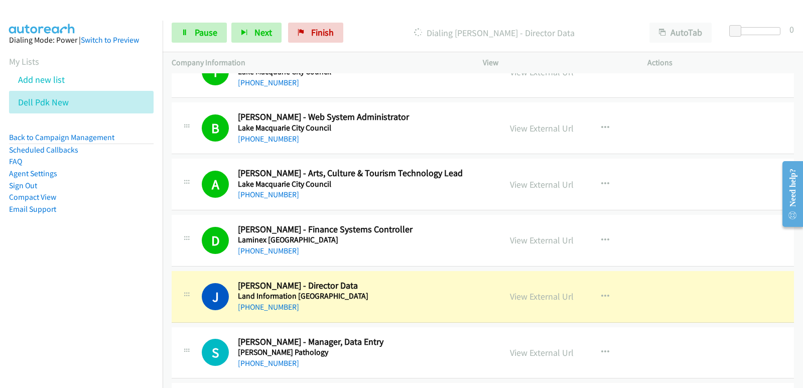
drag, startPoint x: 39, startPoint y: 259, endPoint x: 33, endPoint y: 257, distance: 6.8
click at [36, 259] on aside "Dialing Mode: Power | Switch to Preview My Lists Add new list Dell Pdk New Back…" at bounding box center [81, 141] width 163 height 240
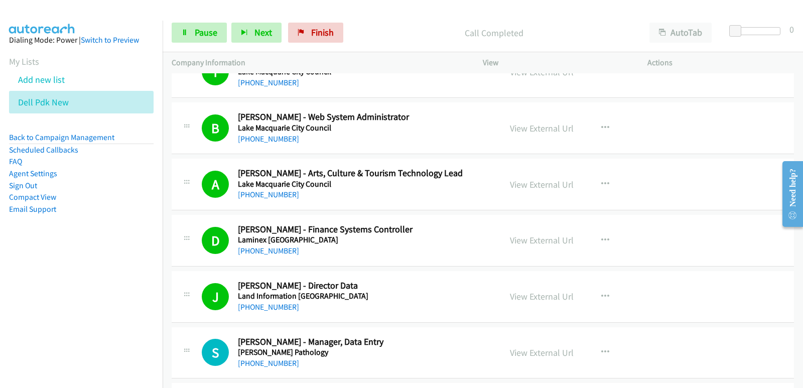
click at [20, 275] on nav "Dialing Mode: Power | Switch to Preview My Lists Add new list Dell Pdk New Back…" at bounding box center [81, 215] width 163 height 388
click at [71, 302] on nav "Dialing Mode: Power | Switch to Preview My Lists Add new list Dell Pdk New Back…" at bounding box center [81, 215] width 163 height 388
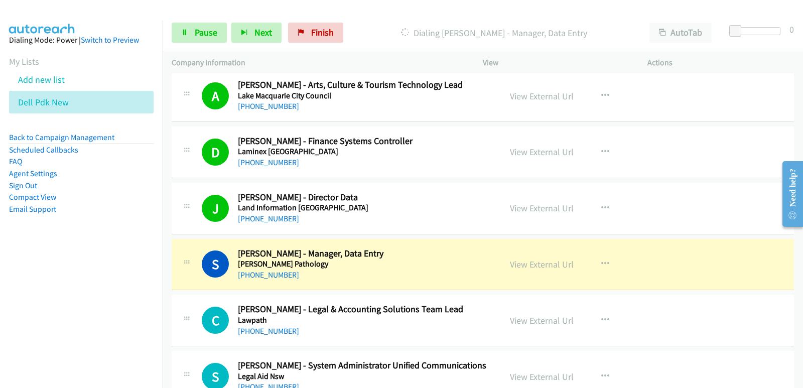
scroll to position [1956, 0]
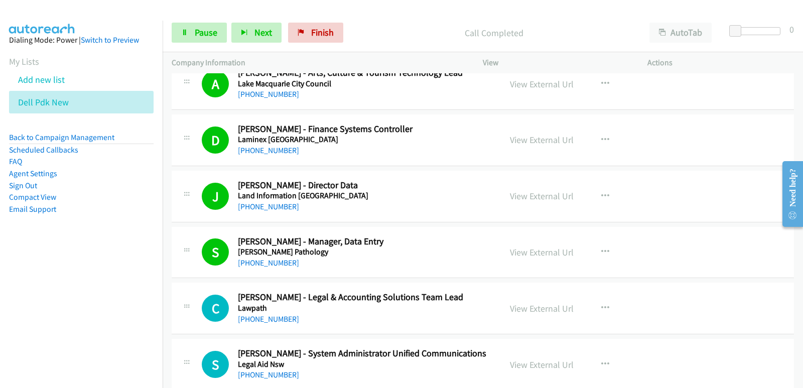
click at [71, 315] on nav "Dialing Mode: Power | Switch to Preview My Lists Add new list Dell Pdk New Back…" at bounding box center [81, 215] width 163 height 388
click at [70, 315] on nav "Dialing Mode: Power | Switch to Preview My Lists Add new list Dell Pdk New Back…" at bounding box center [81, 215] width 163 height 388
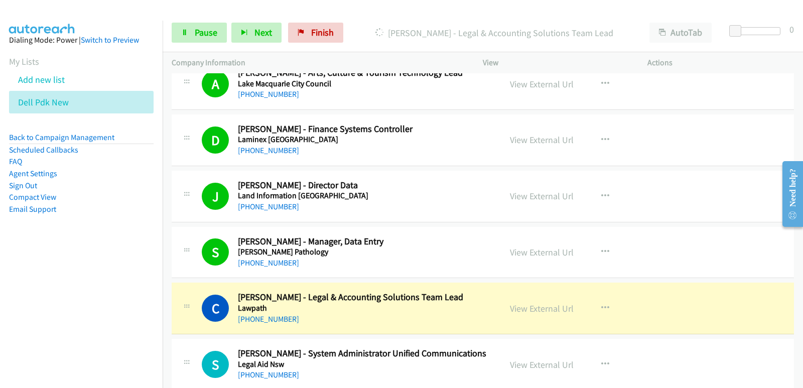
scroll to position [2007, 0]
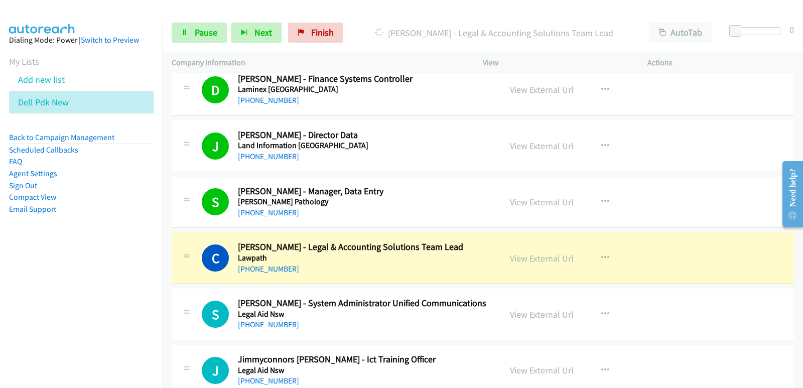
click at [27, 284] on nav "Dialing Mode: Power | Switch to Preview My Lists Add new list Dell Pdk New Back…" at bounding box center [81, 215] width 163 height 388
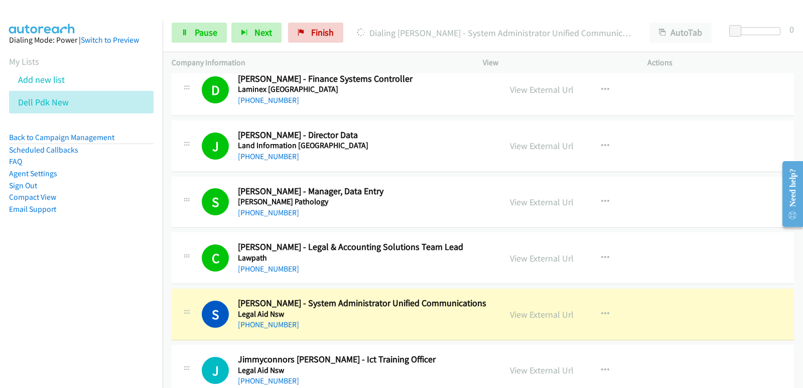
click at [26, 285] on nav "Dialing Mode: Power | Switch to Preview My Lists Add new list Dell Pdk New Back…" at bounding box center [81, 215] width 163 height 388
click at [0, 311] on nav "Dialing Mode: Power | Switch to Preview My Lists Add new list Dell Pdk New Back…" at bounding box center [81, 215] width 163 height 388
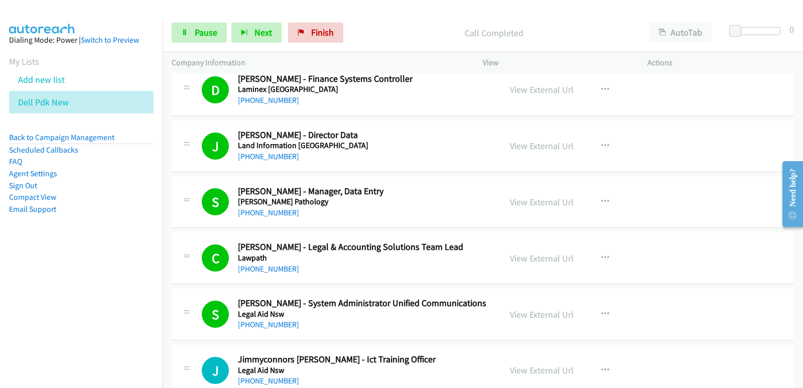
click at [26, 308] on nav "Dialing Mode: Power | Switch to Preview My Lists Add new list Dell Pdk New Back…" at bounding box center [81, 215] width 163 height 388
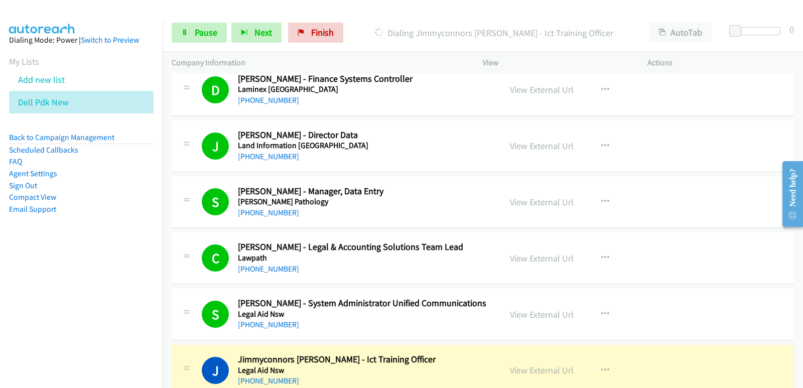
scroll to position [2057, 0]
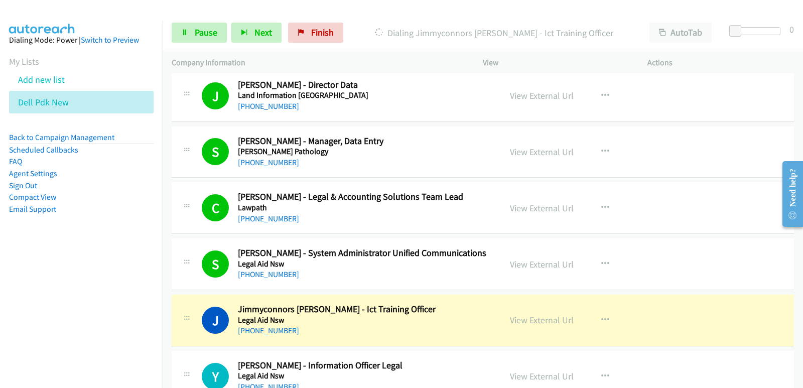
click at [66, 318] on nav "Dialing Mode: Power | Switch to Preview My Lists Add new list Dell Pdk New Back…" at bounding box center [81, 215] width 163 height 388
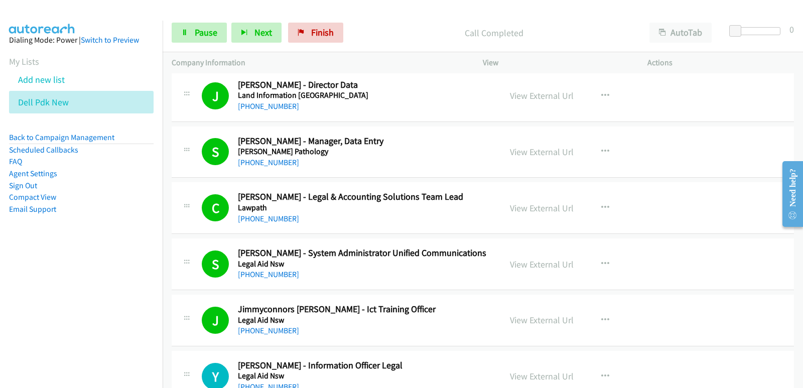
click at [37, 332] on nav "Dialing Mode: Power | Switch to Preview My Lists Add new list Dell Pdk New Back…" at bounding box center [81, 215] width 163 height 388
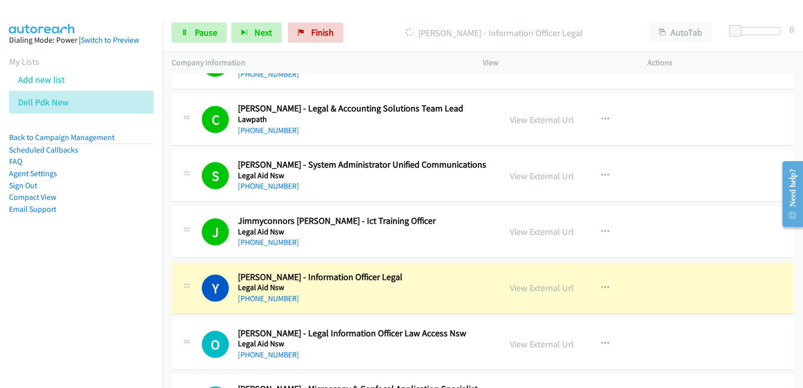
scroll to position [2157, 0]
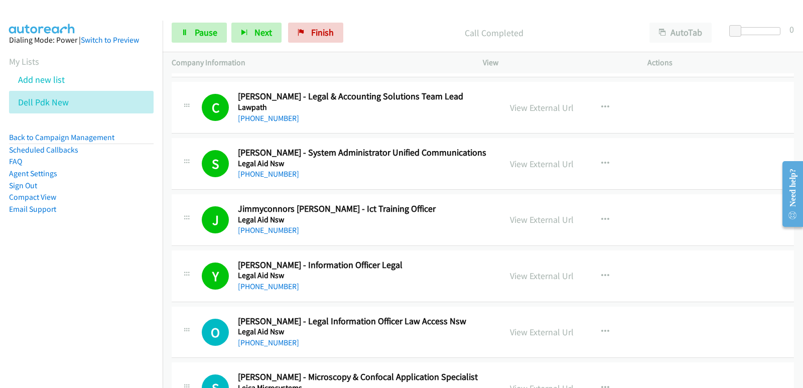
click at [64, 291] on nav "Dialing Mode: Power | Switch to Preview My Lists Add new list Dell Pdk New Back…" at bounding box center [81, 215] width 163 height 388
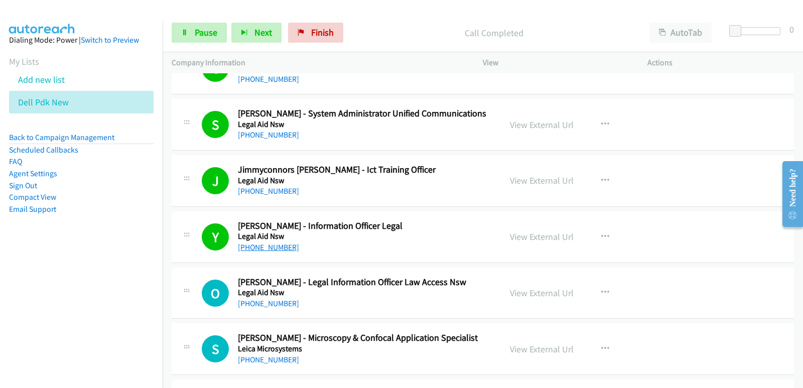
scroll to position [2207, 0]
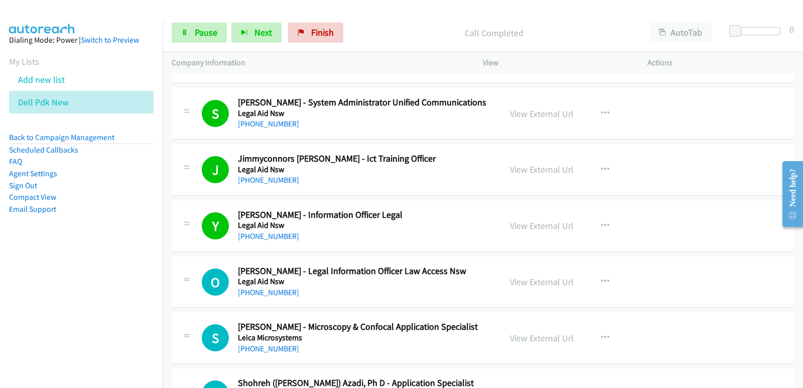
click at [58, 295] on nav "Dialing Mode: Power | Switch to Preview My Lists Add new list Dell Pdk New Back…" at bounding box center [81, 215] width 163 height 388
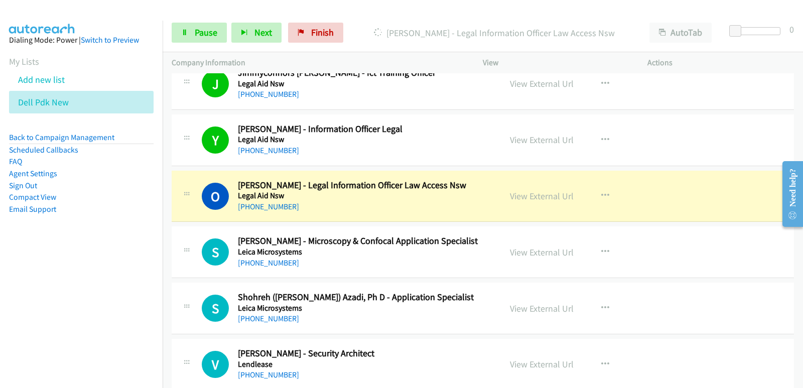
scroll to position [2308, 0]
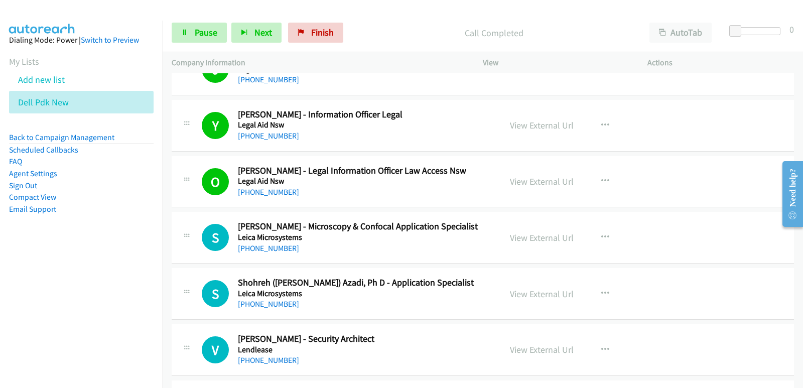
click at [55, 300] on nav "Dialing Mode: Power | Switch to Preview My Lists Add new list Dell Pdk New Back…" at bounding box center [81, 215] width 163 height 388
click at [59, 298] on nav "Dialing Mode: Power | Switch to Preview My Lists Add new list Dell Pdk New Back…" at bounding box center [81, 215] width 163 height 388
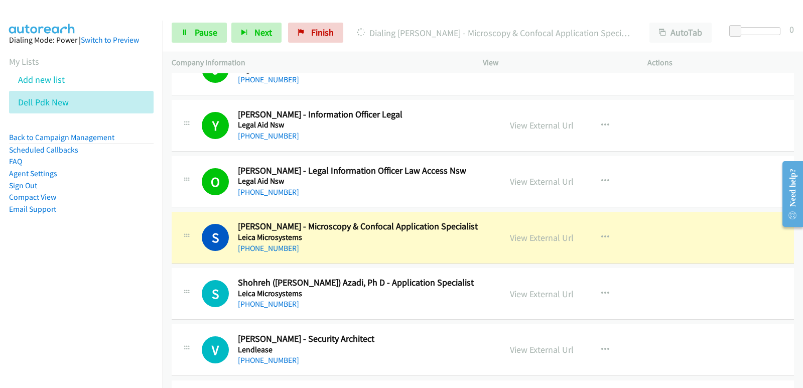
click at [0, 301] on nav "Dialing Mode: Power | Switch to Preview My Lists Add new list Dell Pdk New Back…" at bounding box center [81, 215] width 163 height 388
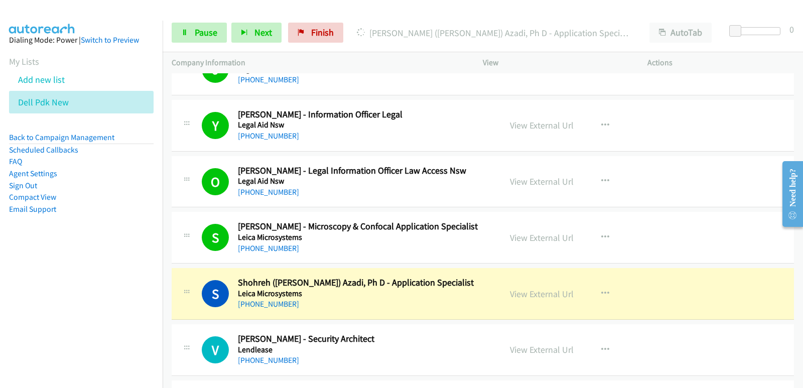
click at [23, 273] on nav "Dialing Mode: Power | Switch to Preview My Lists Add new list Dell Pdk New Back…" at bounding box center [81, 215] width 163 height 388
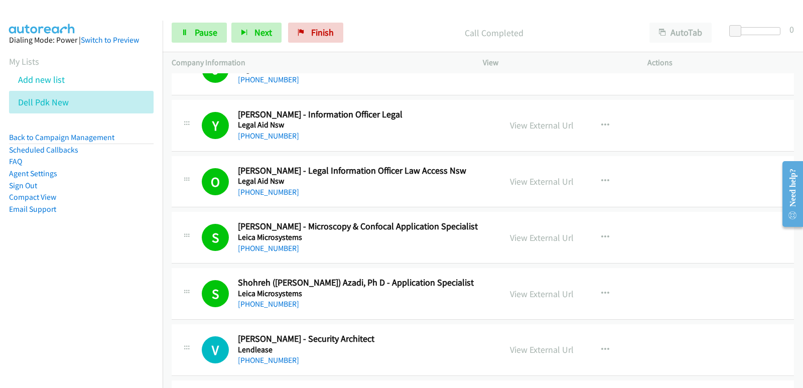
click at [42, 307] on nav "Dialing Mode: Power | Switch to Preview My Lists Add new list Dell Pdk New Back…" at bounding box center [81, 215] width 163 height 388
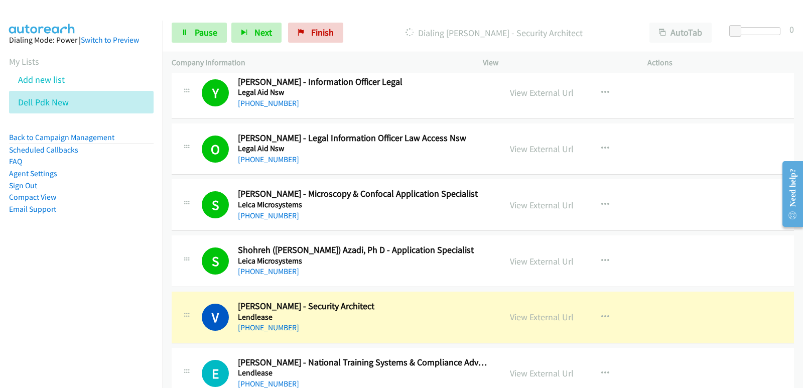
scroll to position [2358, 0]
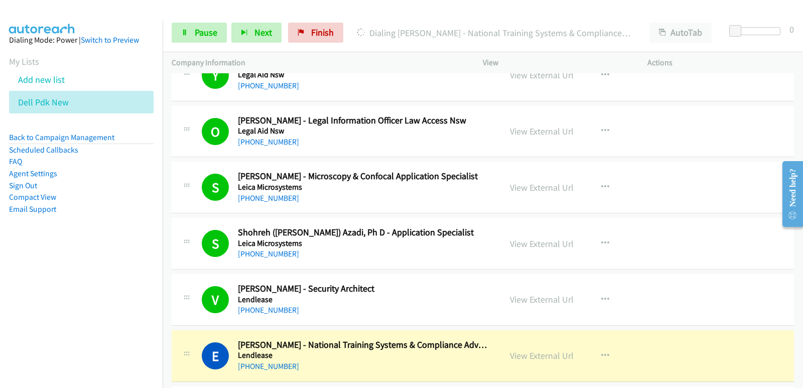
click at [0, 283] on nav "Dialing Mode: Power | Switch to Preview My Lists Add new list Dell Pdk New Back…" at bounding box center [81, 215] width 163 height 388
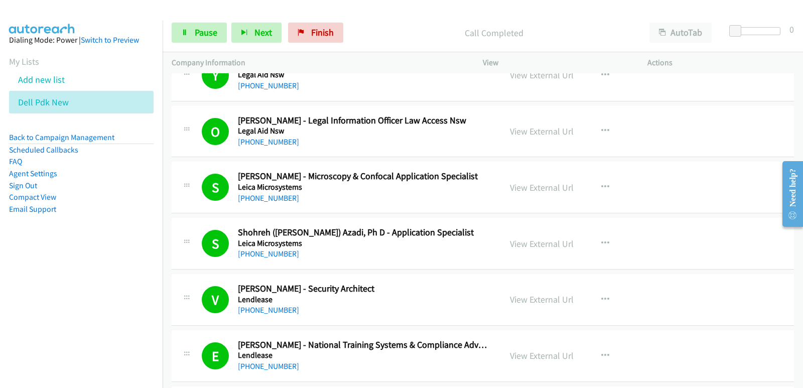
click at [23, 295] on nav "Dialing Mode: Power | Switch to Preview My Lists Add new list Dell Pdk New Back…" at bounding box center [81, 215] width 163 height 388
click at [31, 292] on nav "Dialing Mode: Power | Switch to Preview My Lists Add new list Dell Pdk New Back…" at bounding box center [81, 215] width 163 height 388
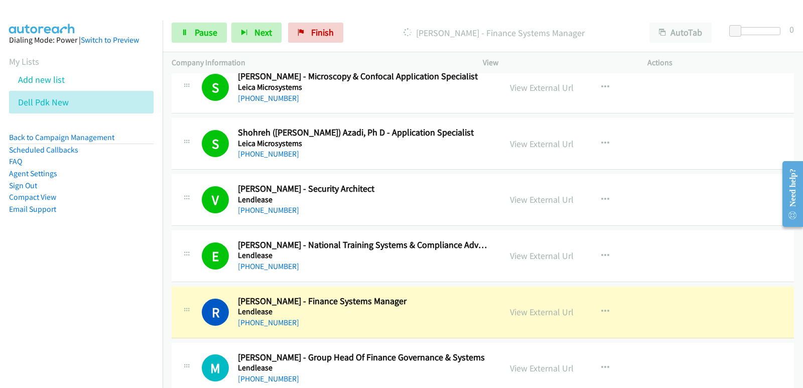
scroll to position [2458, 0]
click at [14, 273] on nav "Dialing Mode: Power | Switch to Preview My Lists Add new list Dell Pdk New Back…" at bounding box center [81, 215] width 163 height 388
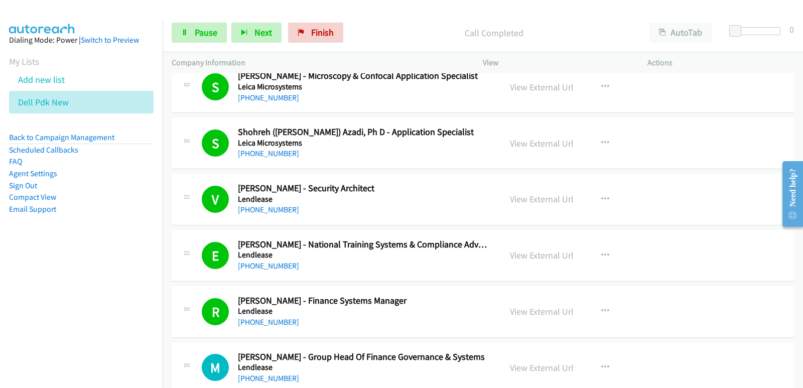
click at [58, 291] on nav "Dialing Mode: Power | Switch to Preview My Lists Add new list Dell Pdk New Back…" at bounding box center [81, 215] width 163 height 388
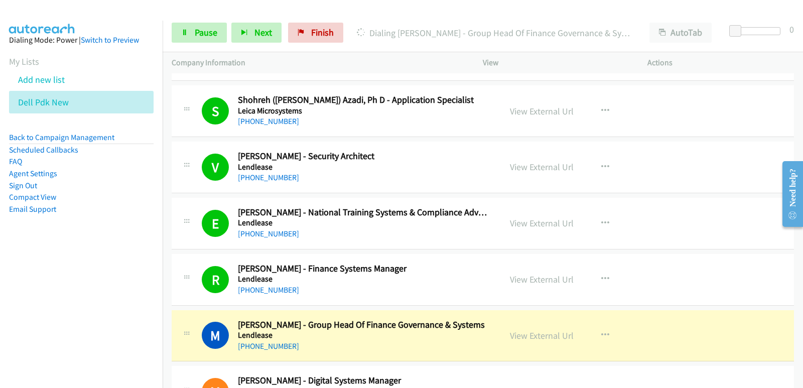
scroll to position [2508, 0]
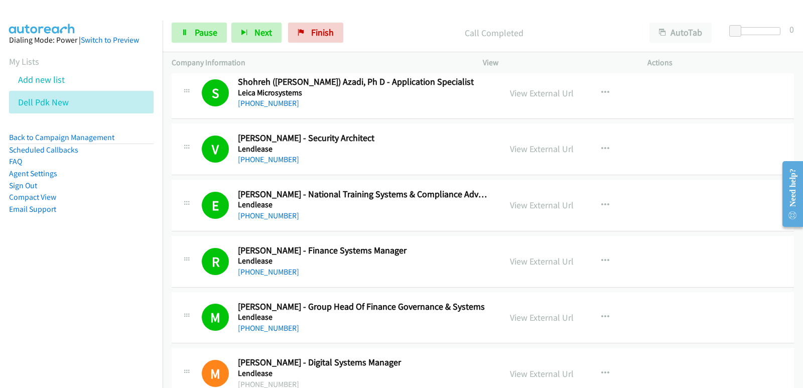
click at [24, 329] on nav "Dialing Mode: Power | Switch to Preview My Lists Add new list Dell Pdk New Back…" at bounding box center [81, 215] width 163 height 388
click at [29, 325] on nav "Dialing Mode: Power | Switch to Preview My Lists Add new list Dell Pdk New Back…" at bounding box center [81, 215] width 163 height 388
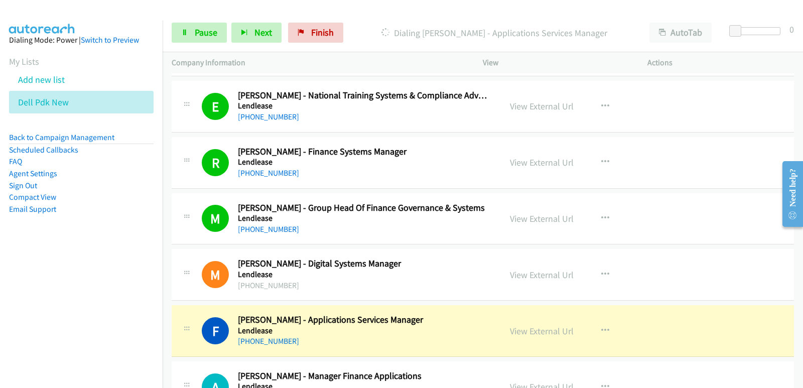
scroll to position [2609, 0]
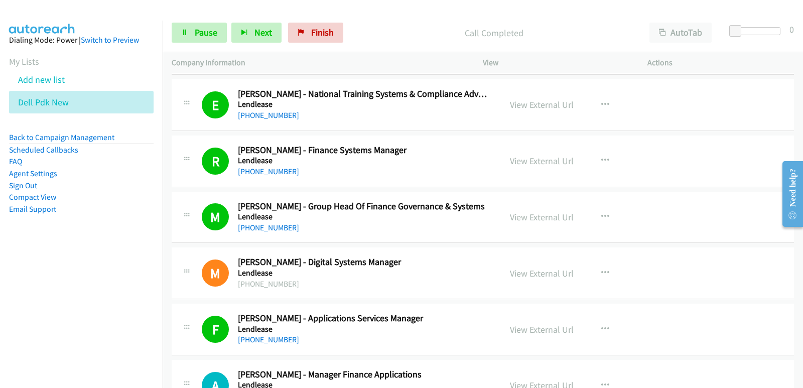
drag, startPoint x: 32, startPoint y: 253, endPoint x: 35, endPoint y: 248, distance: 5.4
click at [32, 249] on aside "Dialing Mode: Power | Switch to Preview My Lists Add new list Dell Pdk New Back…" at bounding box center [81, 141] width 163 height 240
drag, startPoint x: 44, startPoint y: 274, endPoint x: 49, endPoint y: 272, distance: 5.9
click at [47, 274] on nav "Dialing Mode: Power | Switch to Preview My Lists Add new list Dell Pdk New Back…" at bounding box center [81, 215] width 163 height 388
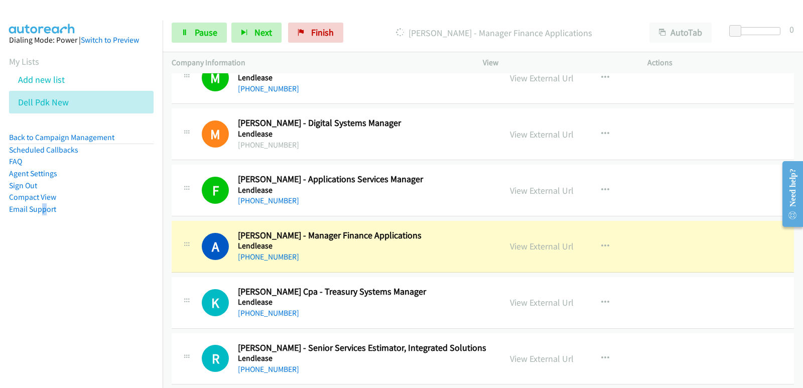
scroll to position [2759, 0]
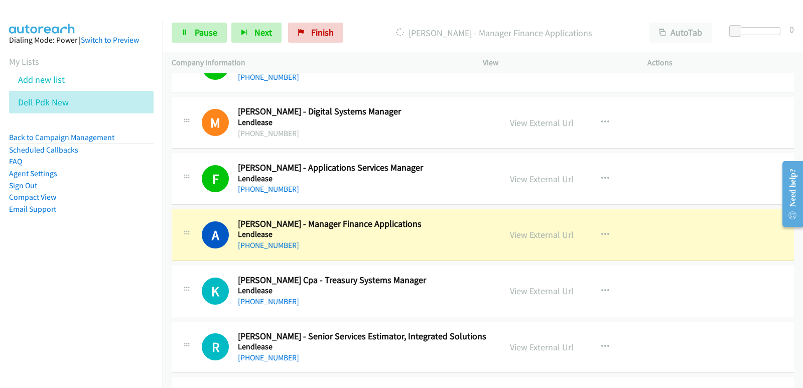
click at [3, 329] on nav "Dialing Mode: Power | Switch to Preview My Lists Add new list Dell Pdk New Back…" at bounding box center [81, 215] width 163 height 388
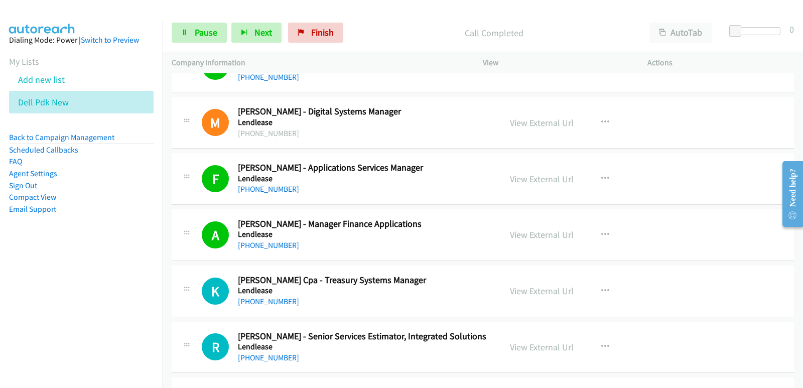
click at [44, 326] on nav "Dialing Mode: Power | Switch to Preview My Lists Add new list Dell Pdk New Back…" at bounding box center [81, 215] width 163 height 388
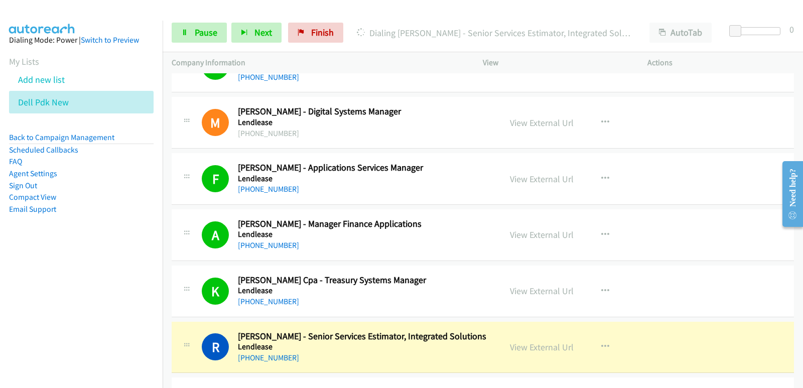
click at [13, 294] on nav "Dialing Mode: Power | Switch to Preview My Lists Add new list Dell Pdk New Back…" at bounding box center [81, 215] width 163 height 388
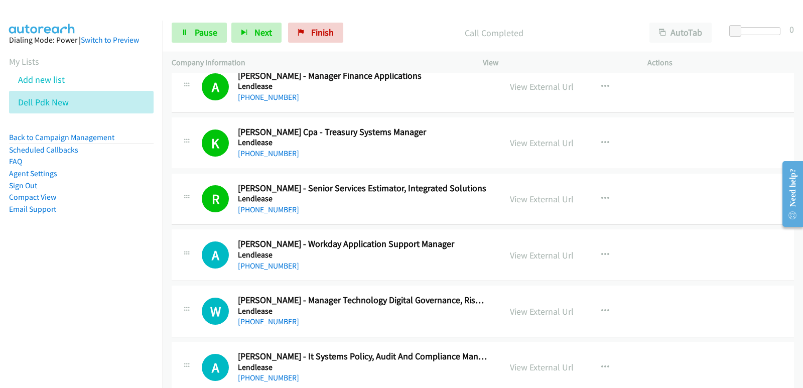
scroll to position [2910, 0]
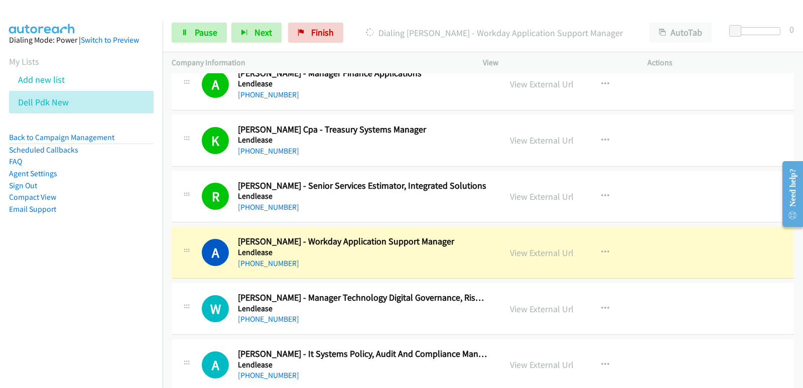
click at [54, 278] on nav "Dialing Mode: Power | Switch to Preview My Lists Add new list Dell Pdk New Back…" at bounding box center [81, 215] width 163 height 388
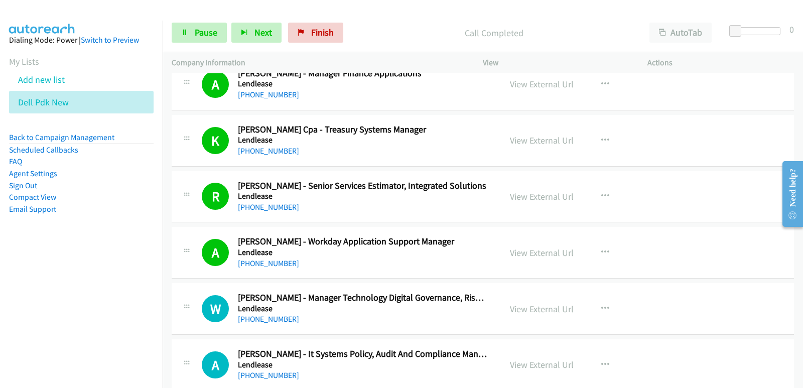
click at [3, 295] on nav "Dialing Mode: Power | Switch to Preview My Lists Add new list Dell Pdk New Back…" at bounding box center [81, 215] width 163 height 388
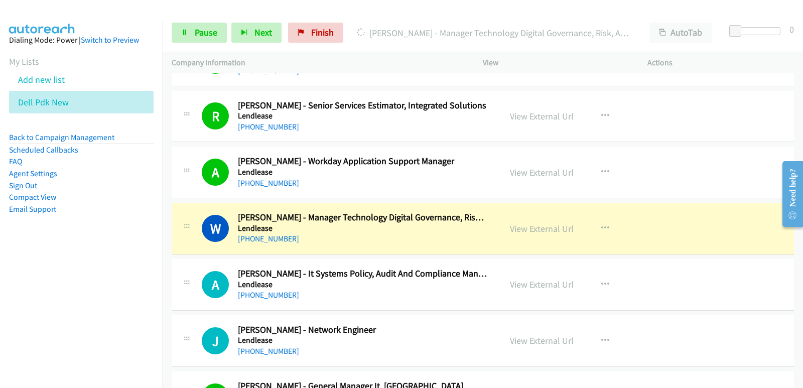
scroll to position [3010, 0]
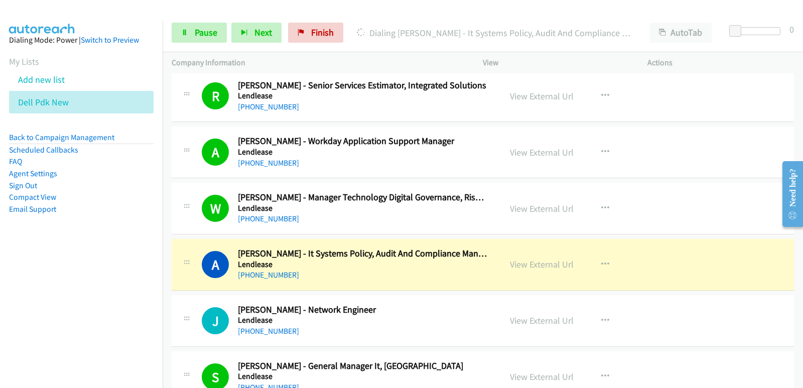
click at [33, 261] on nav "Dialing Mode: Power | Switch to Preview My Lists Add new list Dell Pdk New Back…" at bounding box center [81, 215] width 163 height 388
click at [61, 261] on nav "Dialing Mode: Power | Switch to Preview My Lists Add new list Dell Pdk New Back…" at bounding box center [81, 215] width 163 height 388
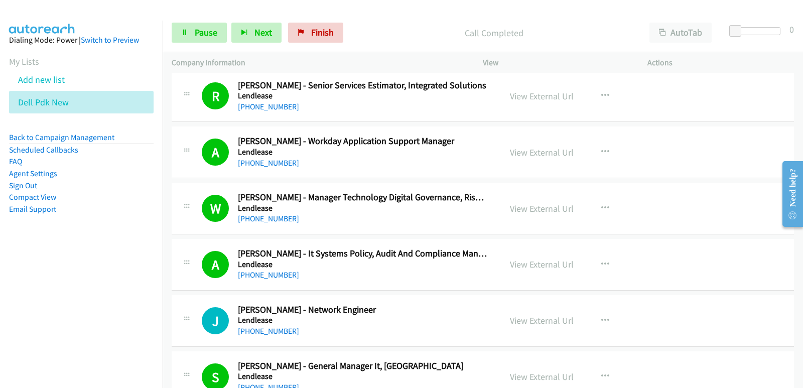
click at [0, 332] on nav "Dialing Mode: Power | Switch to Preview My Lists Add new list Dell Pdk New Back…" at bounding box center [81, 215] width 163 height 388
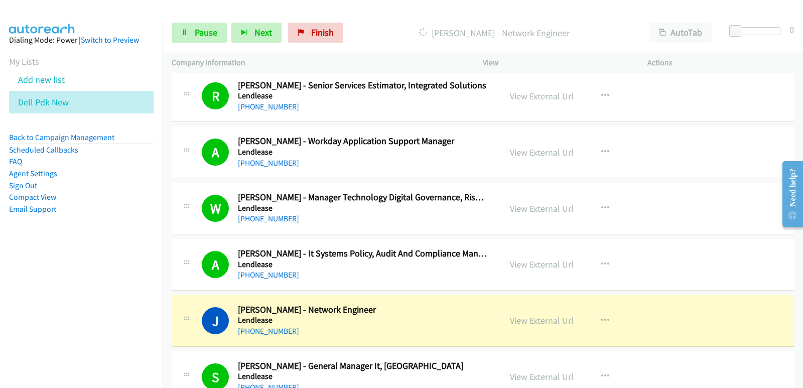
click at [32, 329] on nav "Dialing Mode: Power | Switch to Preview My Lists Add new list Dell Pdk New Back…" at bounding box center [81, 215] width 163 height 388
click at [52, 312] on nav "Dialing Mode: Power | Switch to Preview My Lists Add new list Dell Pdk New Back…" at bounding box center [81, 215] width 163 height 388
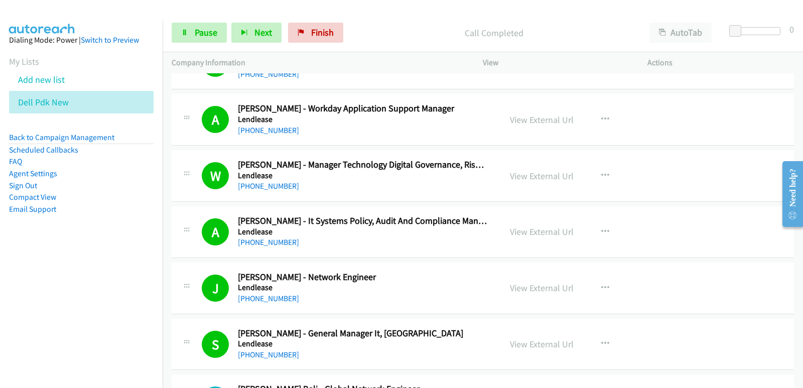
scroll to position [3060, 0]
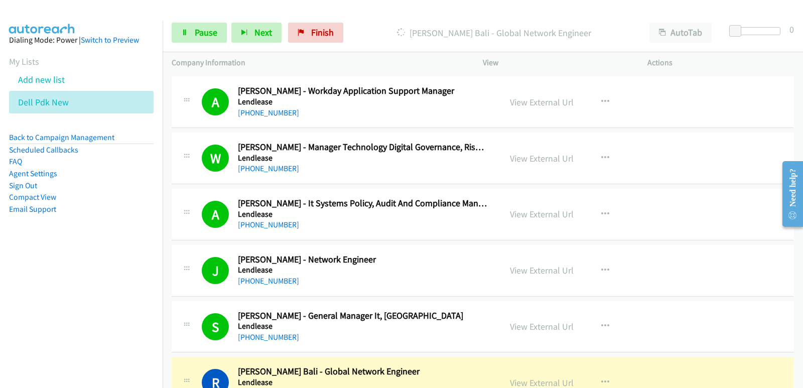
click at [53, 320] on nav "Dialing Mode: Power | Switch to Preview My Lists Add new list Dell Pdk New Back…" at bounding box center [81, 215] width 163 height 388
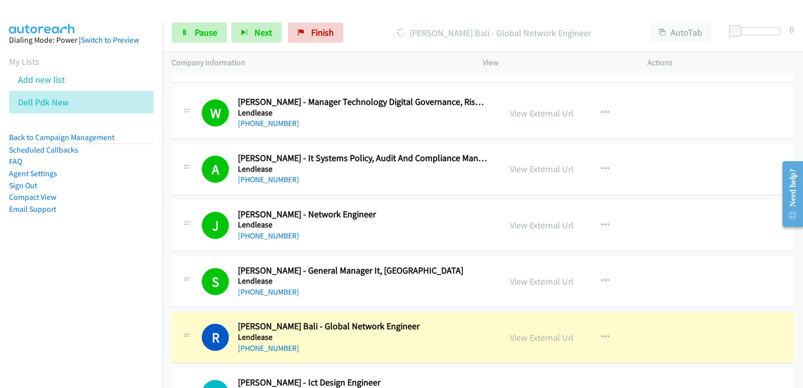
scroll to position [3160, 0]
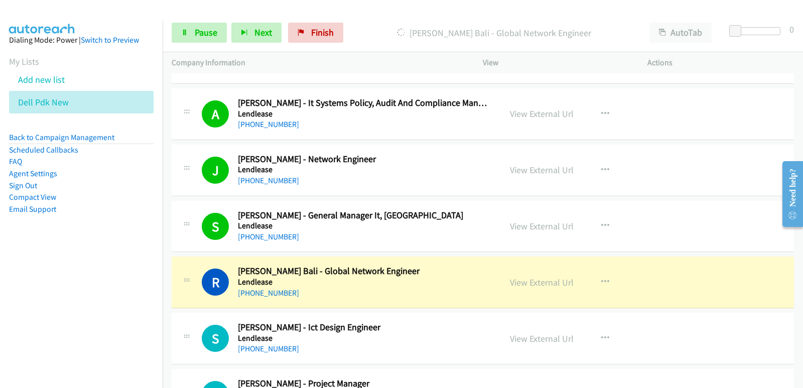
click at [0, 301] on nav "Dialing Mode: Power | Switch to Preview My Lists Add new list Dell Pdk New Back…" at bounding box center [81, 215] width 163 height 388
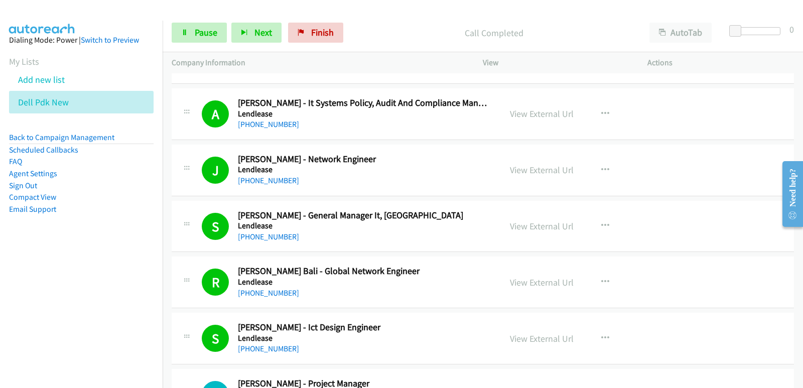
click at [11, 243] on aside "Dialing Mode: Power | Switch to Preview My Lists Add new list Dell Pdk New Back…" at bounding box center [81, 141] width 163 height 240
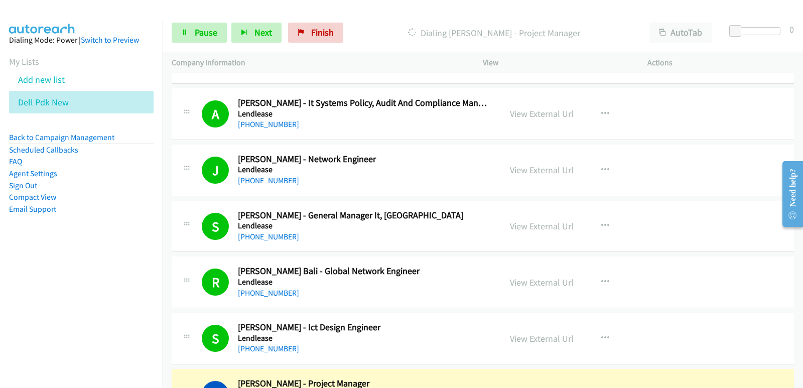
click at [45, 347] on nav "Dialing Mode: Power | Switch to Preview My Lists Add new list Dell Pdk New Back…" at bounding box center [81, 215] width 163 height 388
click at [34, 304] on nav "Dialing Mode: Power | Switch to Preview My Lists Add new list Dell Pdk New Back…" at bounding box center [81, 215] width 163 height 388
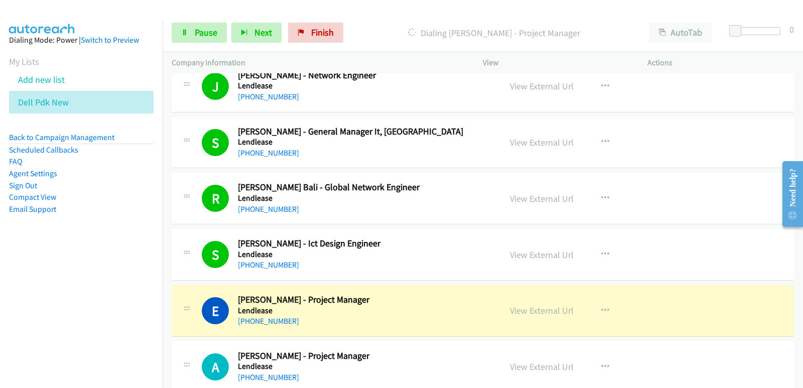
scroll to position [3261, 0]
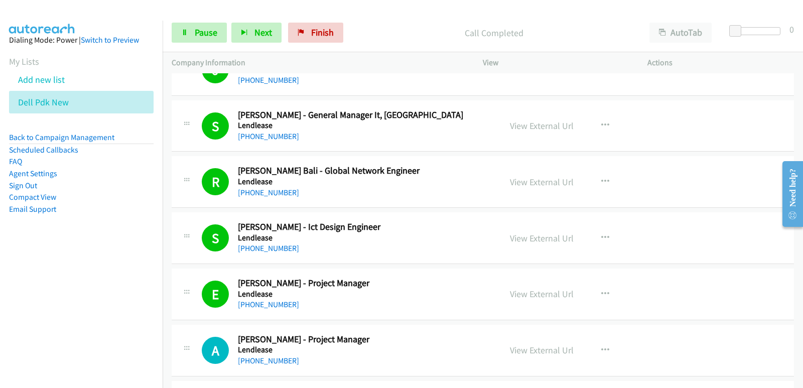
click at [48, 287] on nav "Dialing Mode: Power | Switch to Preview My Lists Add new list Dell Pdk New Back…" at bounding box center [81, 215] width 163 height 388
click at [44, 290] on nav "Dialing Mode: Power | Switch to Preview My Lists Add new list Dell Pdk New Back…" at bounding box center [81, 215] width 163 height 388
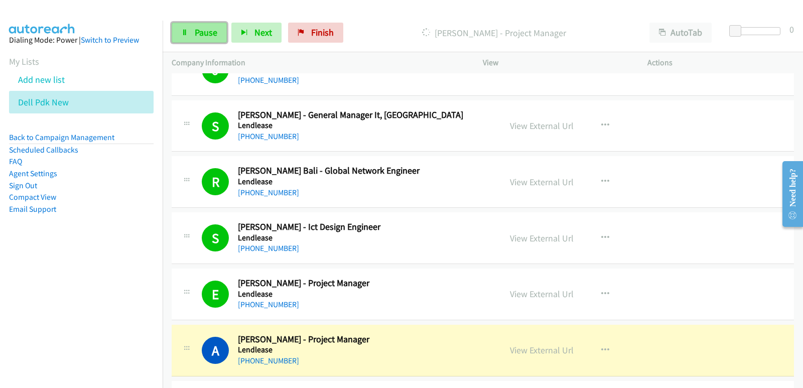
click at [204, 35] on span "Pause" at bounding box center [206, 33] width 23 height 12
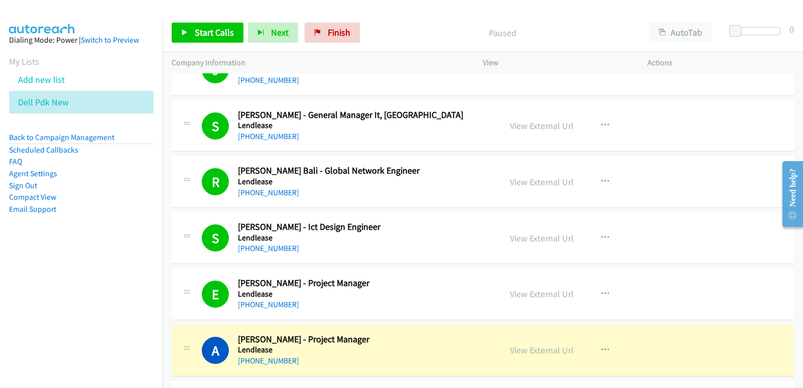
click at [55, 264] on nav "Dialing Mode: Power | Switch to Preview My Lists Add new list Dell Pdk New Back…" at bounding box center [81, 215] width 163 height 388
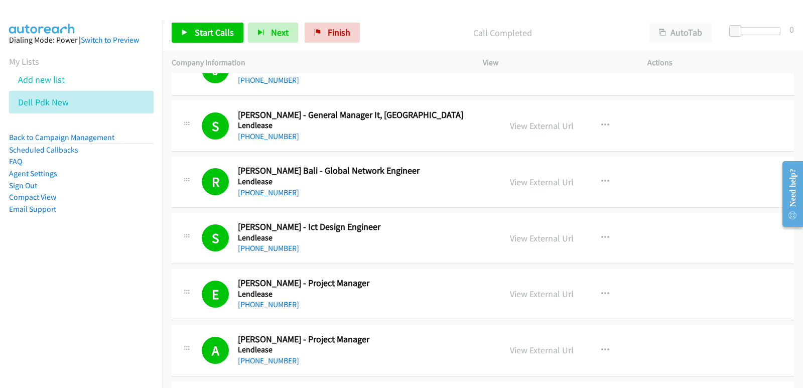
click at [5, 254] on aside "Dialing Mode: Power | Switch to Preview My Lists Add new list Dell Pdk New Back…" at bounding box center [81, 141] width 163 height 240
click at [73, 103] on icon at bounding box center [74, 102] width 7 height 7
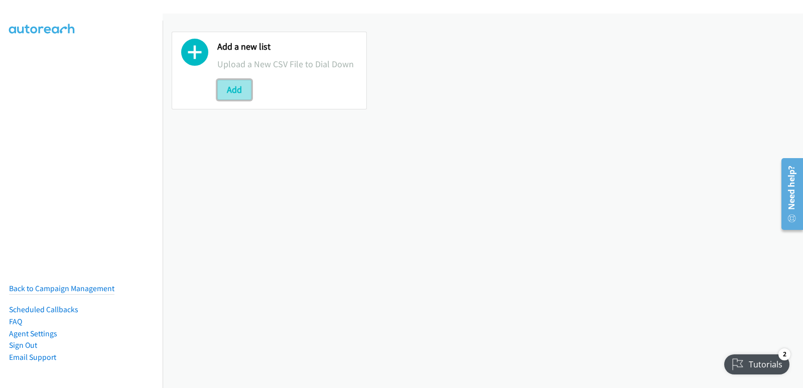
click at [231, 89] on button "Add" at bounding box center [234, 90] width 34 height 20
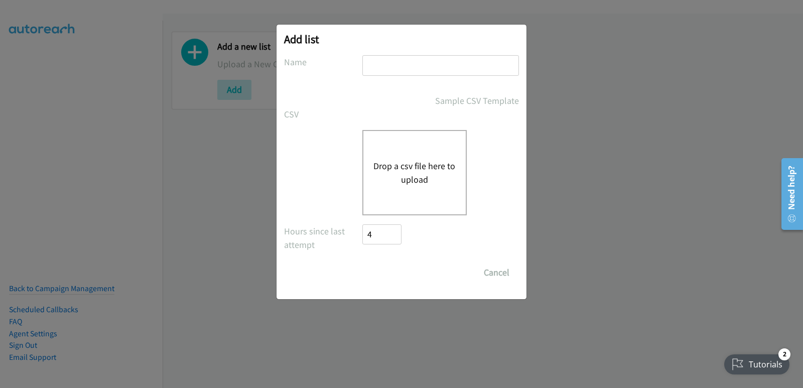
click at [368, 71] on input "text" at bounding box center [440, 65] width 157 height 21
type input "dell pdk new"
click at [418, 180] on button "Drop a csv file here to upload" at bounding box center [414, 172] width 82 height 27
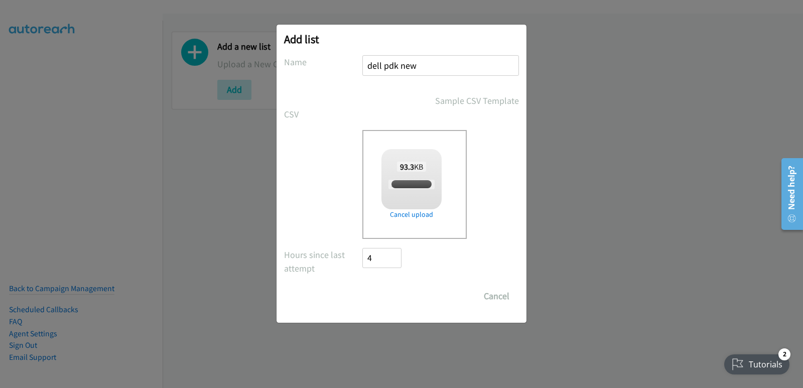
checkbox input "true"
click at [396, 296] on input "Save List" at bounding box center [388, 296] width 53 height 20
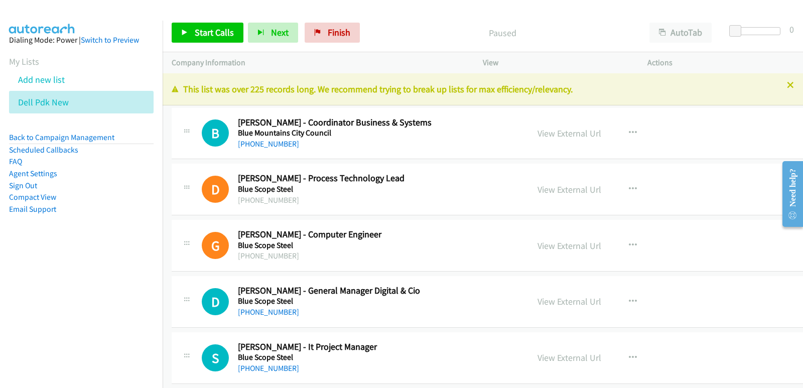
click at [27, 313] on nav "Dialing Mode: Power | Switch to Preview My Lists Add new list Dell Pdk New Back…" at bounding box center [81, 215] width 163 height 388
click at [252, 310] on link "[PHONE_NUMBER]" at bounding box center [268, 312] width 61 height 10
click at [6, 296] on nav "Dialing Mode: Power | Switch to Preview My Lists Add new list Dell Pdk New Back…" at bounding box center [81, 215] width 163 height 388
click at [34, 269] on nav "Dialing Mode: Power | Switch to Preview My Lists Add new list Dell Pdk New Back…" at bounding box center [81, 215] width 163 height 388
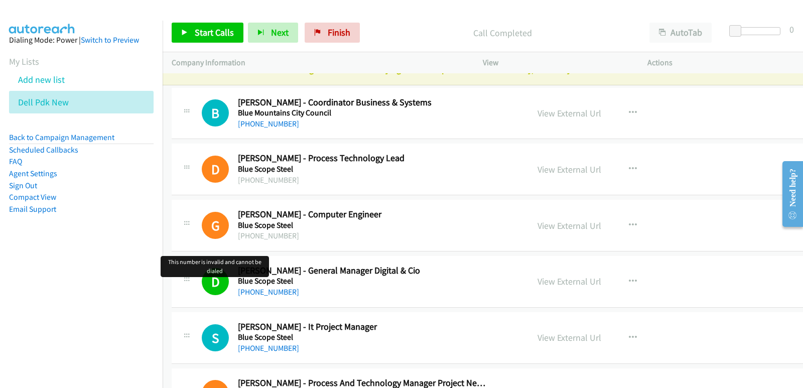
scroll to position [50, 0]
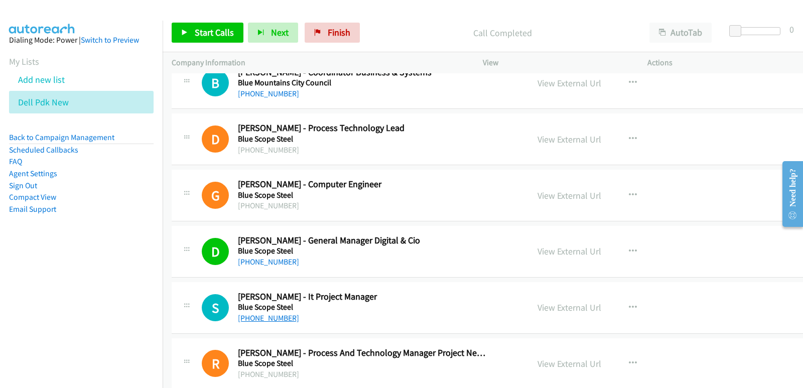
click at [255, 320] on link "[PHONE_NUMBER]" at bounding box center [268, 318] width 61 height 10
drag, startPoint x: 47, startPoint y: 251, endPoint x: 56, endPoint y: 251, distance: 9.0
click at [49, 252] on aside "Dialing Mode: Power | Switch to Preview My Lists Add new list Dell Pdk New Back…" at bounding box center [81, 141] width 163 height 240
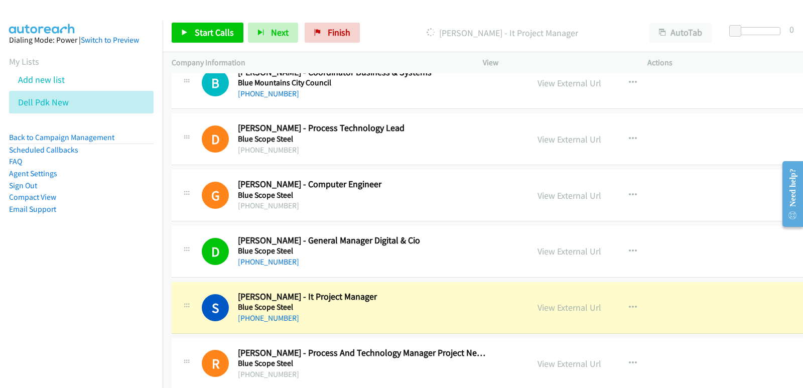
click at [0, 311] on nav "Dialing Mode: Power | Switch to Preview My Lists Add new list Dell Pdk New Back…" at bounding box center [81, 215] width 163 height 388
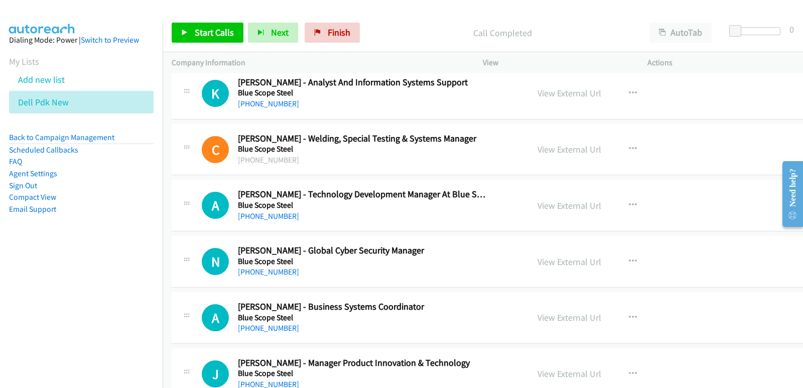
scroll to position [552, 0]
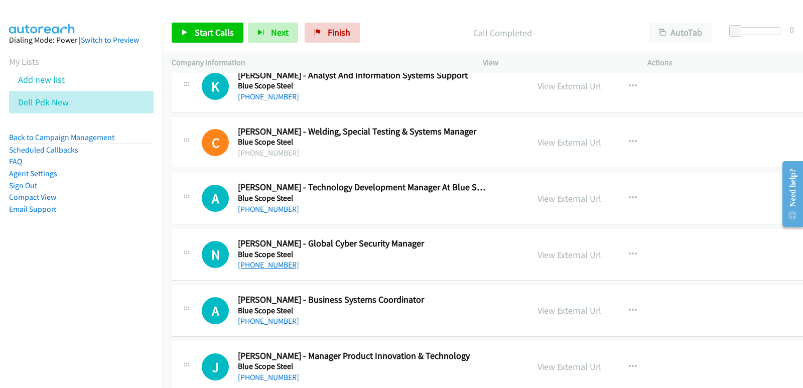
click at [255, 269] on link "[PHONE_NUMBER]" at bounding box center [268, 265] width 61 height 10
click at [52, 283] on nav "Dialing Mode: Power | Switch to Preview My Lists Add new list Dell Pdk New Back…" at bounding box center [81, 215] width 163 height 388
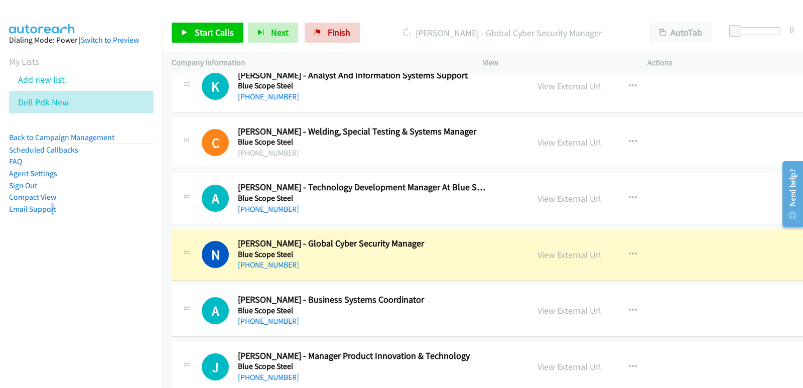
click at [0, 305] on nav "Dialing Mode: Power | Switch to Preview My Lists Add new list Dell Pdk New Back…" at bounding box center [81, 215] width 163 height 388
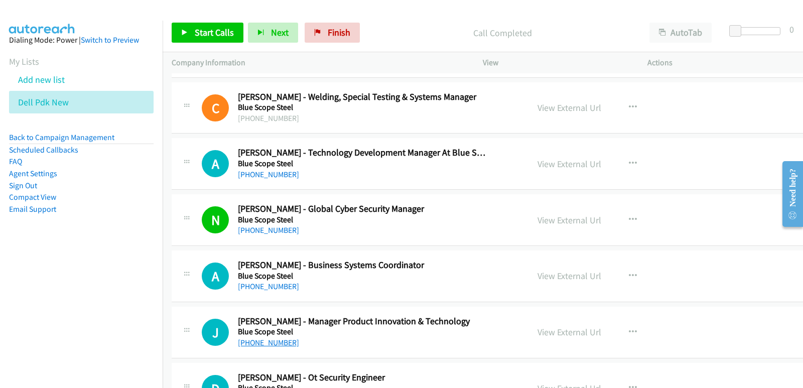
scroll to position [602, 0]
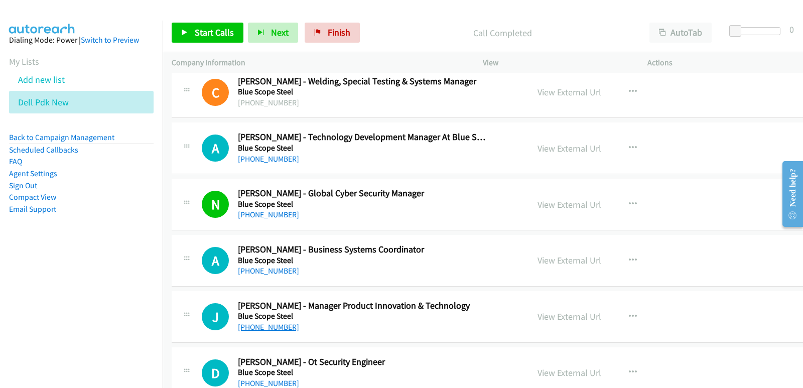
click at [283, 327] on link "[PHONE_NUMBER]" at bounding box center [268, 327] width 61 height 10
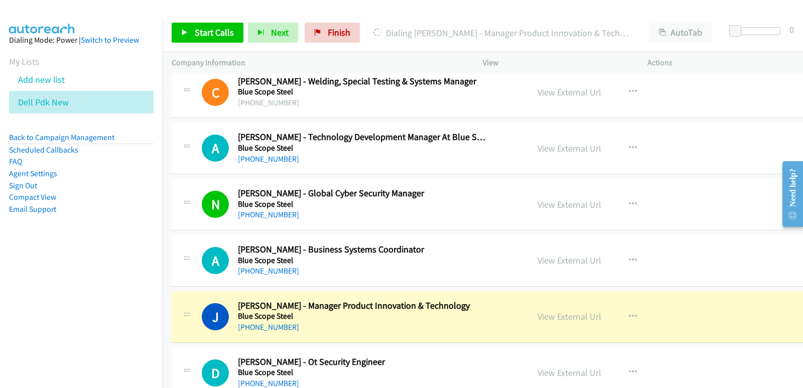
click at [33, 290] on nav "Dialing Mode: Power | Switch to Preview My Lists Add new list Dell Pdk New Back…" at bounding box center [81, 215] width 163 height 388
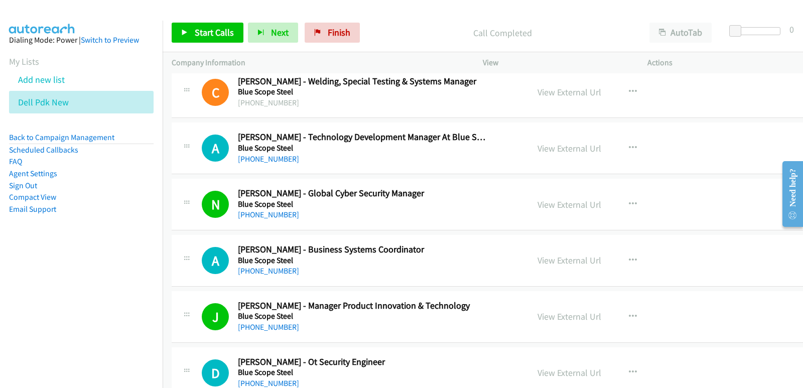
click at [58, 317] on nav "Dialing Mode: Power | Switch to Preview My Lists Add new list Dell Pdk New Back…" at bounding box center [81, 215] width 163 height 388
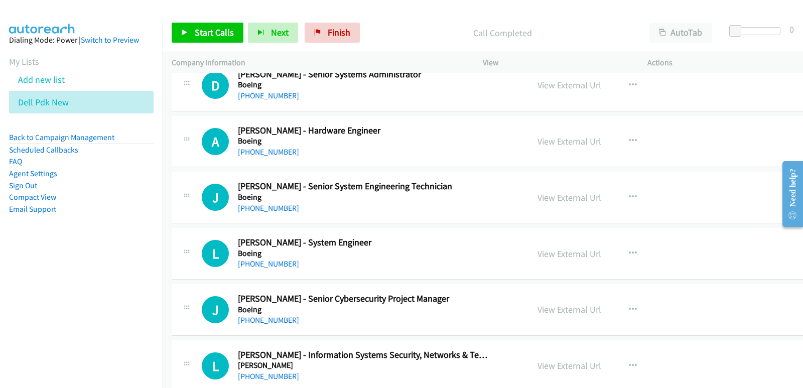
scroll to position [3261, 0]
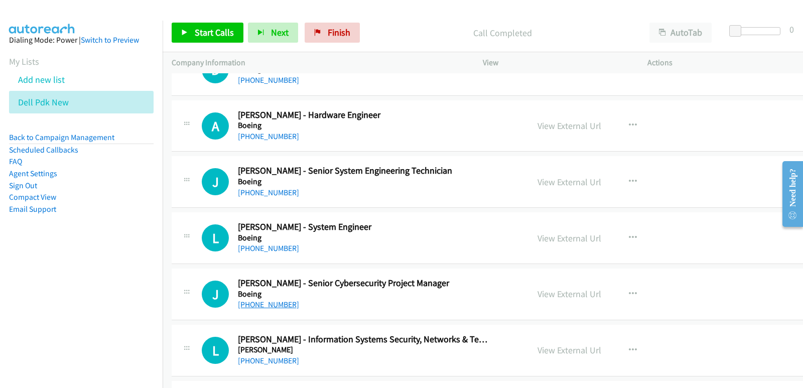
click at [283, 303] on link "[PHONE_NUMBER]" at bounding box center [268, 304] width 61 height 10
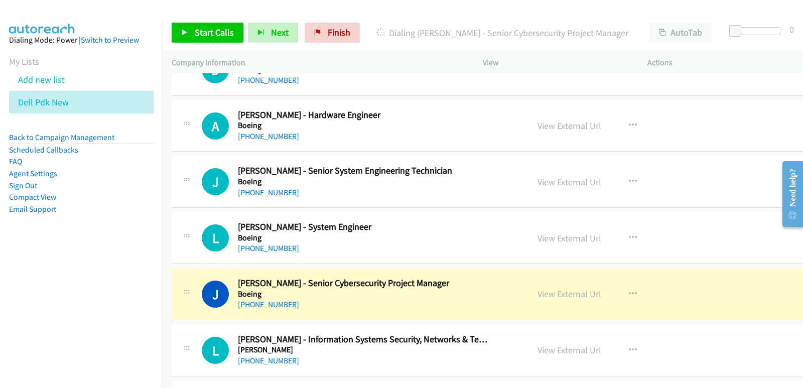
drag, startPoint x: 30, startPoint y: 273, endPoint x: 39, endPoint y: 266, distance: 11.4
click at [31, 273] on nav "Dialing Mode: Power | Switch to Preview My Lists Add new list Dell Pdk New Back…" at bounding box center [81, 215] width 163 height 388
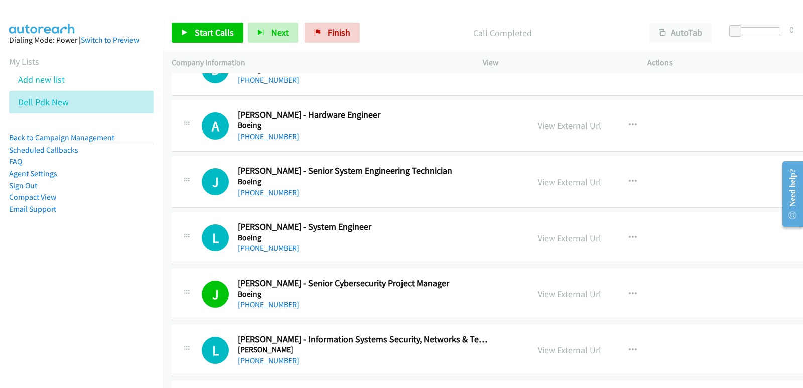
click at [22, 302] on nav "Dialing Mode: Power | Switch to Preview My Lists Add new list Dell Pdk New Back…" at bounding box center [81, 215] width 163 height 388
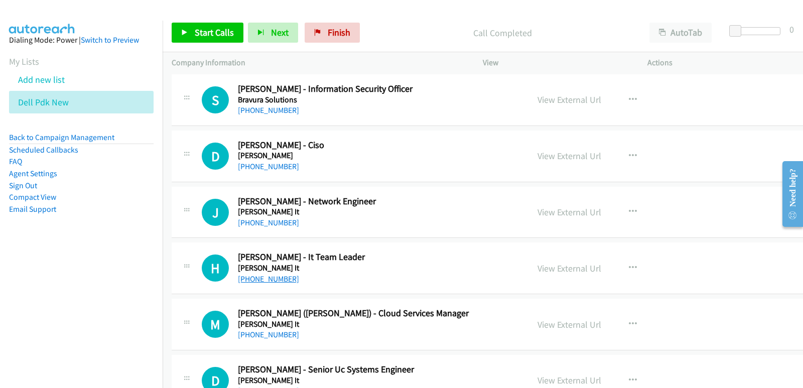
scroll to position [5016, 0]
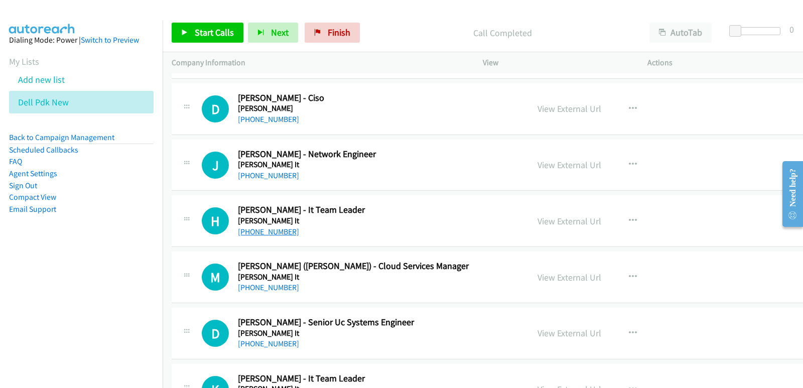
click at [273, 235] on link "[PHONE_NUMBER]" at bounding box center [268, 232] width 61 height 10
click at [60, 283] on nav "Dialing Mode: Power | Switch to Preview My Lists Add new list Dell Pdk New Back…" at bounding box center [81, 215] width 163 height 388
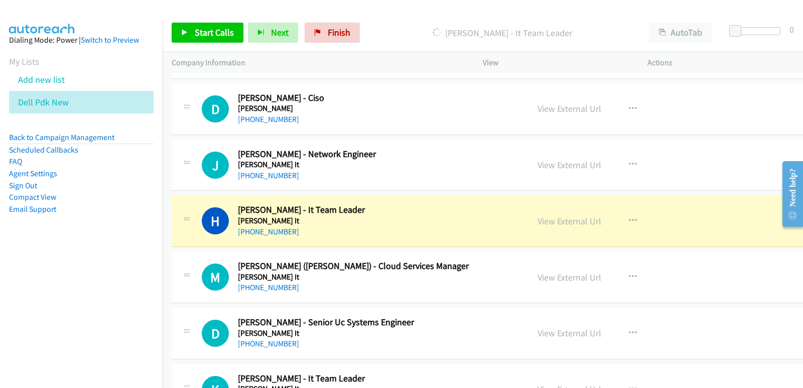
click at [49, 330] on nav "Dialing Mode: Power | Switch to Preview My Lists Add new list Dell Pdk New Back…" at bounding box center [81, 215] width 163 height 388
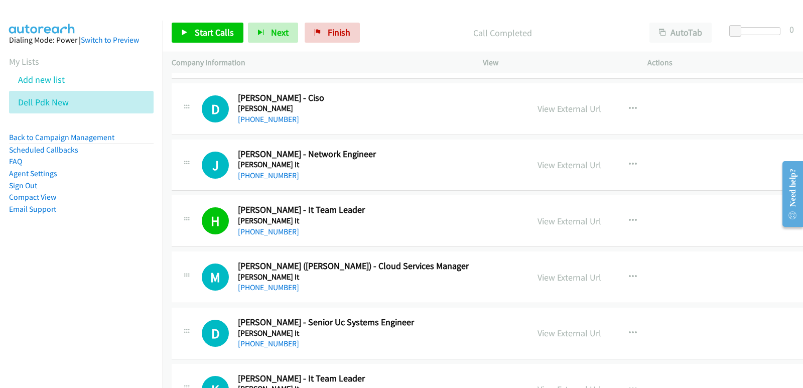
click at [24, 297] on nav "Dialing Mode: Power | Switch to Preview My Lists Add new list Dell Pdk New Back…" at bounding box center [81, 215] width 163 height 388
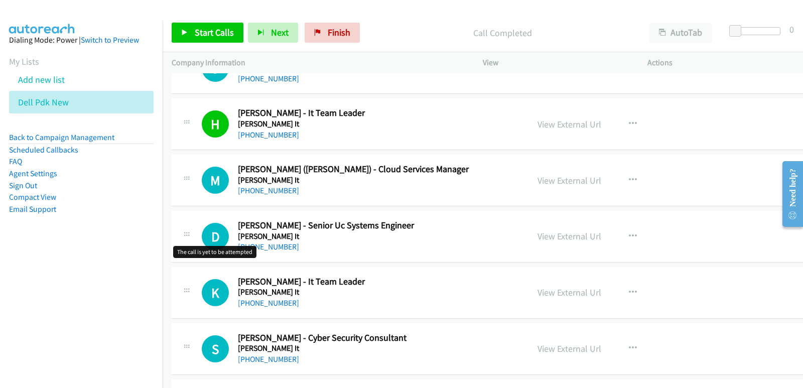
scroll to position [5117, 0]
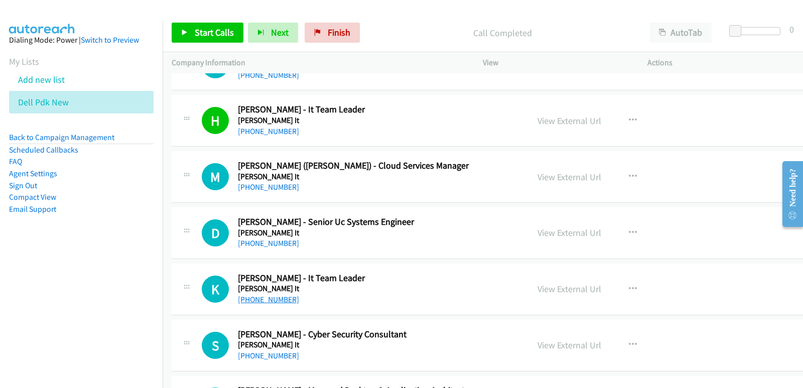
click at [250, 299] on link "[PHONE_NUMBER]" at bounding box center [268, 299] width 61 height 10
drag, startPoint x: 67, startPoint y: 275, endPoint x: 68, endPoint y: 280, distance: 5.1
click at [68, 280] on nav "Dialing Mode: Power | Switch to Preview My Lists Add new list Dell Pdk New Back…" at bounding box center [81, 215] width 163 height 388
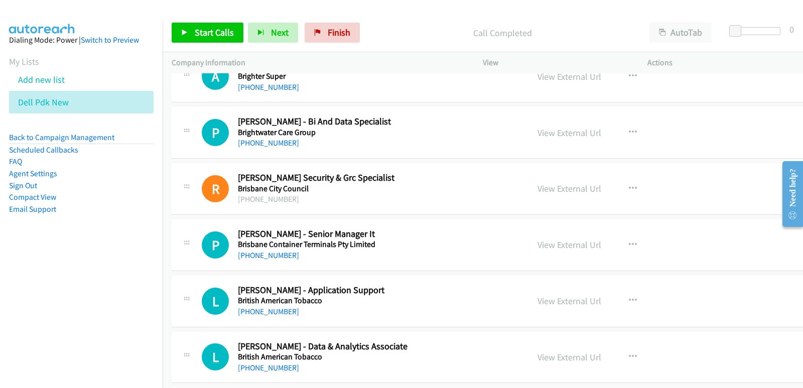
scroll to position [6070, 0]
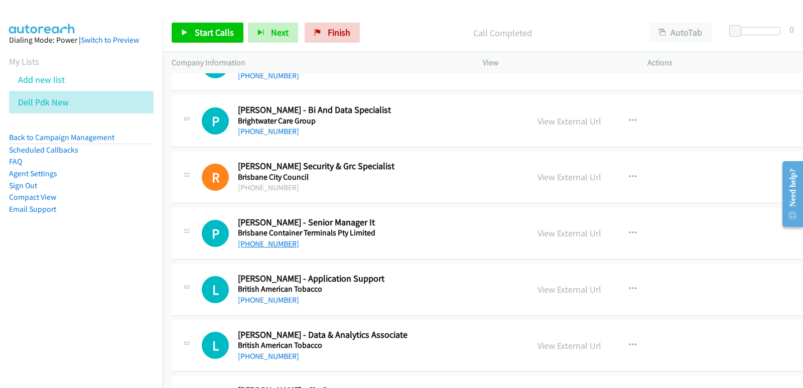
click at [265, 247] on link "[PHONE_NUMBER]" at bounding box center [268, 244] width 61 height 10
click at [53, 268] on nav "Dialing Mode: Power | Switch to Preview My Lists Add new list Dell Pdk New Back…" at bounding box center [81, 215] width 163 height 388
click at [22, 278] on nav "Dialing Mode: Power | Switch to Preview My Lists Add new list Dell Pdk New Back…" at bounding box center [81, 215] width 163 height 388
click at [537, 236] on link "View External Url" at bounding box center [569, 233] width 64 height 12
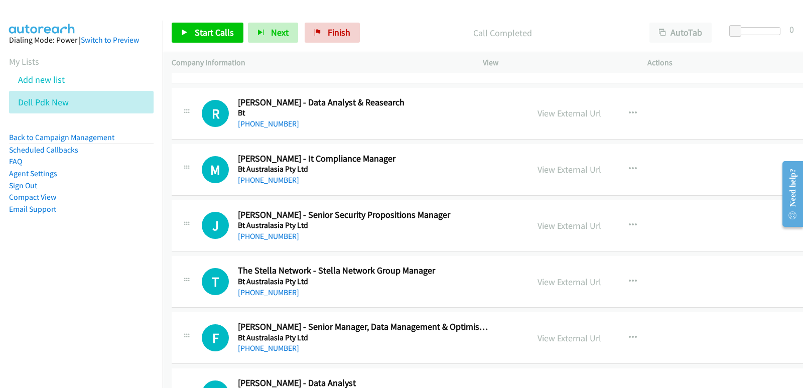
scroll to position [9782, 0]
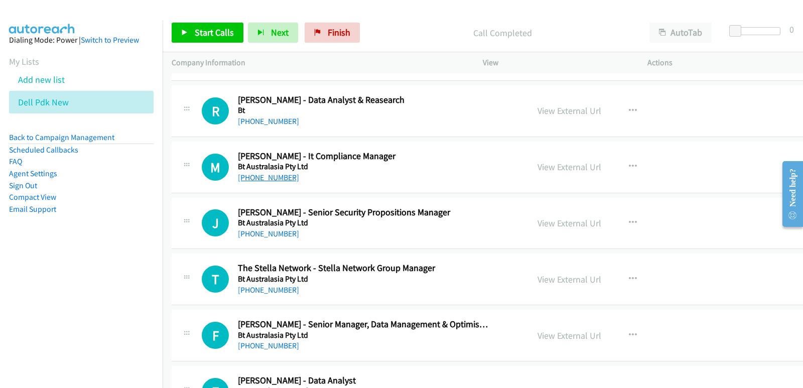
click at [269, 177] on link "[PHONE_NUMBER]" at bounding box center [268, 178] width 61 height 10
click at [4, 286] on nav "Dialing Mode: Power | Switch to Preview My Lists Add new list Dell Pdk New Back…" at bounding box center [81, 215] width 163 height 388
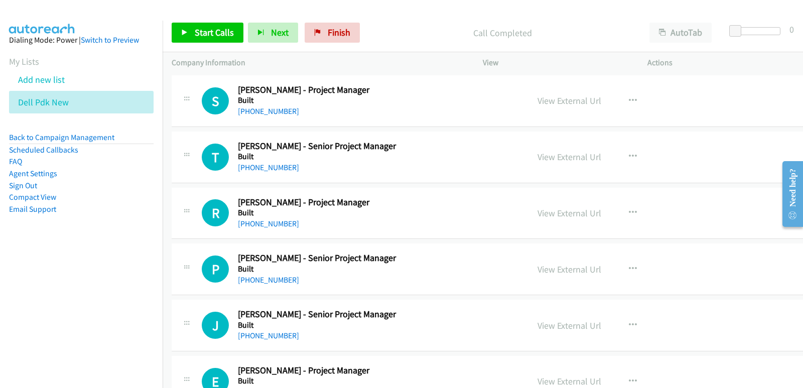
scroll to position [11588, 0]
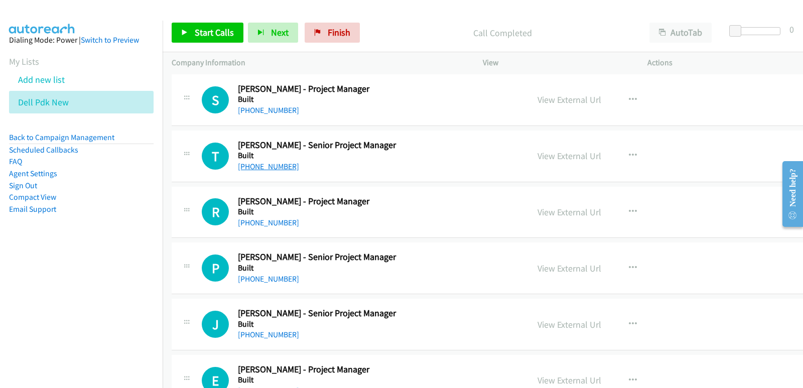
click at [269, 164] on link "[PHONE_NUMBER]" at bounding box center [268, 167] width 61 height 10
drag, startPoint x: 19, startPoint y: 260, endPoint x: 31, endPoint y: 258, distance: 12.1
click at [22, 260] on nav "Dialing Mode: Power | Switch to Preview My Lists Add new list Dell Pdk New Back…" at bounding box center [81, 215] width 163 height 388
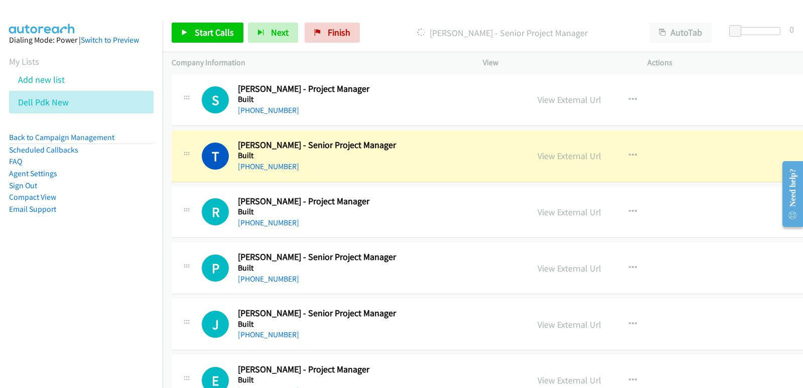
drag, startPoint x: 104, startPoint y: 225, endPoint x: 113, endPoint y: 224, distance: 9.0
click at [104, 225] on aside "Dialing Mode: Power | Switch to Preview My Lists Add new list Dell Pdk New Back…" at bounding box center [81, 141] width 163 height 240
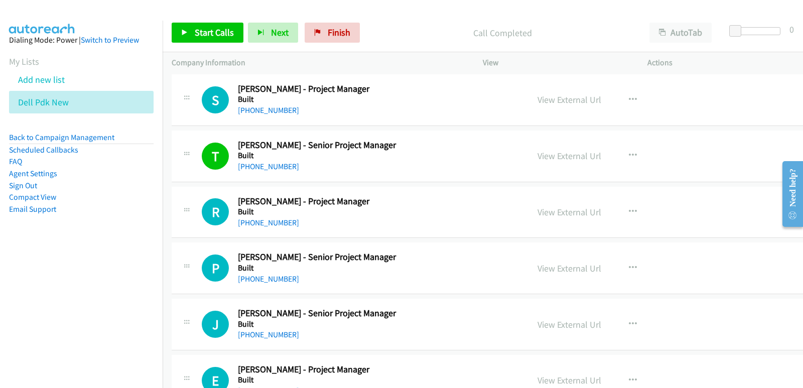
click at [62, 271] on nav "Dialing Mode: Power | Switch to Preview My Lists Add new list Dell Pdk New Back…" at bounding box center [81, 215] width 163 height 388
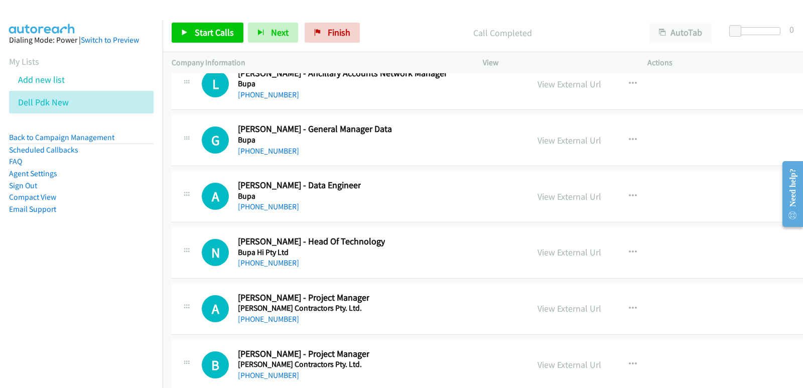
scroll to position [13795, 0]
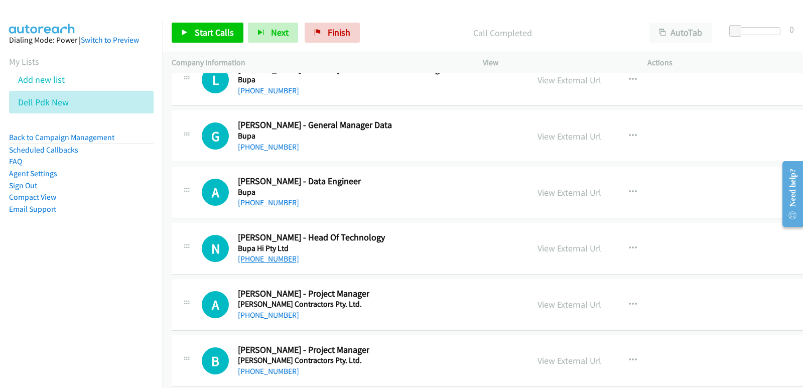
drag, startPoint x: 264, startPoint y: 260, endPoint x: 269, endPoint y: 257, distance: 5.9
click at [266, 262] on link "[PHONE_NUMBER]" at bounding box center [268, 259] width 61 height 10
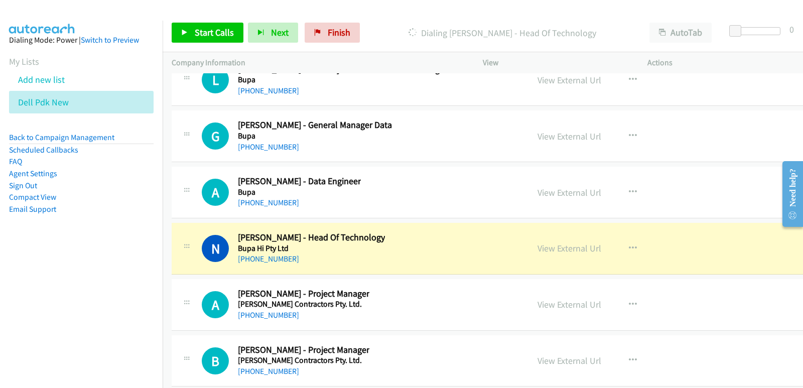
click at [1, 271] on nav "Dialing Mode: Power | Switch to Preview My Lists Add new list Dell Pdk New Back…" at bounding box center [81, 215] width 163 height 388
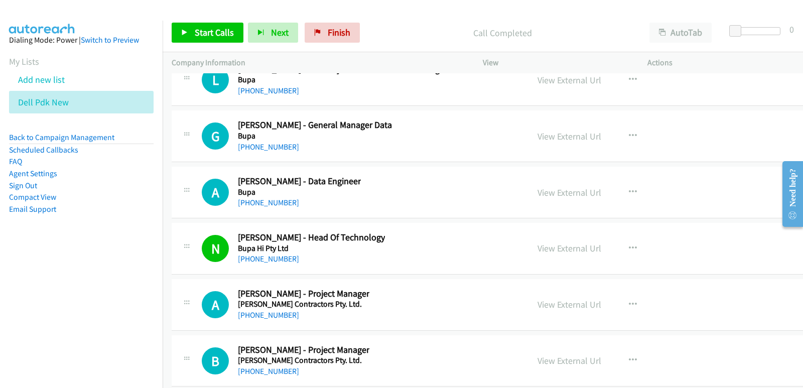
click at [11, 253] on aside "Dialing Mode: Power | Switch to Preview My Lists Add new list Dell Pdk New Back…" at bounding box center [81, 141] width 163 height 240
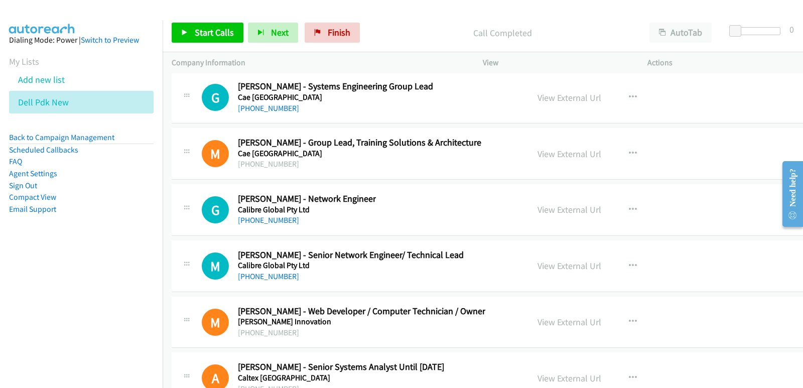
scroll to position [14748, 0]
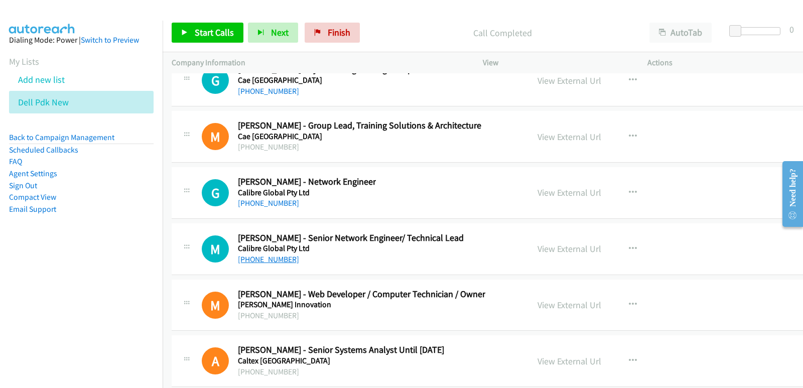
click at [272, 259] on link "[PHONE_NUMBER]" at bounding box center [268, 259] width 61 height 10
drag, startPoint x: 1, startPoint y: 267, endPoint x: 12, endPoint y: 262, distance: 12.1
click at [4, 264] on nav "Dialing Mode: Power | Switch to Preview My Lists Add new list Dell Pdk New Back…" at bounding box center [81, 215] width 163 height 388
click at [43, 278] on nav "Dialing Mode: Power | Switch to Preview My Lists Add new list Dell Pdk New Back…" at bounding box center [81, 215] width 163 height 388
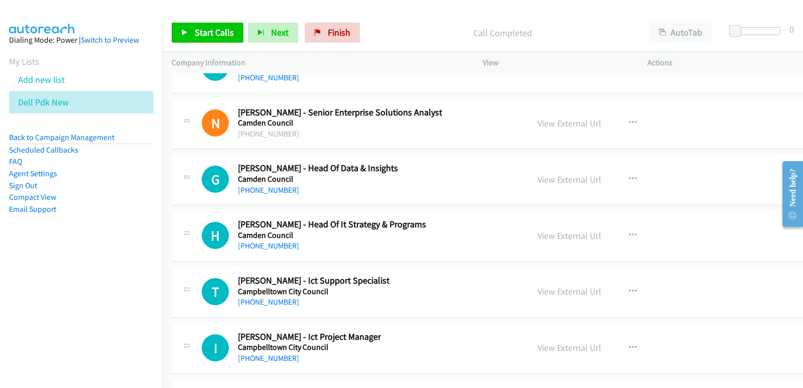
scroll to position [15551, 0]
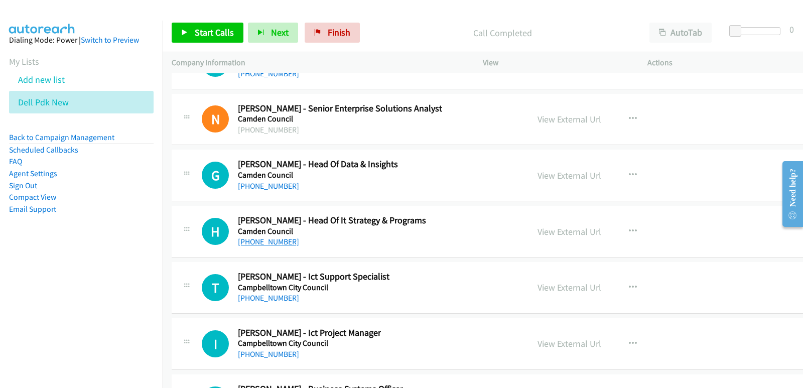
click at [257, 245] on link "[PHONE_NUMBER]" at bounding box center [268, 242] width 61 height 10
drag, startPoint x: 30, startPoint y: 244, endPoint x: 39, endPoint y: 243, distance: 8.7
click at [31, 244] on aside "Dialing Mode: Power | Switch to Preview My Lists Add new list Dell Pdk New Back…" at bounding box center [81, 141] width 163 height 240
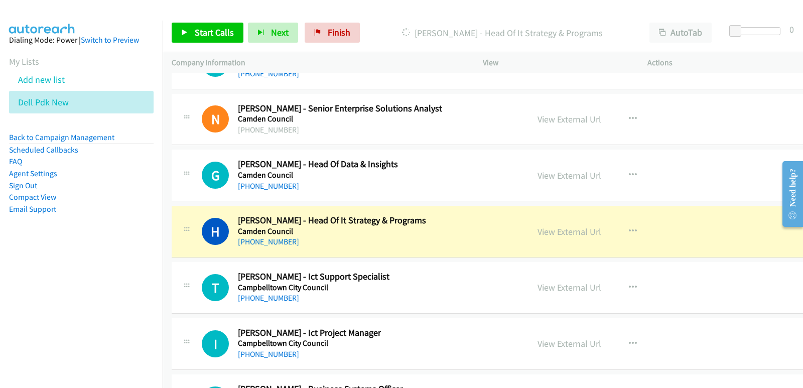
click at [0, 232] on aside "Dialing Mode: Power | Switch to Preview My Lists Add new list Dell Pdk New Back…" at bounding box center [81, 141] width 163 height 240
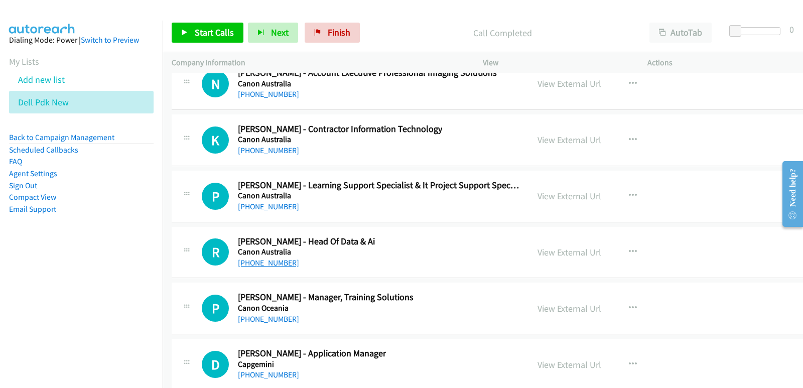
scroll to position [16053, 0]
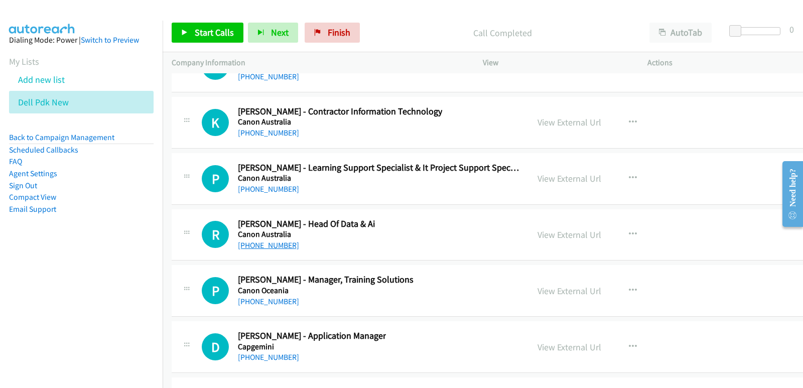
click at [275, 245] on link "[PHONE_NUMBER]" at bounding box center [268, 245] width 61 height 10
click at [14, 262] on nav "Dialing Mode: Power | Switch to Preview My Lists Add new list Dell Pdk New Back…" at bounding box center [81, 215] width 163 height 388
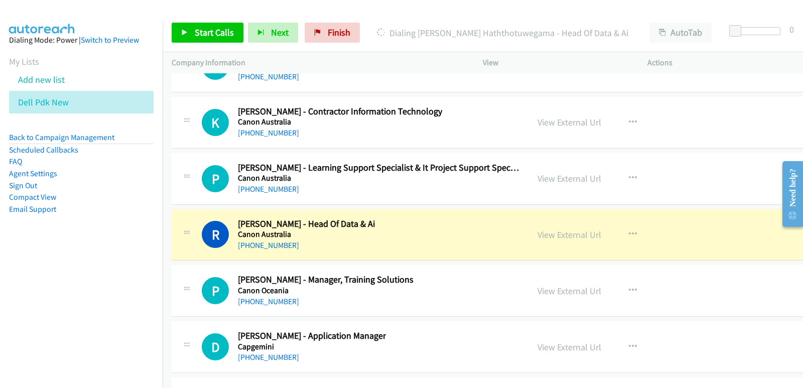
click at [10, 263] on nav "Dialing Mode: Power | Switch to Preview My Lists Add new list Dell Pdk New Back…" at bounding box center [81, 215] width 163 height 388
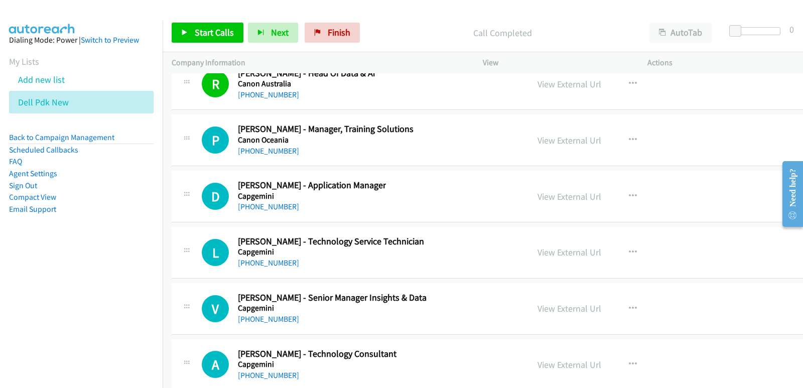
scroll to position [16253, 0]
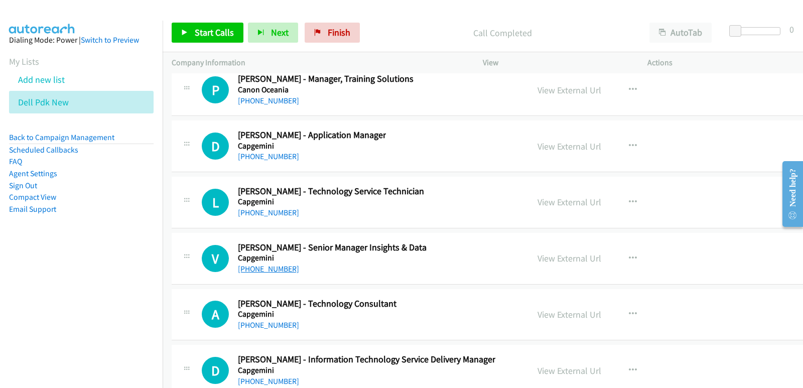
click at [250, 268] on link "[PHONE_NUMBER]" at bounding box center [268, 269] width 61 height 10
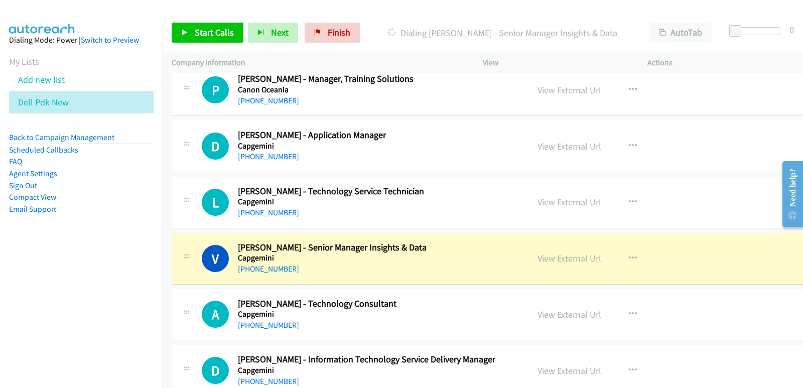
click at [15, 275] on nav "Dialing Mode: Power | Switch to Preview My Lists Add new list Dell Pdk New Back…" at bounding box center [81, 215] width 163 height 388
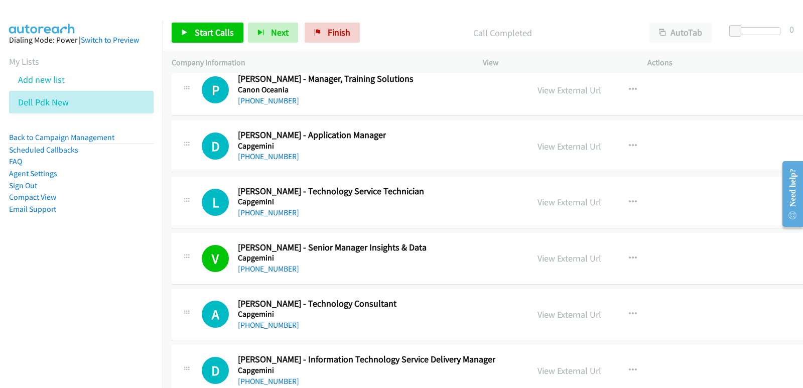
click at [20, 322] on nav "Dialing Mode: Power | Switch to Preview My Lists Add new list Dell Pdk New Back…" at bounding box center [81, 215] width 163 height 388
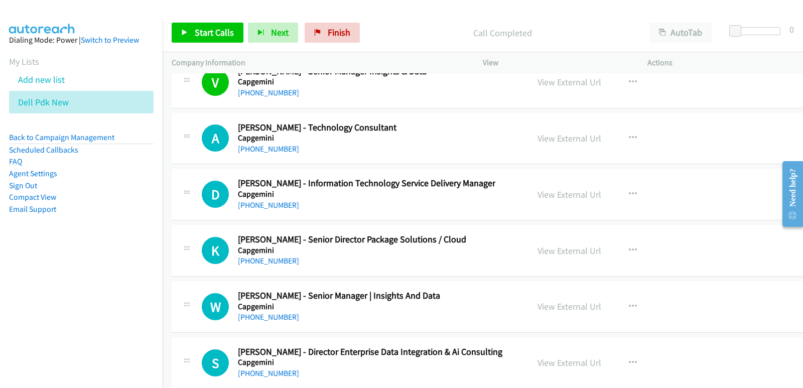
scroll to position [16454, 0]
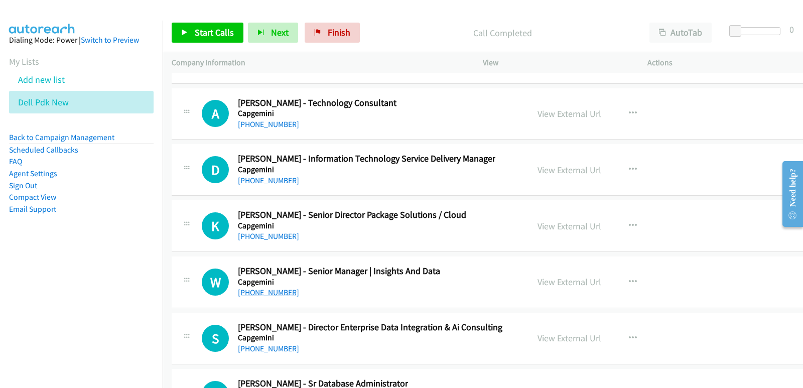
click at [268, 294] on link "[PHONE_NUMBER]" at bounding box center [268, 292] width 61 height 10
drag, startPoint x: 9, startPoint y: 292, endPoint x: 21, endPoint y: 291, distance: 12.1
click at [9, 292] on nav "Dialing Mode: Power | Switch to Preview My Lists Add new list Dell Pdk New Back…" at bounding box center [81, 215] width 163 height 388
click at [65, 287] on nav "Dialing Mode: Power | Switch to Preview My Lists Add new list Dell Pdk New Back…" at bounding box center [81, 215] width 163 height 388
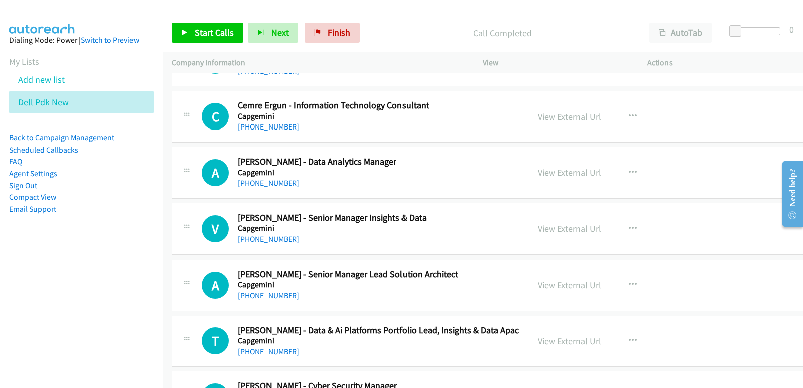
scroll to position [16855, 0]
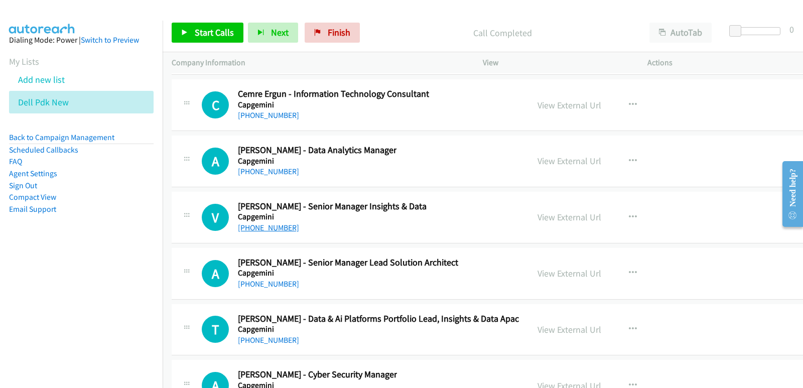
click at [280, 231] on link "[PHONE_NUMBER]" at bounding box center [268, 228] width 61 height 10
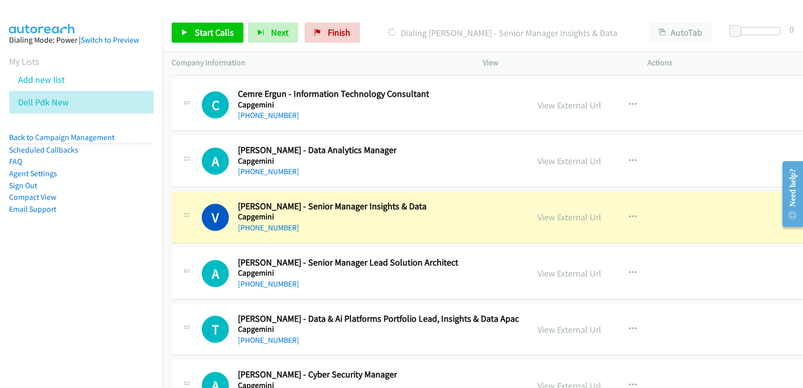
drag, startPoint x: 68, startPoint y: 253, endPoint x: 80, endPoint y: 252, distance: 12.1
click at [71, 252] on aside "Dialing Mode: Power | Switch to Preview My Lists Add new list Dell Pdk New Back…" at bounding box center [81, 141] width 163 height 240
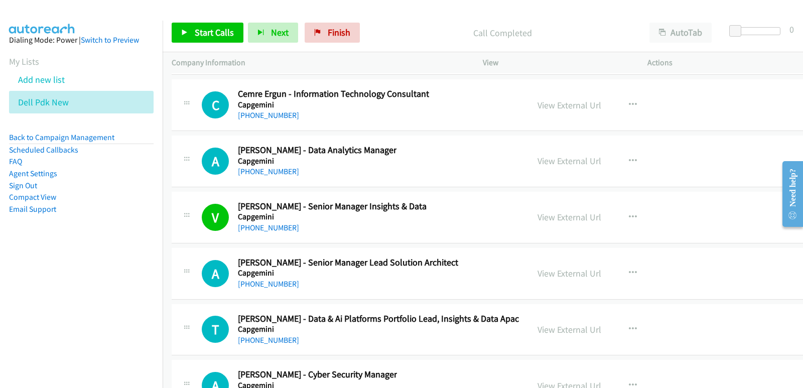
click at [41, 276] on nav "Dialing Mode: Power | Switch to Preview My Lists Add new list Dell Pdk New Back…" at bounding box center [81, 215] width 163 height 388
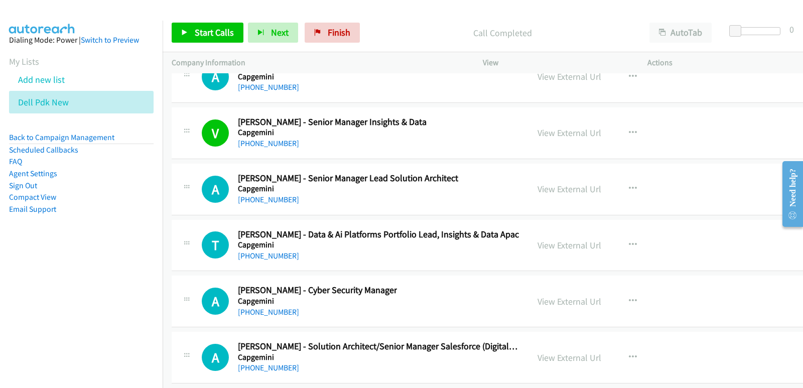
scroll to position [16955, 0]
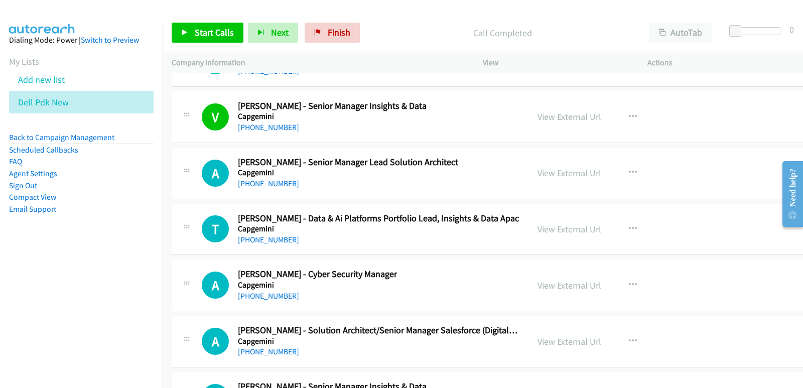
click at [268, 294] on link "[PHONE_NUMBER]" at bounding box center [268, 296] width 61 height 10
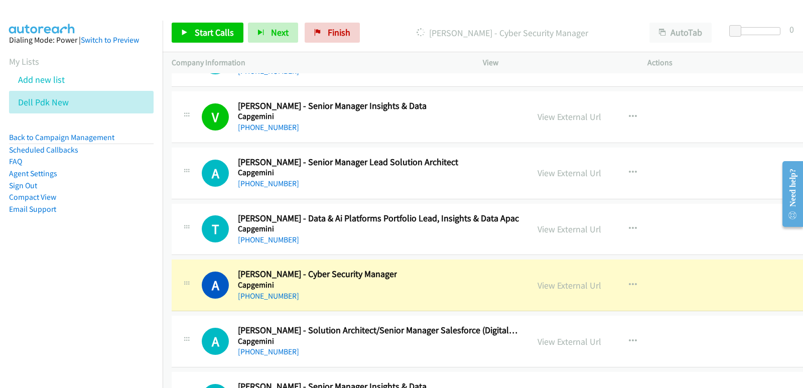
click at [31, 271] on nav "Dialing Mode: Power | Switch to Preview My Lists Add new list Dell Pdk New Back…" at bounding box center [81, 215] width 163 height 388
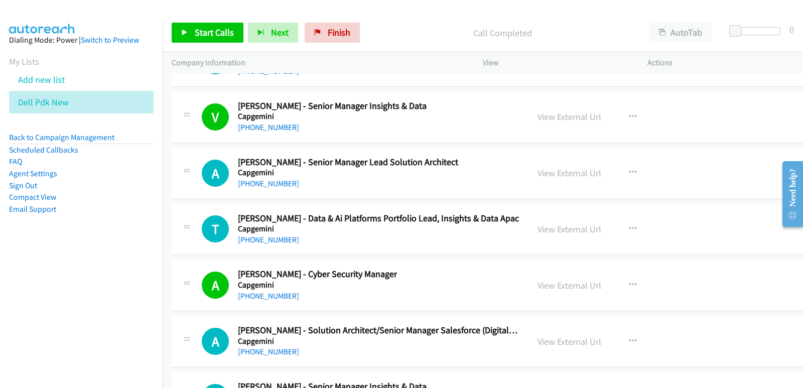
click at [1, 272] on nav "Dialing Mode: Power | Switch to Preview My Lists Add new list Dell Pdk New Back…" at bounding box center [81, 215] width 163 height 388
click at [540, 289] on link "View External Url" at bounding box center [569, 285] width 64 height 12
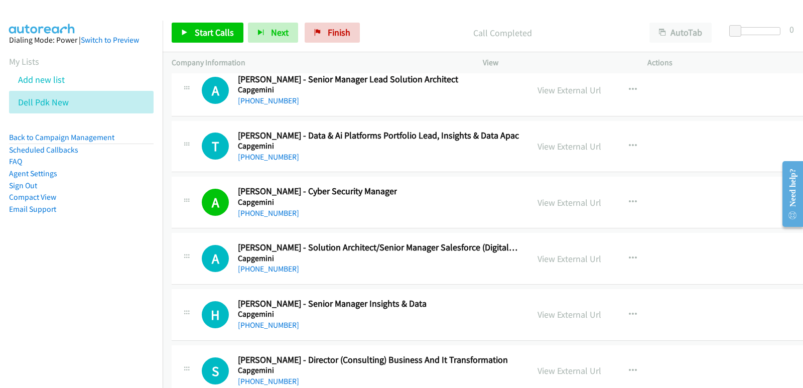
scroll to position [17056, 0]
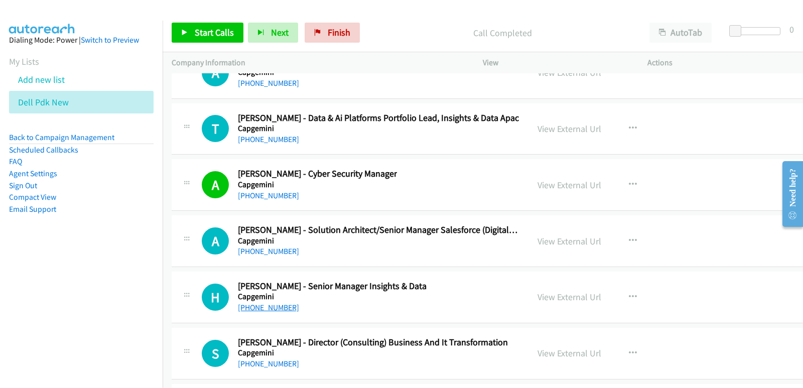
click at [273, 307] on link "[PHONE_NUMBER]" at bounding box center [268, 307] width 61 height 10
click at [21, 268] on nav "Dialing Mode: Power | Switch to Preview My Lists Add new list Dell Pdk New Back…" at bounding box center [81, 215] width 163 height 388
click at [15, 274] on nav "Dialing Mode: Power | Switch to Preview My Lists Add new list Dell Pdk New Back…" at bounding box center [81, 215] width 163 height 388
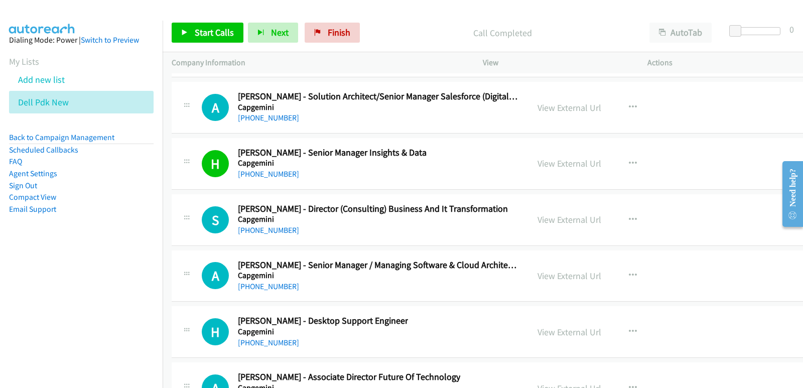
scroll to position [17206, 0]
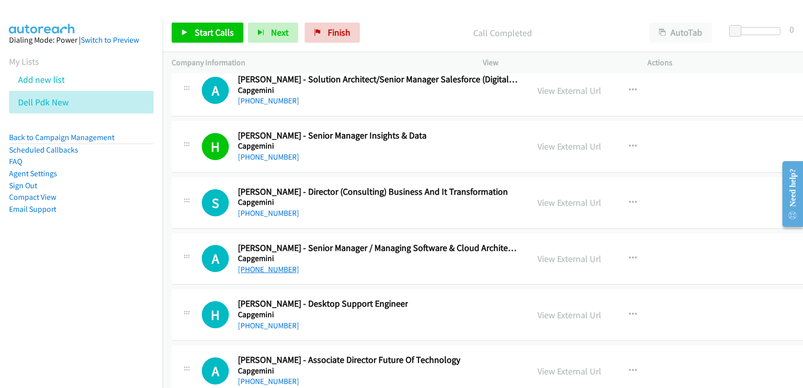
click at [283, 268] on link "[PHONE_NUMBER]" at bounding box center [268, 269] width 61 height 10
click at [0, 303] on nav "Dialing Mode: Power | Switch to Preview My Lists Add new list Dell Pdk New Back…" at bounding box center [81, 215] width 163 height 388
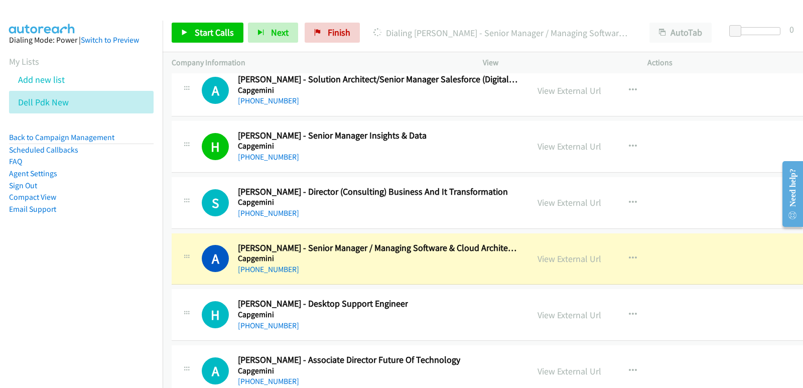
click at [0, 305] on nav "Dialing Mode: Power | Switch to Preview My Lists Add new list Dell Pdk New Back…" at bounding box center [81, 215] width 163 height 388
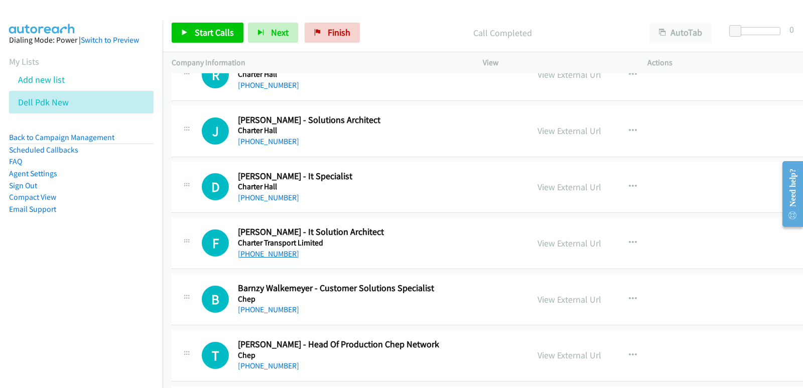
scroll to position [21771, 0]
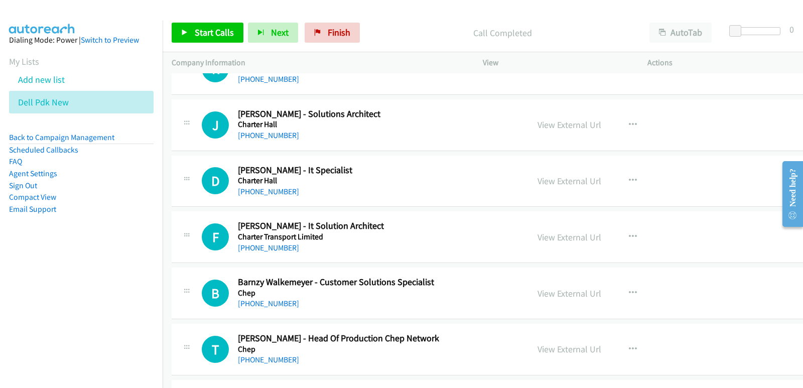
click at [258, 197] on div "[PHONE_NUMBER]" at bounding box center [295, 192] width 114 height 12
click at [258, 193] on link "[PHONE_NUMBER]" at bounding box center [268, 192] width 61 height 10
drag, startPoint x: 26, startPoint y: 264, endPoint x: 68, endPoint y: 273, distance: 43.7
click at [25, 263] on nav "Dialing Mode: Power | Switch to Preview My Lists Add new list Dell Pdk New Back…" at bounding box center [81, 215] width 163 height 388
click at [48, 289] on nav "Dialing Mode: Power | Switch to Preview My Lists Add new list Dell Pdk New Back…" at bounding box center [81, 215] width 163 height 388
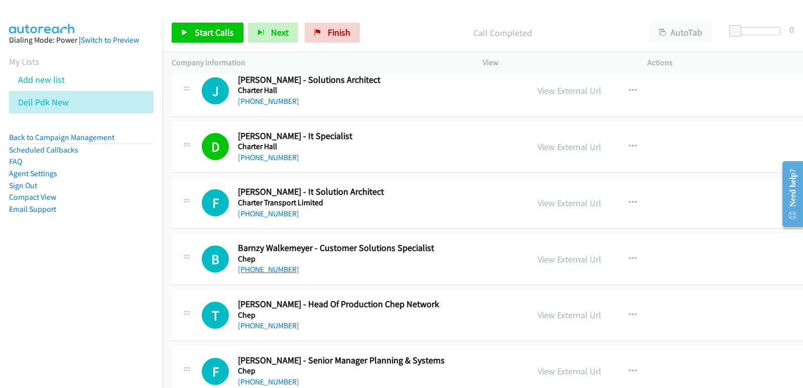
scroll to position [21821, 0]
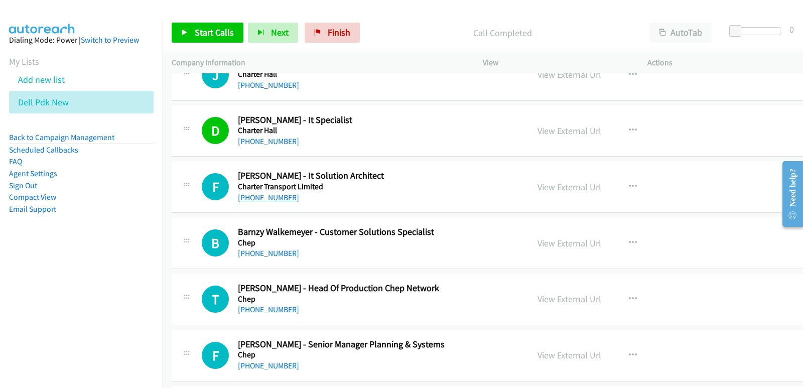
click at [278, 202] on link "[PHONE_NUMBER]" at bounding box center [268, 198] width 61 height 10
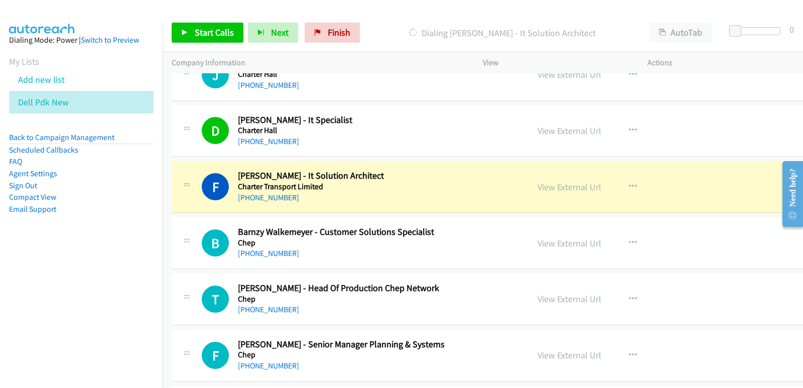
click at [60, 288] on nav "Dialing Mode: Power | Switch to Preview My Lists Add new list Dell Pdk New Back…" at bounding box center [81, 215] width 163 height 388
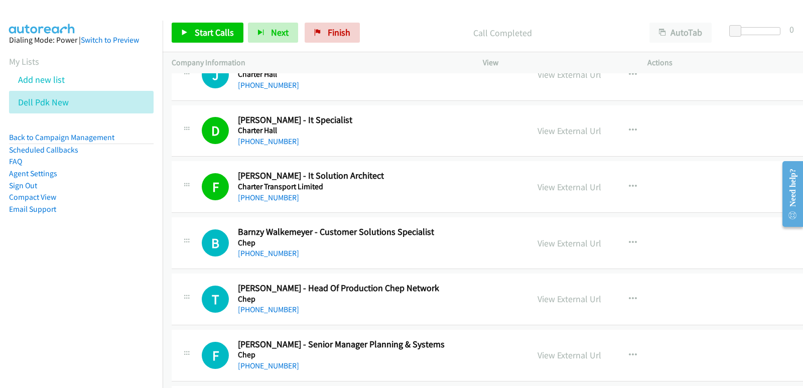
click at [51, 328] on nav "Dialing Mode: Power | Switch to Preview My Lists Add new list Dell Pdk New Back…" at bounding box center [81, 215] width 163 height 388
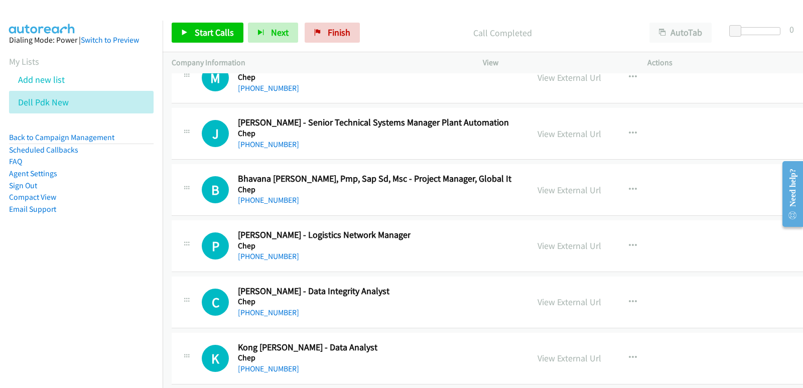
scroll to position [22173, 0]
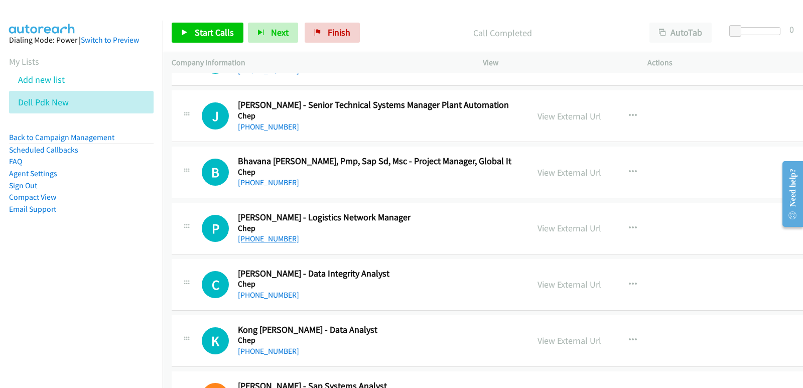
click at [262, 239] on link "[PHONE_NUMBER]" at bounding box center [268, 239] width 61 height 10
click at [11, 314] on nav "Dialing Mode: Power | Switch to Preview My Lists Add new list Dell Pdk New Back…" at bounding box center [81, 215] width 163 height 388
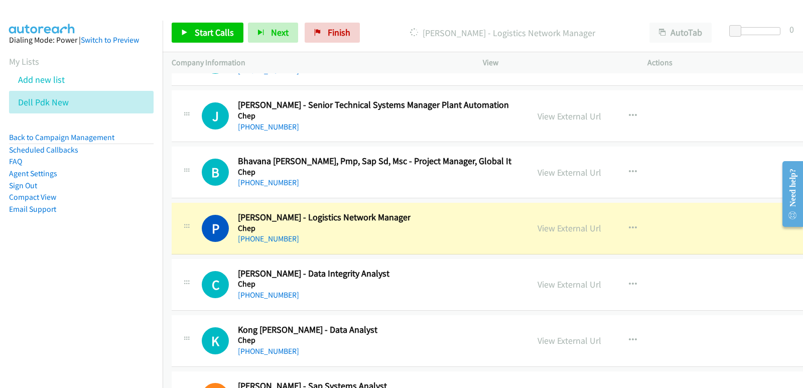
click at [37, 324] on nav "Dialing Mode: Power | Switch to Preview My Lists Add new list Dell Pdk New Back…" at bounding box center [81, 215] width 163 height 388
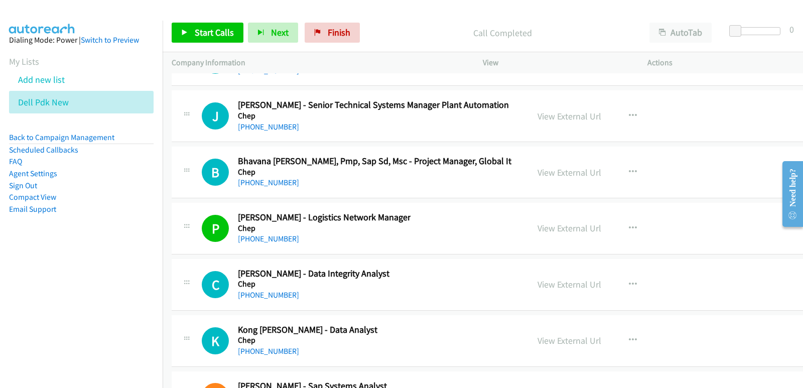
drag, startPoint x: 62, startPoint y: 313, endPoint x: 68, endPoint y: 312, distance: 5.6
click at [64, 313] on nav "Dialing Mode: Power | Switch to Preview My Lists Add new list Dell Pdk New Back…" at bounding box center [81, 215] width 163 height 388
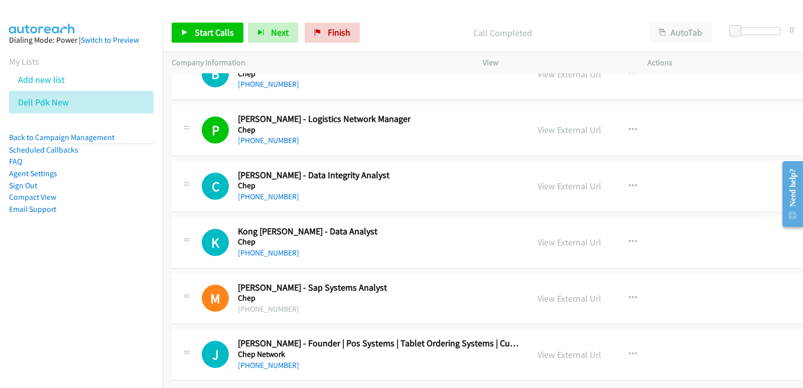
scroll to position [22278, 0]
click at [0, 282] on nav "Dialing Mode: Power | Switch to Preview My Lists Add new list Dell Pdk New Back…" at bounding box center [81, 215] width 163 height 388
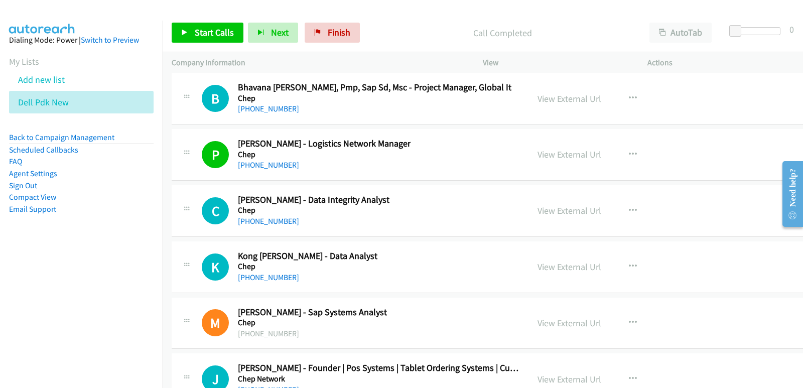
scroll to position [22228, 0]
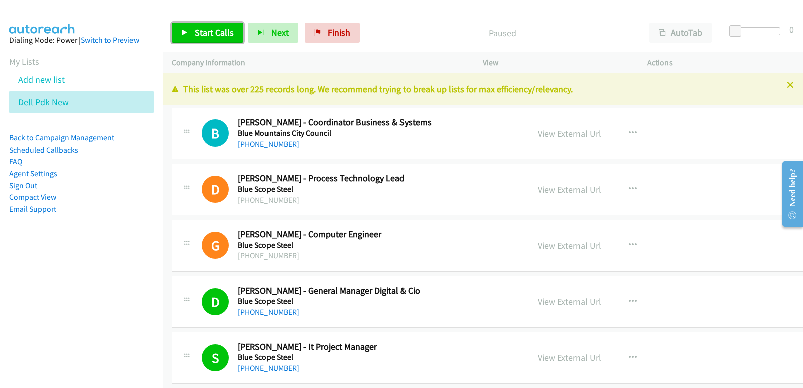
click at [226, 36] on span "Start Calls" at bounding box center [214, 33] width 39 height 12
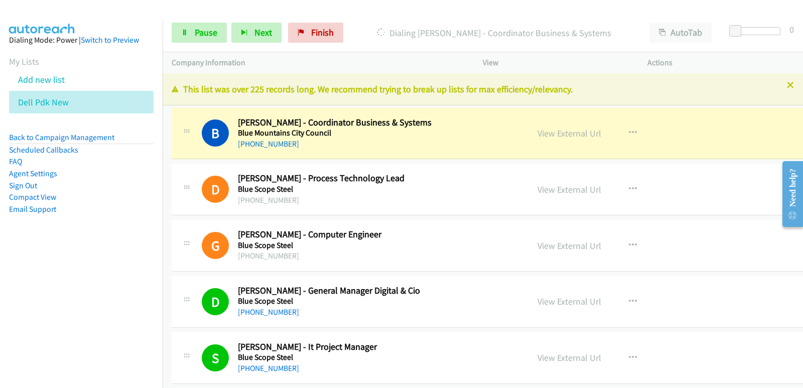
click at [50, 261] on nav "Dialing Mode: Power | Switch to Preview My Lists Add new list Dell Pdk New Back…" at bounding box center [81, 215] width 163 height 388
click at [345, 154] on div "B Callback Scheduled [PERSON_NAME] - Coordinator Business & Systems Blue Mounta…" at bounding box center [510, 134] width 677 height 52
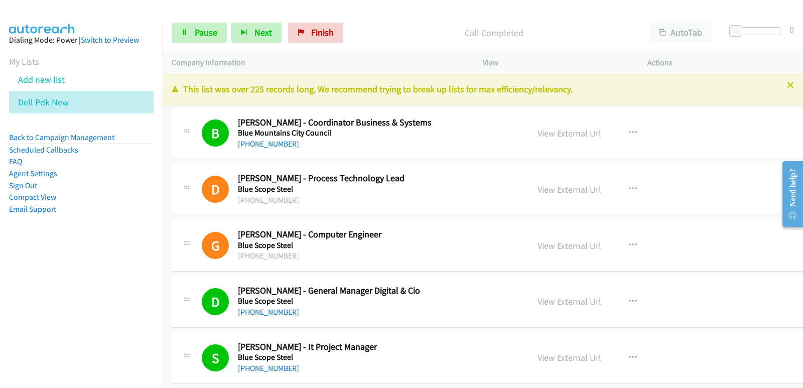
drag, startPoint x: 52, startPoint y: 296, endPoint x: 58, endPoint y: 286, distance: 11.3
click at [52, 296] on nav "Dialing Mode: Power | Switch to Preview My Lists Add new list Dell Pdk New Back…" at bounding box center [81, 215] width 163 height 388
click at [188, 33] on icon at bounding box center [184, 33] width 7 height 7
click at [49, 270] on nav "Dialing Mode: Power | Switch to Preview My Lists Add new list Dell Pdk New Back…" at bounding box center [81, 215] width 163 height 388
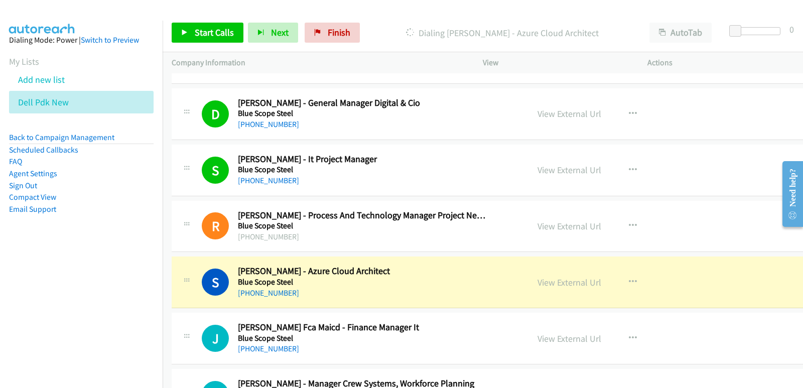
scroll to position [201, 0]
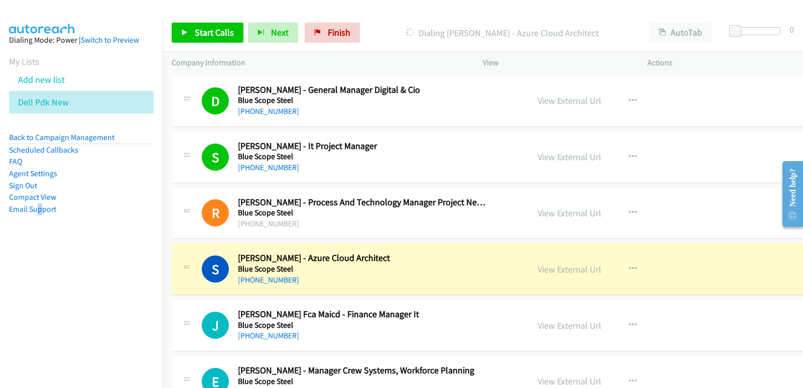
click at [38, 301] on nav "Dialing Mode: Power | Switch to Preview My Lists Add new list Dell Pdk New Back…" at bounding box center [81, 215] width 163 height 388
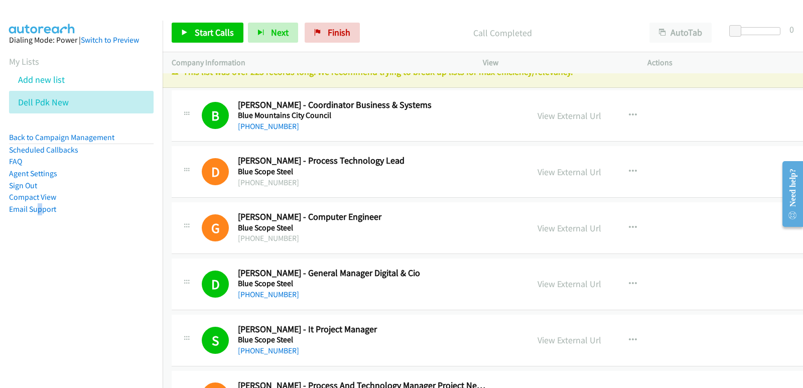
scroll to position [0, 0]
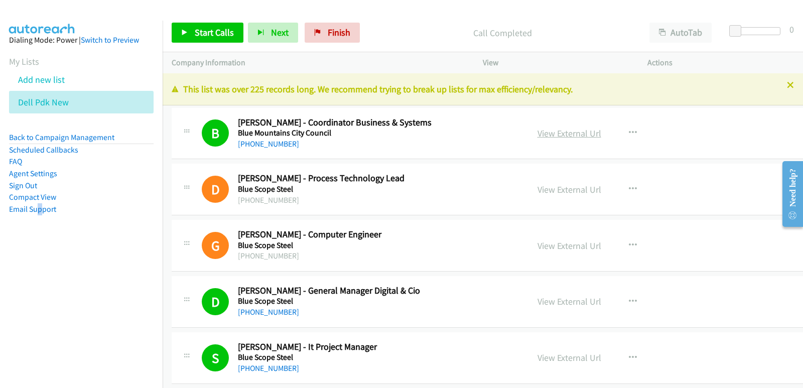
click at [537, 135] on link "View External Url" at bounding box center [569, 133] width 64 height 12
click at [218, 39] on link "Start Calls" at bounding box center [208, 33] width 72 height 20
click at [0, 304] on nav "Dialing Mode: Power | Switch to Preview My Lists Add new list Dell Pdk New Back…" at bounding box center [81, 215] width 163 height 388
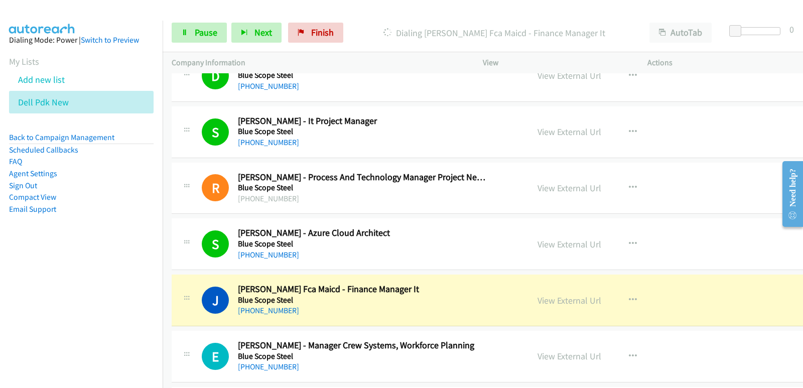
scroll to position [251, 0]
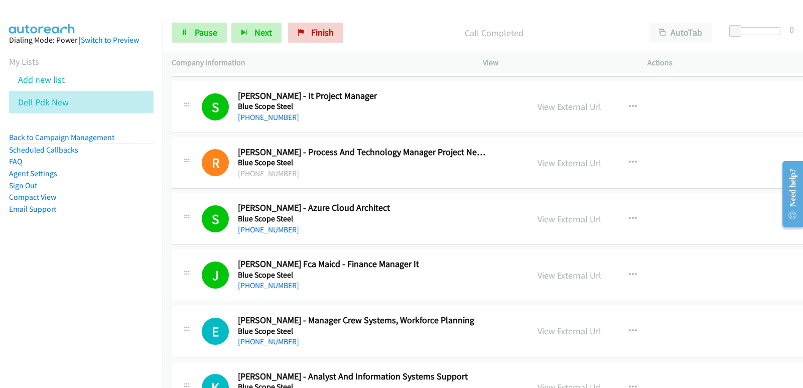
click at [17, 339] on nav "Dialing Mode: Power | Switch to Preview My Lists Add new list Dell Pdk New Back…" at bounding box center [81, 215] width 163 height 388
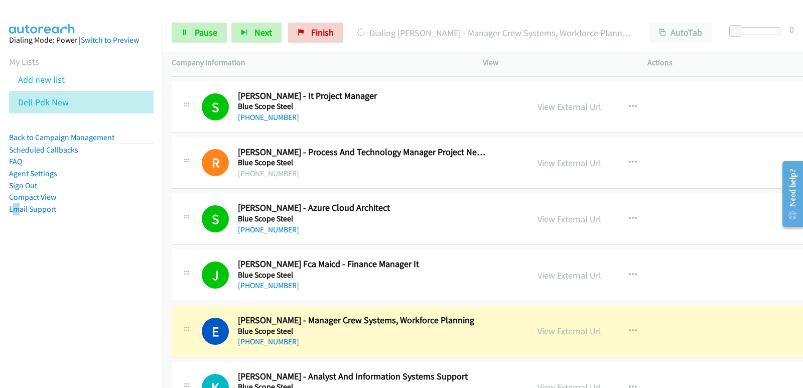
click at [31, 316] on nav "Dialing Mode: Power | Switch to Preview My Lists Add new list Dell Pdk New Back…" at bounding box center [81, 215] width 163 height 388
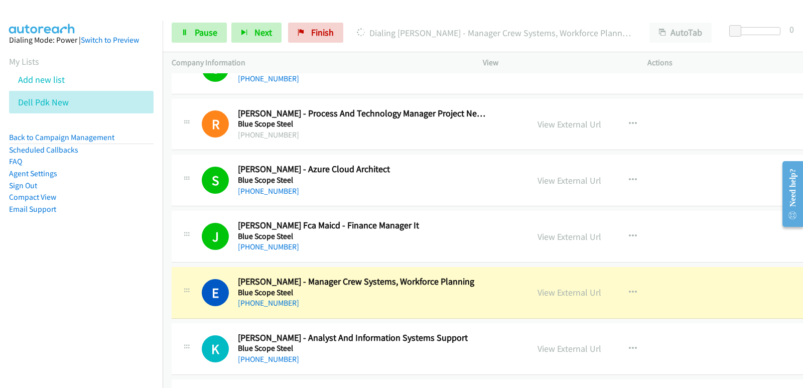
scroll to position [301, 0]
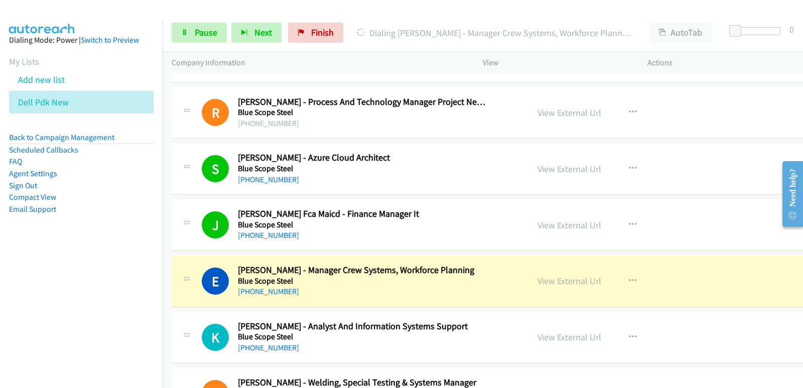
click at [4, 309] on nav "Dialing Mode: Power | Switch to Preview My Lists Add new list Dell Pdk New Back…" at bounding box center [81, 215] width 163 height 388
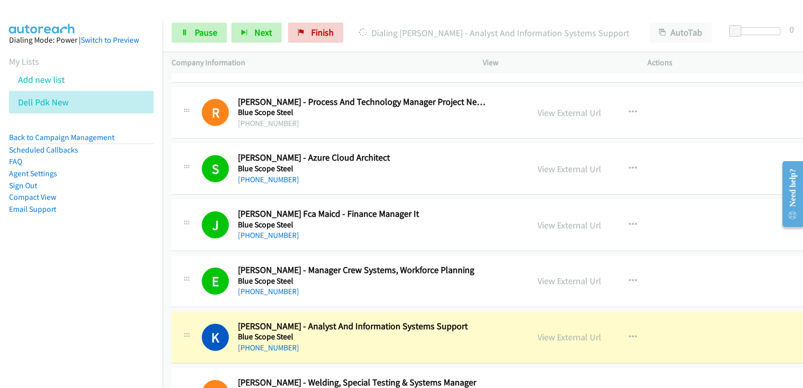
click at [9, 317] on nav "Dialing Mode: Power | Switch to Preview My Lists Add new list Dell Pdk New Back…" at bounding box center [81, 215] width 163 height 388
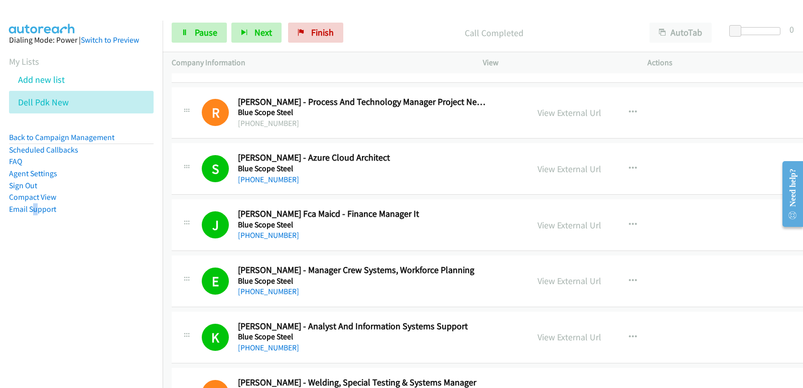
drag, startPoint x: 35, startPoint y: 308, endPoint x: 41, endPoint y: 305, distance: 6.8
click at [38, 307] on nav "Dialing Mode: Power | Switch to Preview My Lists Add new list Dell Pdk New Back…" at bounding box center [81, 215] width 163 height 388
click at [54, 304] on nav "Dialing Mode: Power | Switch to Preview My Lists Add new list Dell Pdk New Back…" at bounding box center [81, 215] width 163 height 388
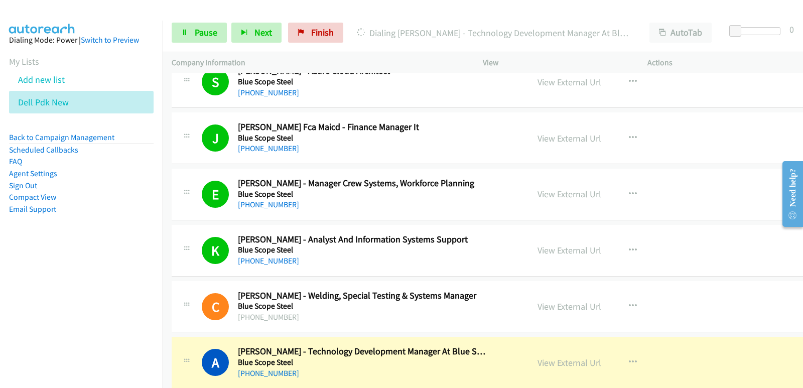
scroll to position [401, 0]
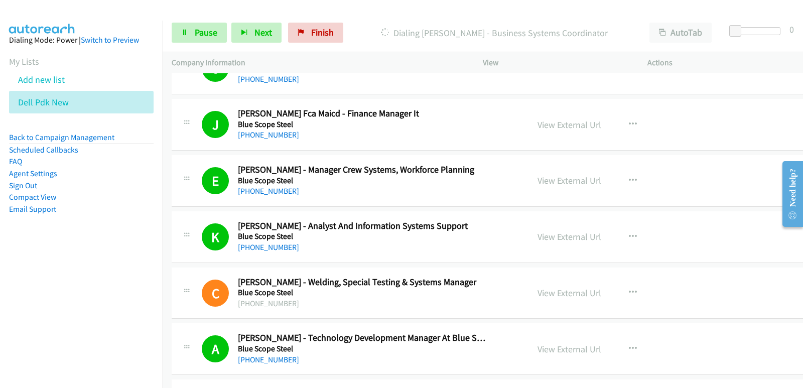
click at [10, 276] on nav "Dialing Mode: Power | Switch to Preview My Lists Add new list Dell Pdk New Back…" at bounding box center [81, 215] width 163 height 388
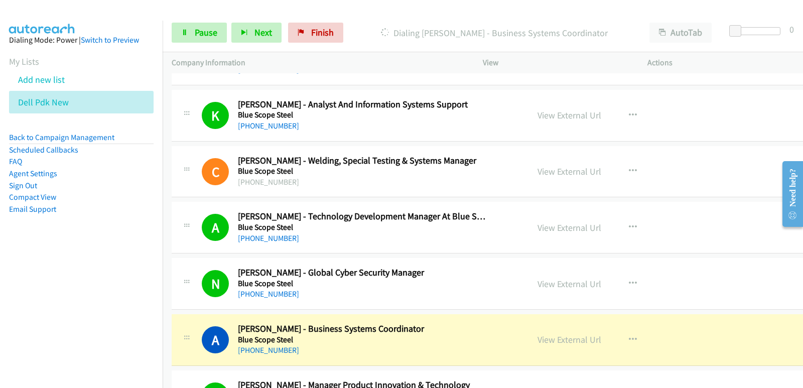
scroll to position [552, 0]
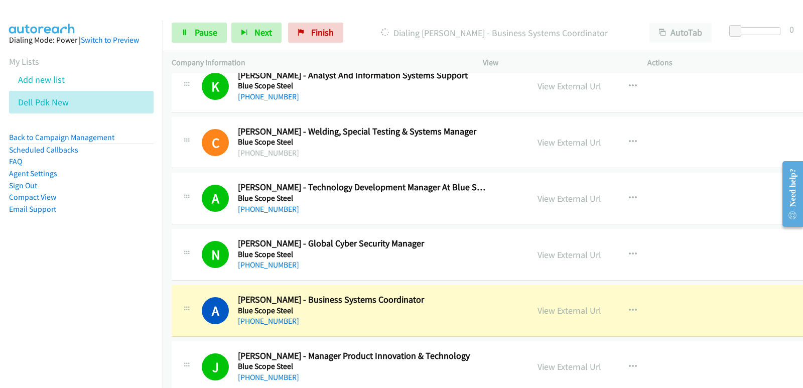
drag, startPoint x: 0, startPoint y: 317, endPoint x: 7, endPoint y: 316, distance: 6.7
click at [4, 317] on nav "Dialing Mode: Power | Switch to Preview My Lists Add new list Dell Pdk New Back…" at bounding box center [81, 215] width 163 height 388
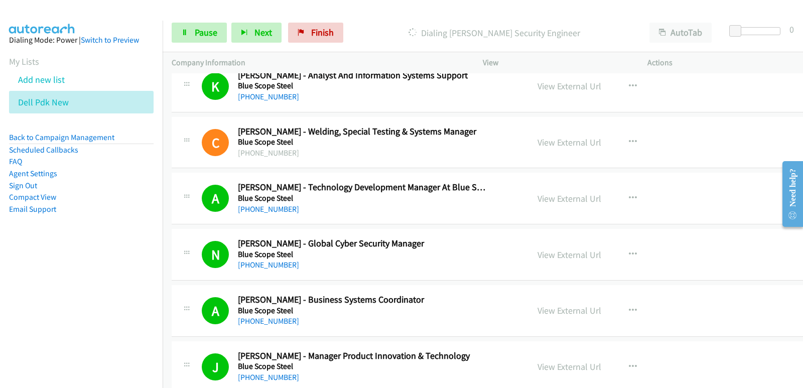
click at [44, 318] on nav "Dialing Mode: Power | Switch to Preview My Lists Add new list Dell Pdk New Back…" at bounding box center [81, 215] width 163 height 388
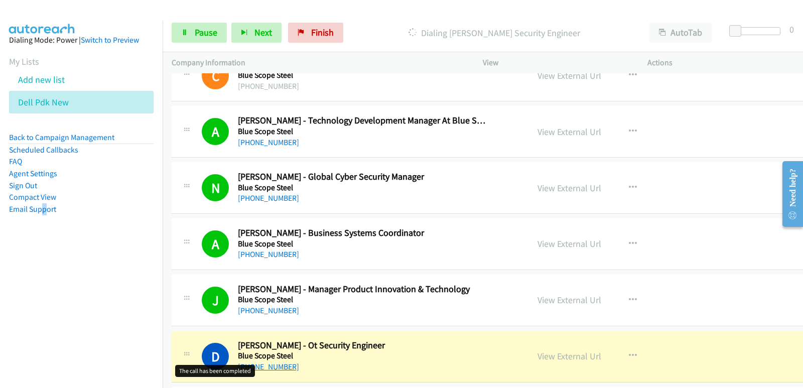
scroll to position [652, 0]
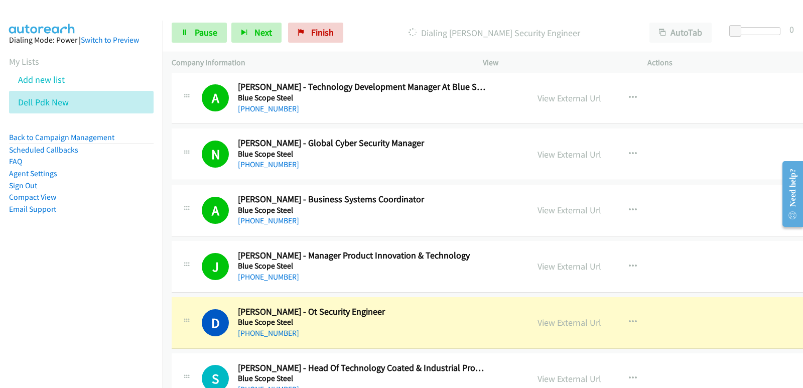
click at [23, 271] on nav "Dialing Mode: Power | Switch to Preview My Lists Add new list Dell Pdk New Back…" at bounding box center [81, 215] width 163 height 388
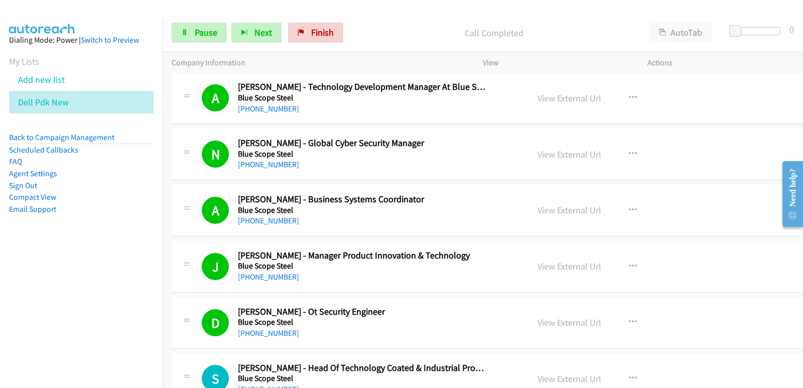
click at [16, 289] on nav "Dialing Mode: Power | Switch to Preview My Lists Add new list Dell Pdk New Back…" at bounding box center [81, 215] width 163 height 388
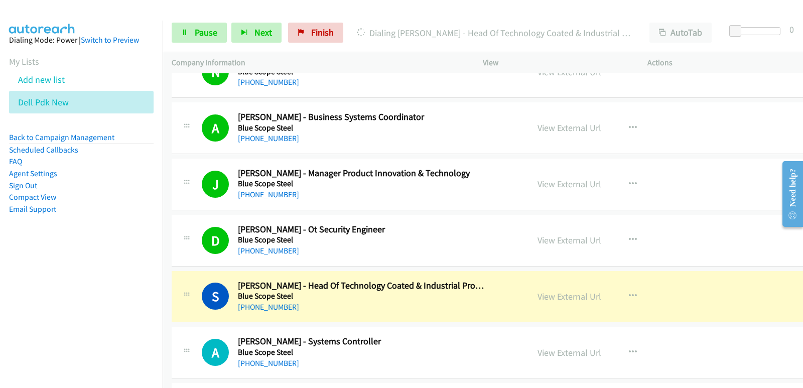
scroll to position [752, 0]
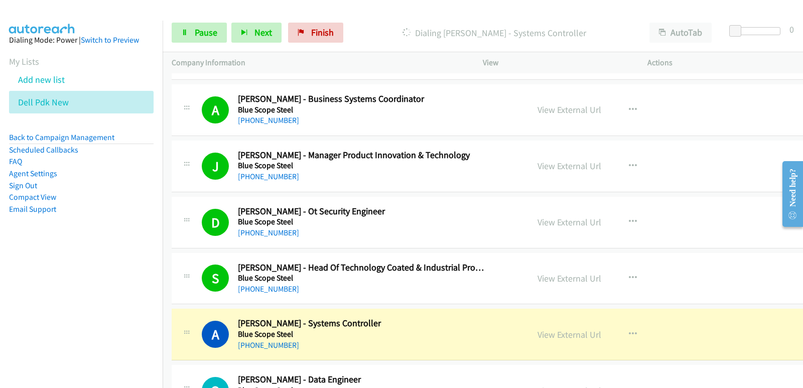
click at [13, 280] on nav "Dialing Mode: Power | Switch to Preview My Lists Add new list Dell Pdk New Back…" at bounding box center [81, 215] width 163 height 388
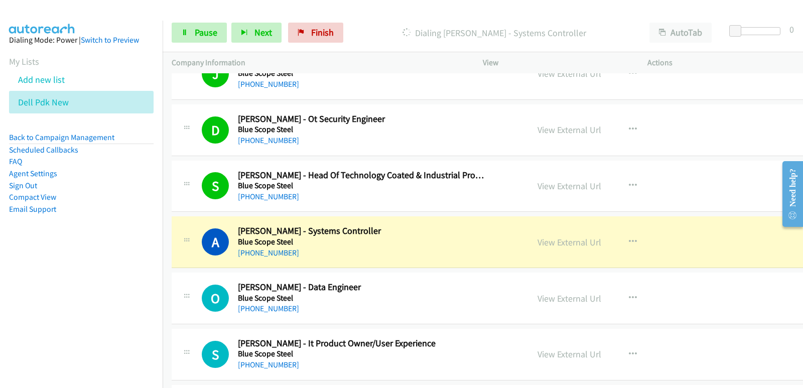
scroll to position [853, 0]
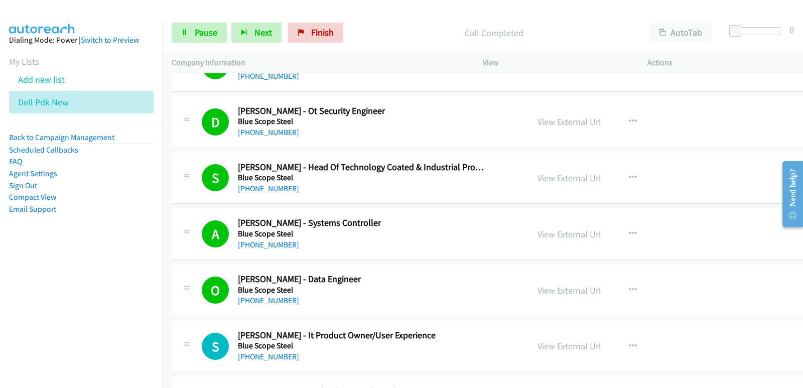
click at [37, 270] on nav "Dialing Mode: Power | Switch to Preview My Lists Add new list Dell Pdk New Back…" at bounding box center [81, 215] width 163 height 388
click at [90, 306] on nav "Dialing Mode: Power | Switch to Preview My Lists Add new list Dell Pdk New Back…" at bounding box center [81, 215] width 163 height 388
click at [260, 33] on span "Next" at bounding box center [263, 33] width 18 height 12
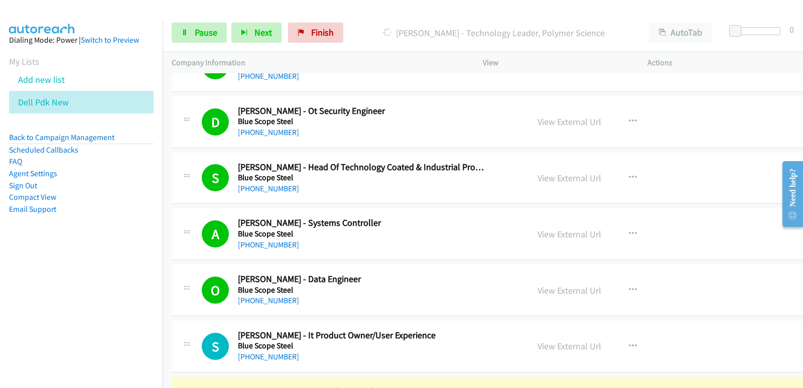
click at [19, 348] on nav "Dialing Mode: Power | Switch to Preview My Lists Add new list Dell Pdk New Back…" at bounding box center [81, 215] width 163 height 388
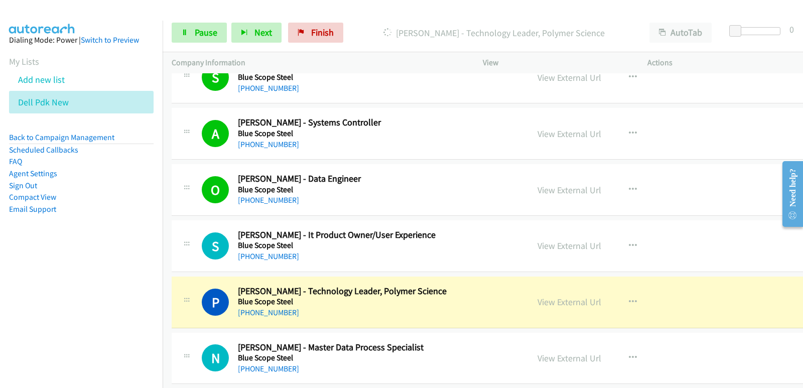
scroll to position [1003, 0]
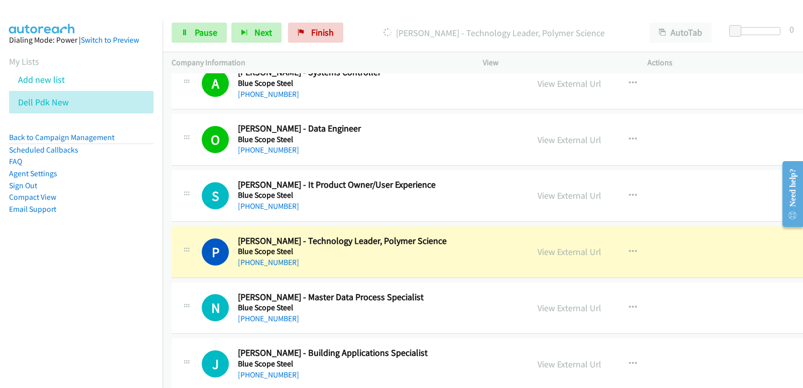
click at [4, 289] on nav "Dialing Mode: Power | Switch to Preview My Lists Add new list Dell Pdk New Back…" at bounding box center [81, 215] width 163 height 388
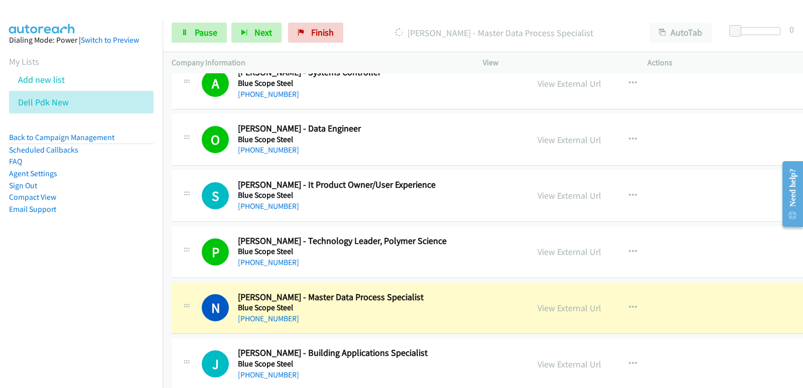
click at [40, 304] on nav "Dialing Mode: Power | Switch to Preview My Lists Add new list Dell Pdk New Back…" at bounding box center [81, 215] width 163 height 388
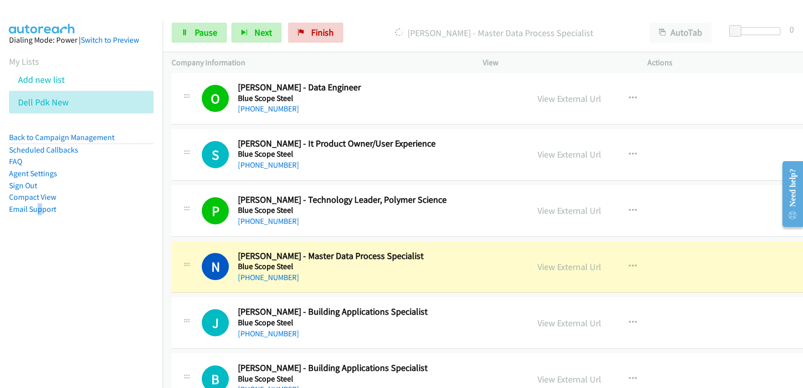
scroll to position [1053, 0]
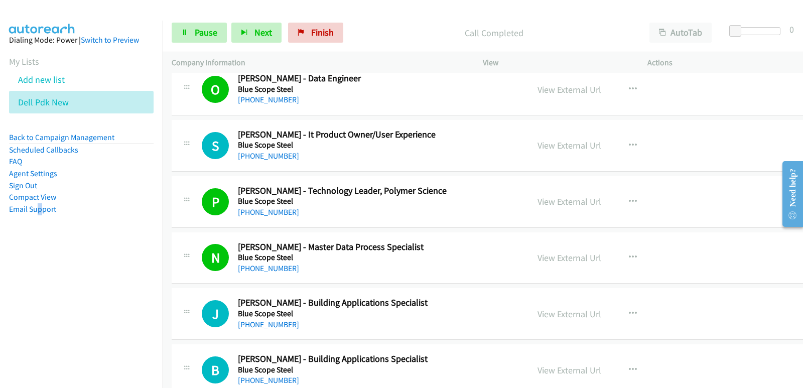
drag, startPoint x: 19, startPoint y: 284, endPoint x: 23, endPoint y: 280, distance: 6.0
click at [19, 283] on nav "Dialing Mode: Power | Switch to Preview My Lists Add new list Dell Pdk New Back…" at bounding box center [81, 215] width 163 height 388
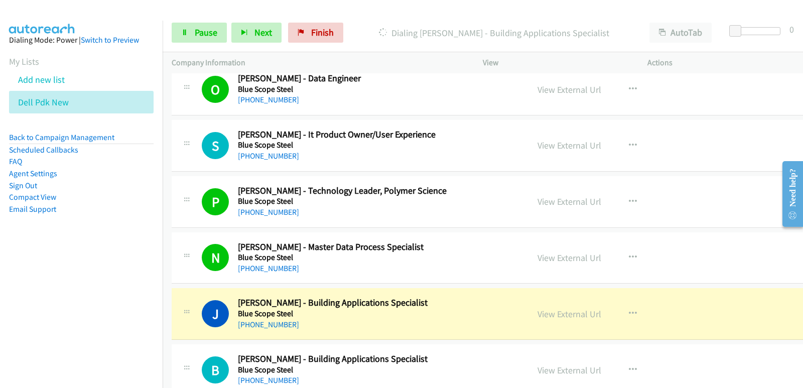
click at [38, 270] on nav "Dialing Mode: Power | Switch to Preview My Lists Add new list Dell Pdk New Back…" at bounding box center [81, 215] width 163 height 388
click at [48, 263] on nav "Dialing Mode: Power | Switch to Preview My Lists Add new list Dell Pdk New Back…" at bounding box center [81, 215] width 163 height 388
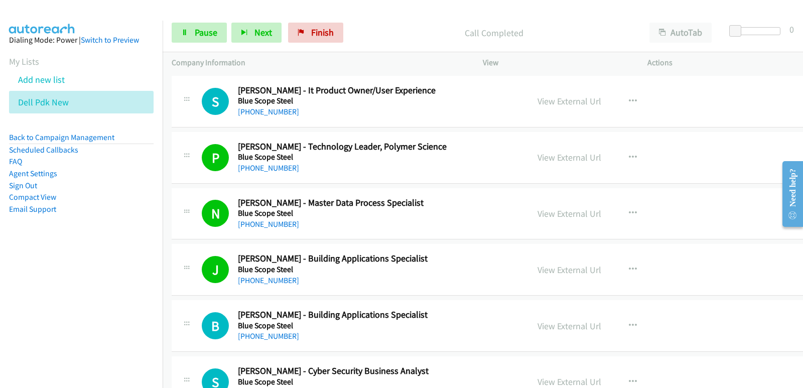
scroll to position [1154, 0]
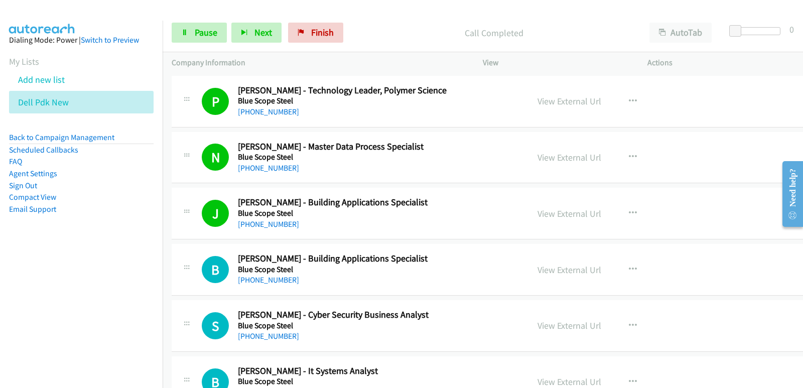
drag, startPoint x: 43, startPoint y: 310, endPoint x: 50, endPoint y: 305, distance: 8.2
click at [45, 309] on nav "Dialing Mode: Power | Switch to Preview My Lists Add new list Dell Pdk New Back…" at bounding box center [81, 215] width 163 height 388
click at [41, 302] on nav "Dialing Mode: Power | Switch to Preview My Lists Add new list Dell Pdk New Back…" at bounding box center [81, 215] width 163 height 388
click at [39, 323] on nav "Dialing Mode: Power | Switch to Preview My Lists Add new list Dell Pdk New Back…" at bounding box center [81, 215] width 163 height 388
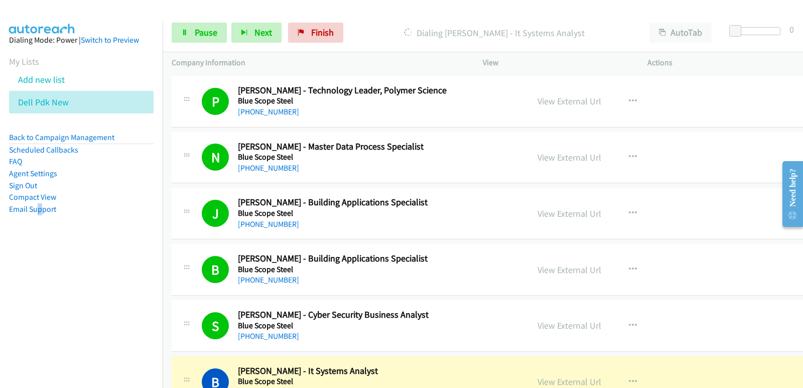
click at [28, 248] on aside "Dialing Mode: Power | Switch to Preview My Lists Add new list Dell Pdk New Back…" at bounding box center [81, 141] width 163 height 240
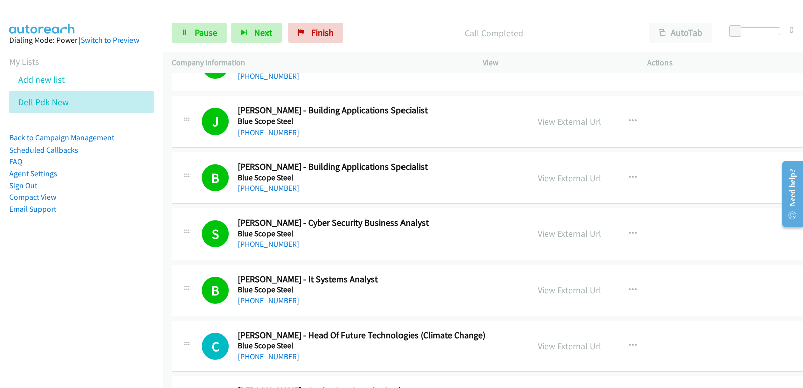
scroll to position [1254, 0]
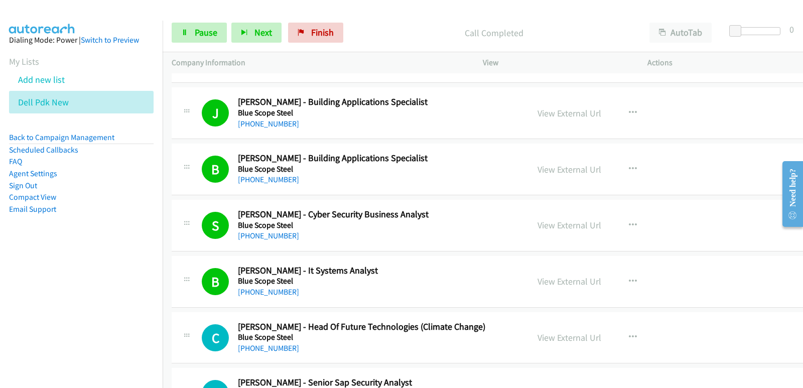
click at [28, 294] on nav "Dialing Mode: Power | Switch to Preview My Lists Add new list Dell Pdk New Back…" at bounding box center [81, 215] width 163 height 388
drag, startPoint x: 100, startPoint y: 273, endPoint x: 266, endPoint y: 330, distance: 174.8
click at [102, 272] on nav "Dialing Mode: Power | Switch to Preview My Lists Add new list Dell Pdk New Back…" at bounding box center [81, 215] width 163 height 388
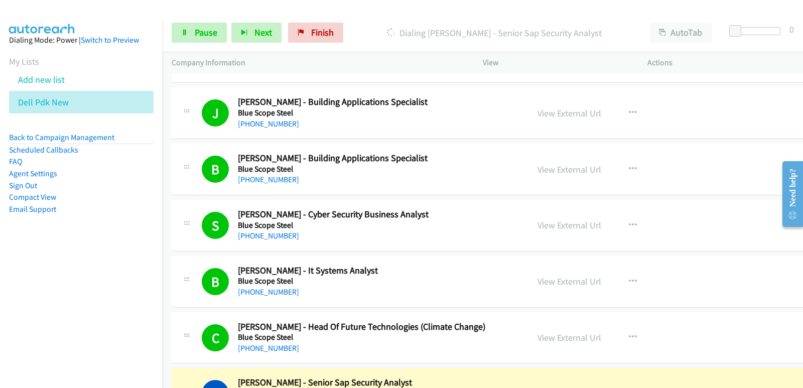
click at [50, 305] on nav "Dialing Mode: Power | Switch to Preview My Lists Add new list Dell Pdk New Back…" at bounding box center [81, 215] width 163 height 388
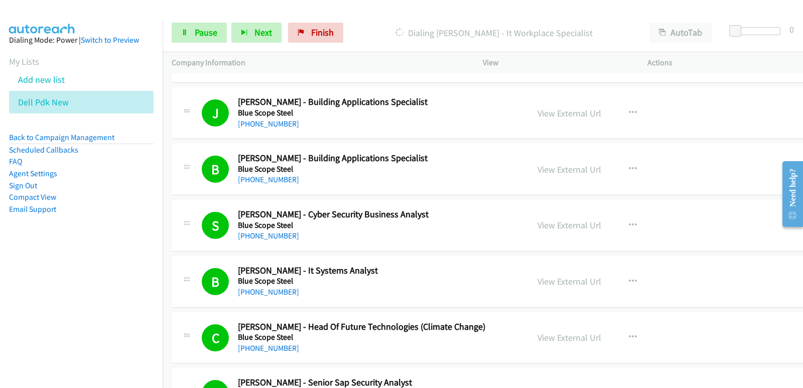
drag, startPoint x: 20, startPoint y: 288, endPoint x: 38, endPoint y: 268, distance: 27.7
click at [24, 286] on nav "Dialing Mode: Power | Switch to Preview My Lists Add new list Dell Pdk New Back…" at bounding box center [81, 215] width 163 height 388
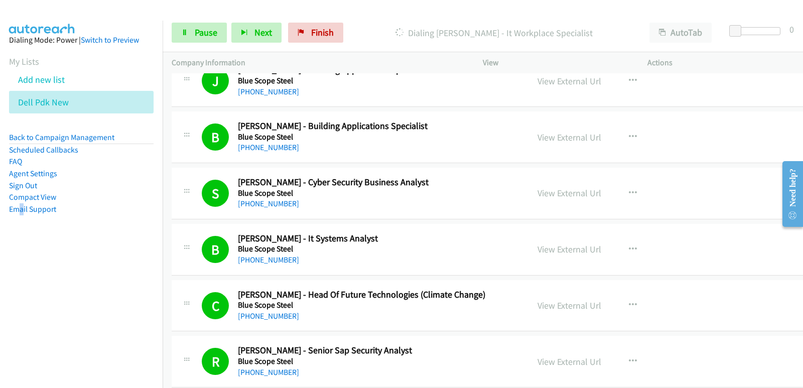
scroll to position [1304, 0]
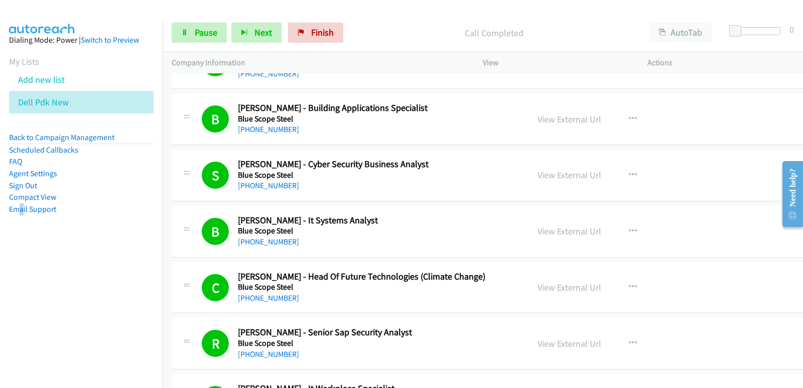
click at [29, 264] on nav "Dialing Mode: Power | Switch to Preview My Lists Add new list Dell Pdk New Back…" at bounding box center [81, 215] width 163 height 388
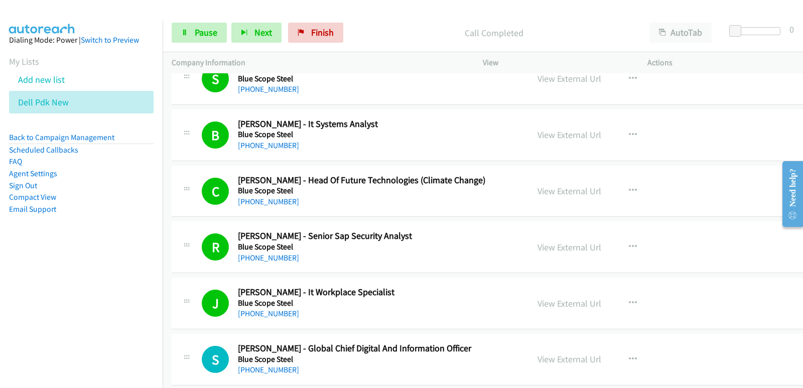
scroll to position [1405, 0]
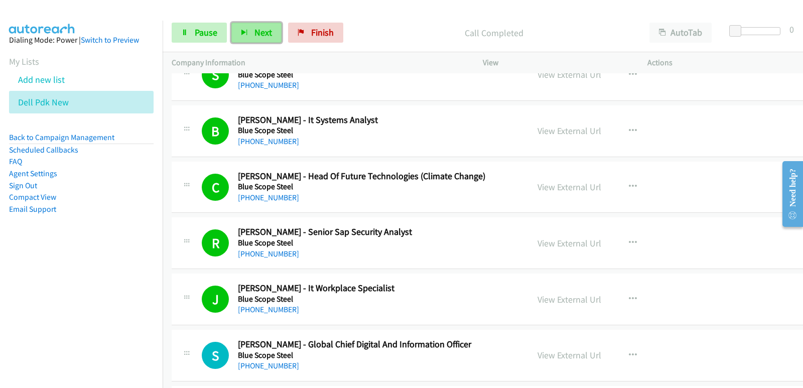
click at [254, 35] on span "Next" at bounding box center [263, 33] width 18 height 12
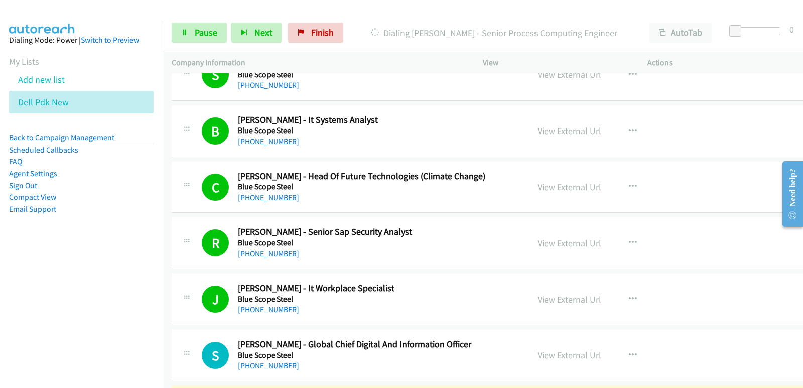
click at [31, 271] on nav "Dialing Mode: Power | Switch to Preview My Lists Add new list Dell Pdk New Back…" at bounding box center [81, 215] width 163 height 388
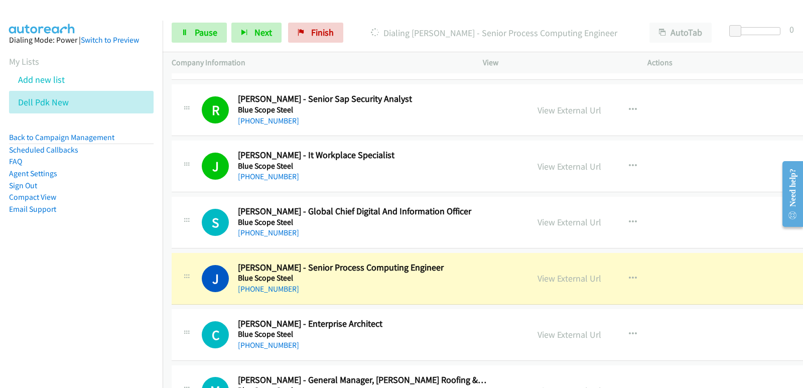
scroll to position [1555, 0]
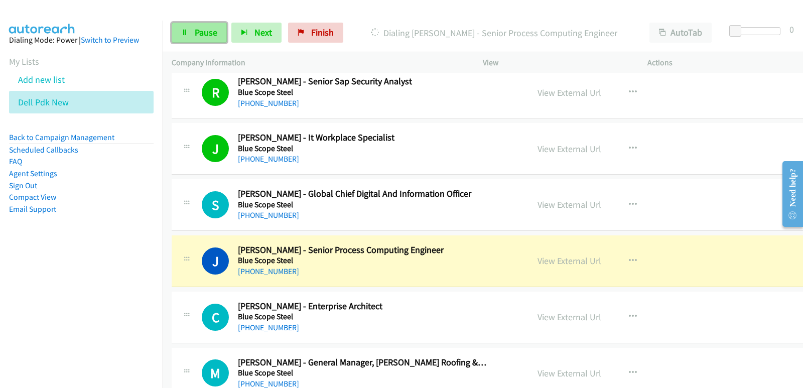
click at [188, 34] on link "Pause" at bounding box center [199, 33] width 55 height 20
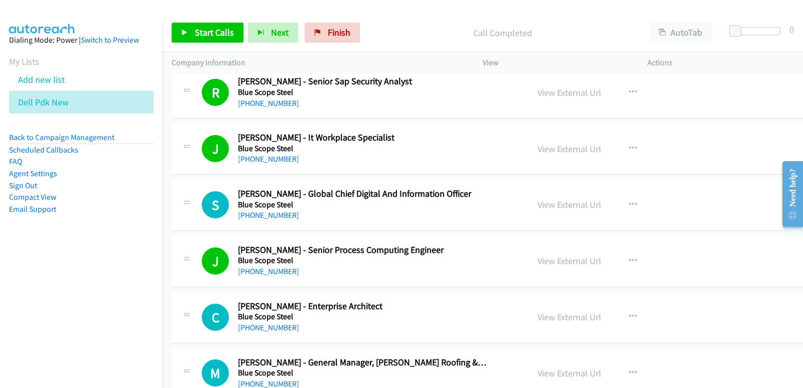
drag, startPoint x: 30, startPoint y: 272, endPoint x: 35, endPoint y: 265, distance: 9.0
click at [33, 266] on nav "Dialing Mode: Power | Switch to Preview My Lists Add new list Dell Pdk New Back…" at bounding box center [81, 215] width 163 height 388
click at [537, 259] on link "View External Url" at bounding box center [569, 261] width 64 height 12
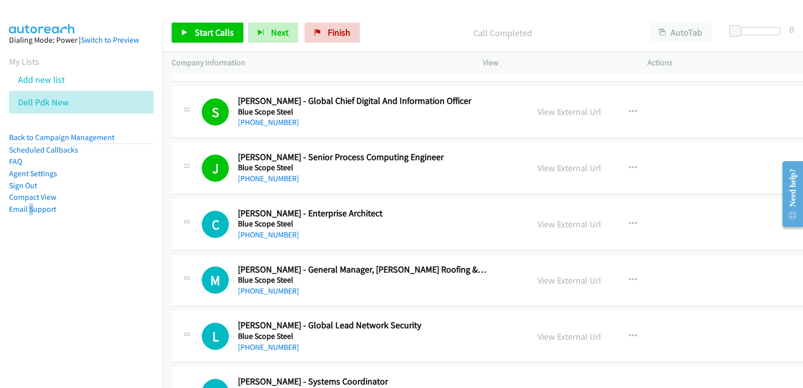
scroll to position [1655, 0]
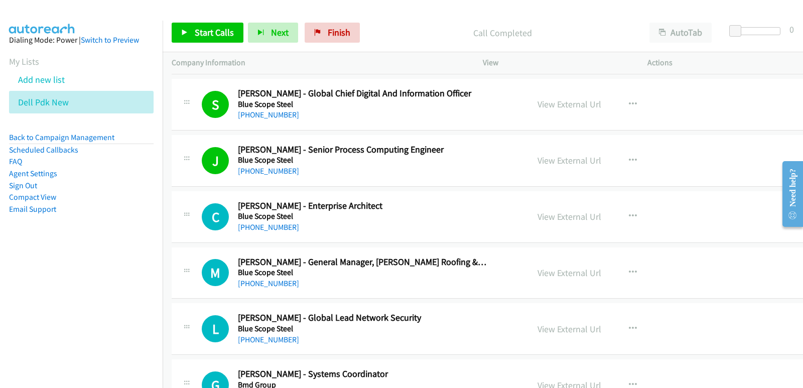
click at [209, 43] on div "Start Calls Pause Next Finish Call Completed AutoTab AutoTab 0" at bounding box center [483, 33] width 640 height 39
click at [209, 42] on link "Start Calls" at bounding box center [208, 33] width 72 height 20
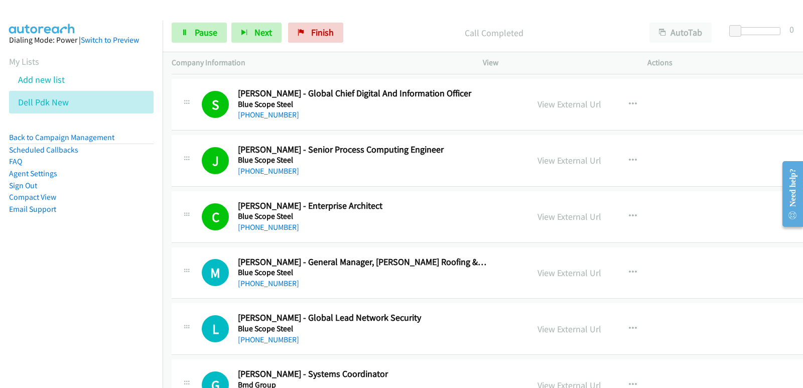
click at [0, 221] on aside "Dialing Mode: Power | Switch to Preview My Lists Add new list Dell Pdk New Back…" at bounding box center [81, 141] width 163 height 240
click at [245, 41] on button "Next" at bounding box center [256, 33] width 50 height 20
click at [37, 299] on nav "Dialing Mode: Power | Switch to Preview My Lists Add new list Dell Pdk New Back…" at bounding box center [81, 215] width 163 height 388
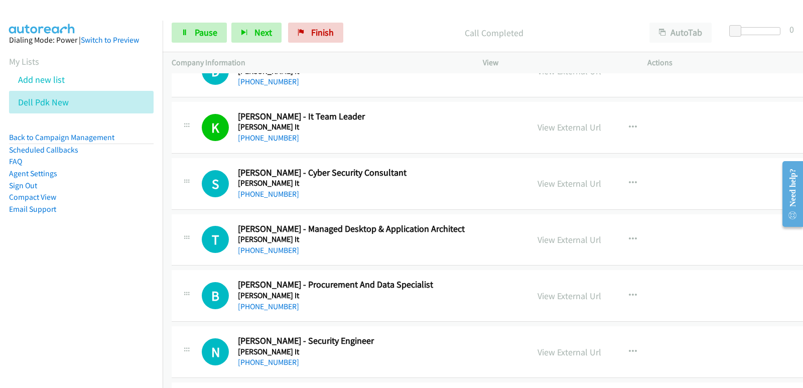
scroll to position [5368, 0]
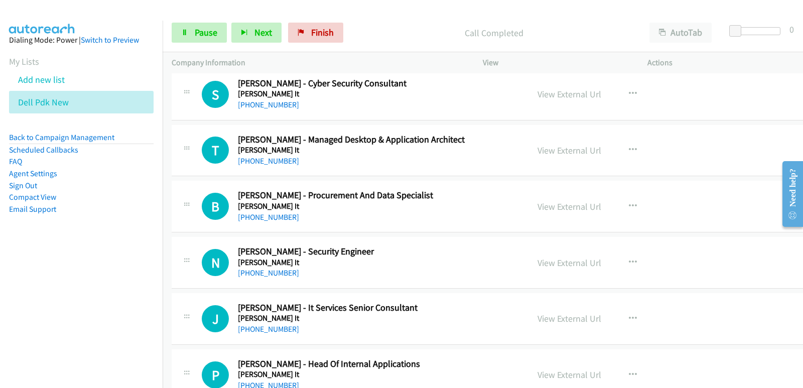
click at [30, 277] on nav "Dialing Mode: Power | Switch to Preview My Lists Add new list Dell Pdk New Back…" at bounding box center [81, 215] width 163 height 388
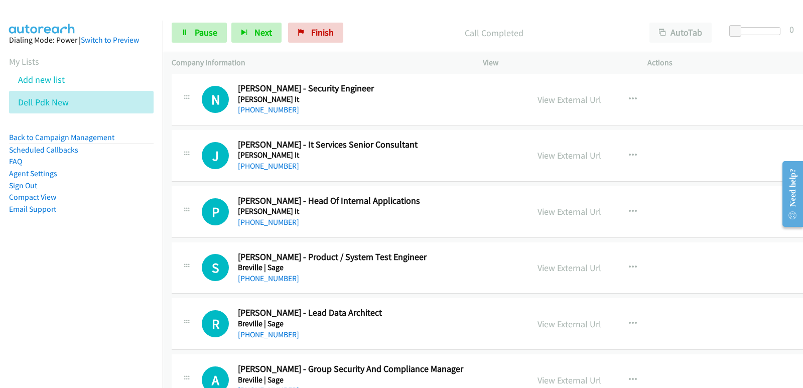
scroll to position [5618, 0]
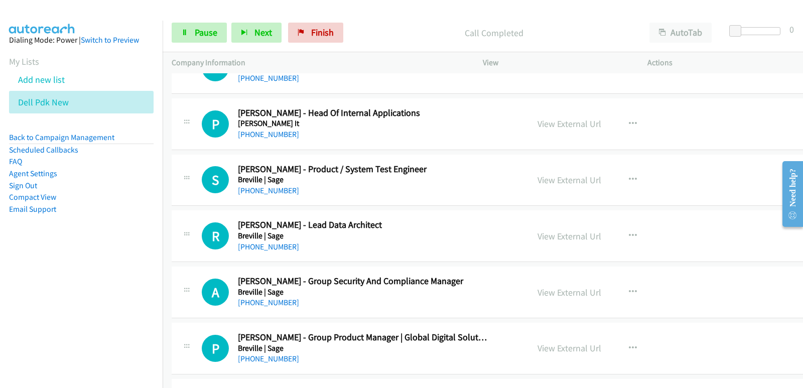
click at [0, 249] on aside "Dialing Mode: Power | Switch to Preview My Lists Add new list Dell Pdk New Back…" at bounding box center [81, 141] width 163 height 240
click at [213, 28] on span "Pause" at bounding box center [206, 33] width 23 height 12
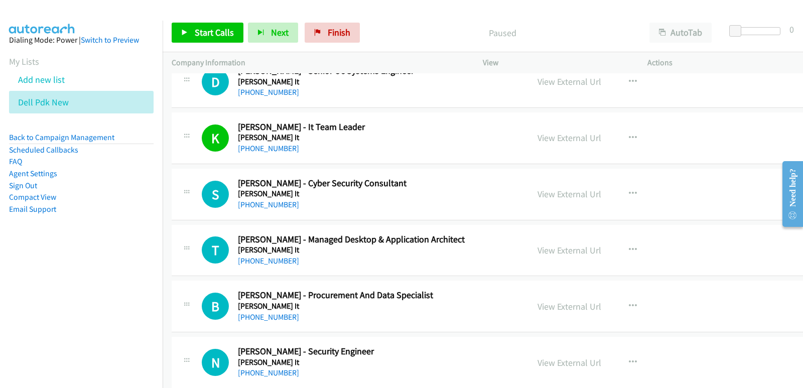
scroll to position [5267, 0]
click at [279, 151] on link "[PHONE_NUMBER]" at bounding box center [268, 149] width 61 height 10
drag, startPoint x: 21, startPoint y: 304, endPoint x: 111, endPoint y: 315, distance: 90.9
click at [22, 304] on nav "Dialing Mode: Power | Switch to Preview My Lists Add new list Dell Pdk New Back…" at bounding box center [81, 215] width 163 height 388
click at [55, 293] on nav "Dialing Mode: Power | Switch to Preview My Lists Add new list Dell Pdk New Back…" at bounding box center [81, 215] width 163 height 388
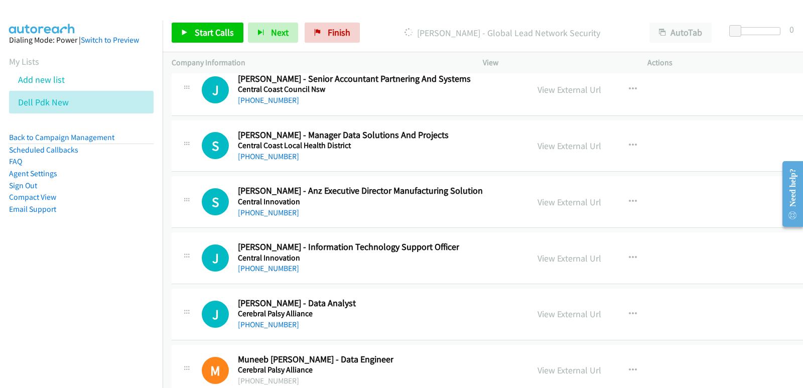
scroll to position [19720, 0]
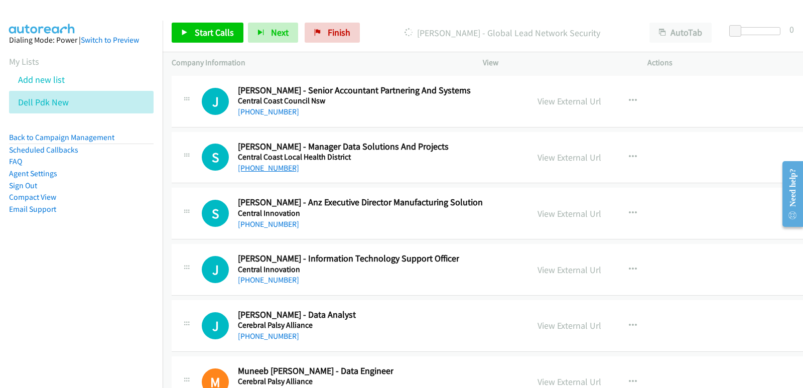
click at [272, 172] on link "[PHONE_NUMBER]" at bounding box center [268, 168] width 61 height 10
click at [10, 219] on aside "Dialing Mode: Power | Switch to Preview My Lists Add new list Dell Pdk New Back…" at bounding box center [81, 141] width 163 height 240
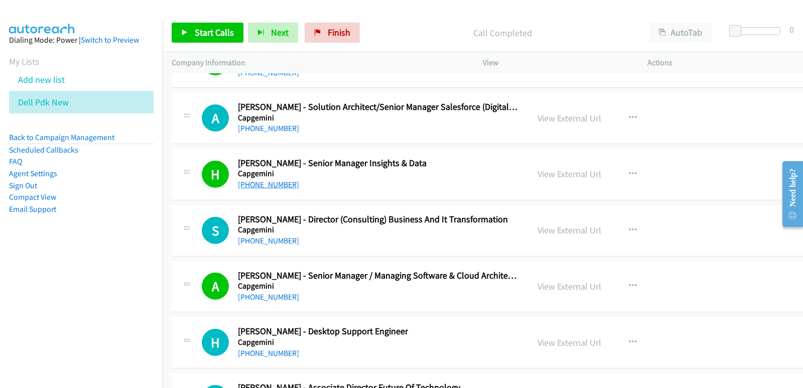
scroll to position [17161, 0]
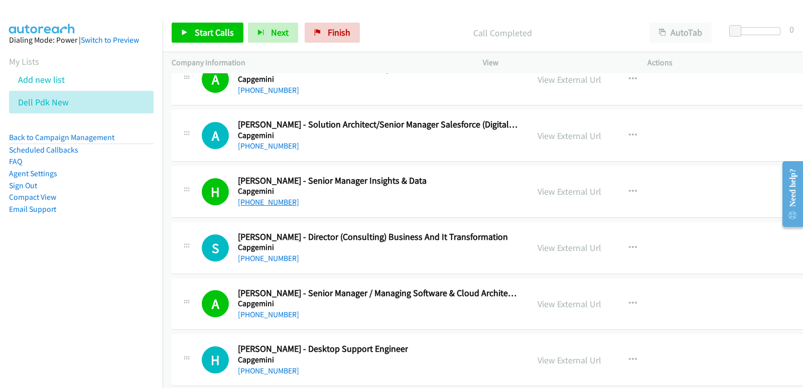
click at [270, 204] on link "[PHONE_NUMBER]" at bounding box center [268, 202] width 61 height 10
click at [35, 242] on aside "Dialing Mode: Power | Switch to Preview My Lists Add new list Dell Pdk New Back…" at bounding box center [81, 141] width 163 height 240
click at [51, 299] on nav "Dialing Mode: Power | Switch to Preview My Lists Add new list Dell Pdk New Back…" at bounding box center [81, 215] width 163 height 388
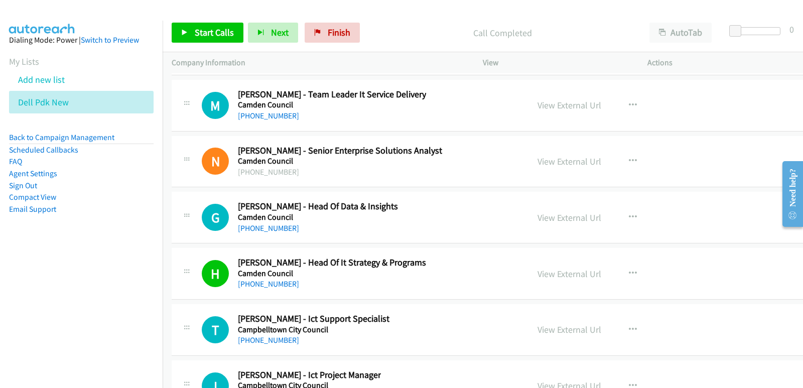
scroll to position [15506, 0]
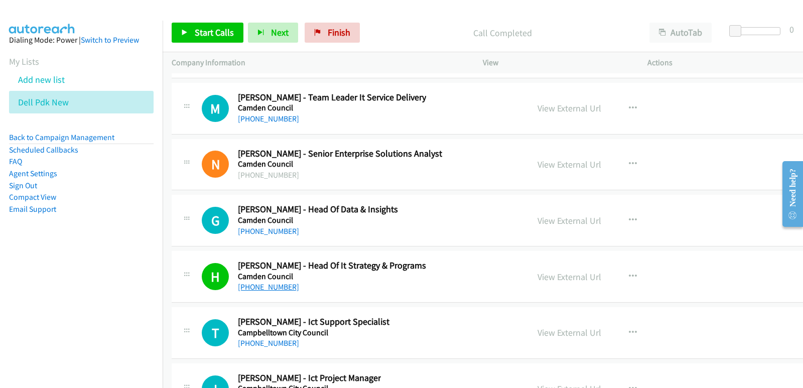
click at [259, 283] on link "[PHONE_NUMBER]" at bounding box center [268, 287] width 61 height 10
click at [57, 314] on nav "Dialing Mode: Power | Switch to Preview My Lists Add new list Dell Pdk New Back…" at bounding box center [81, 215] width 163 height 388
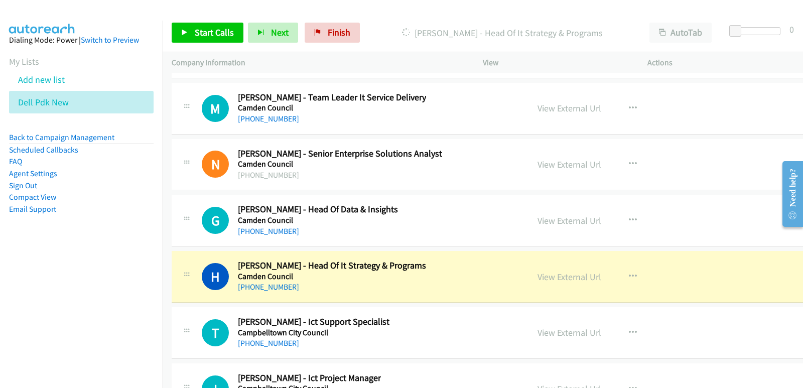
click at [0, 279] on nav "Dialing Mode: Power | Switch to Preview My Lists Add new list Dell Pdk New Back…" at bounding box center [81, 215] width 163 height 388
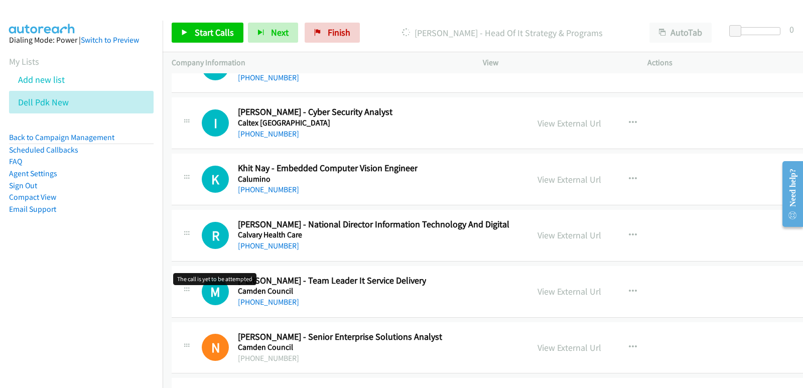
scroll to position [15305, 0]
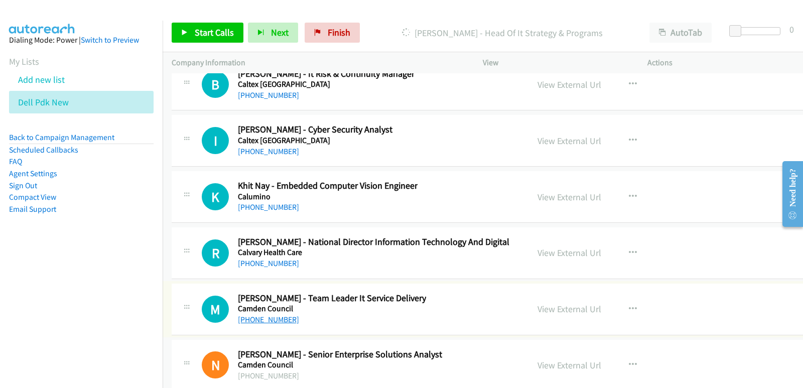
click at [254, 318] on link "[PHONE_NUMBER]" at bounding box center [268, 320] width 61 height 10
drag, startPoint x: 46, startPoint y: 296, endPoint x: 56, endPoint y: 299, distance: 10.0
click at [46, 296] on nav "Dialing Mode: Power | Switch to Preview My Lists Add new list Dell Pdk New Back…" at bounding box center [81, 215] width 163 height 388
click at [17, 292] on nav "Dialing Mode: Power | Switch to Preview My Lists Add new list Dell Pdk New Back…" at bounding box center [81, 215] width 163 height 388
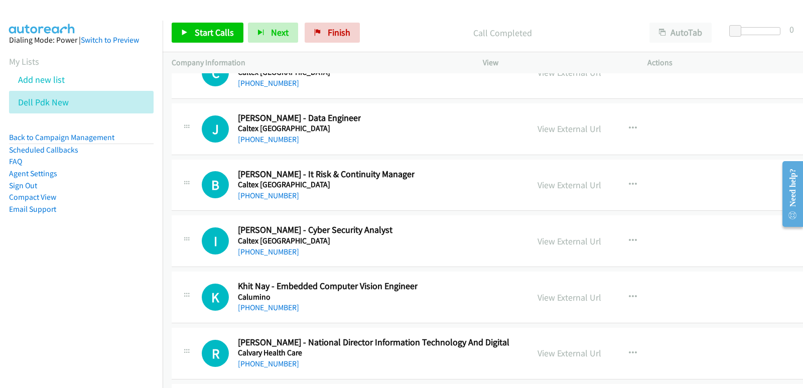
scroll to position [15155, 0]
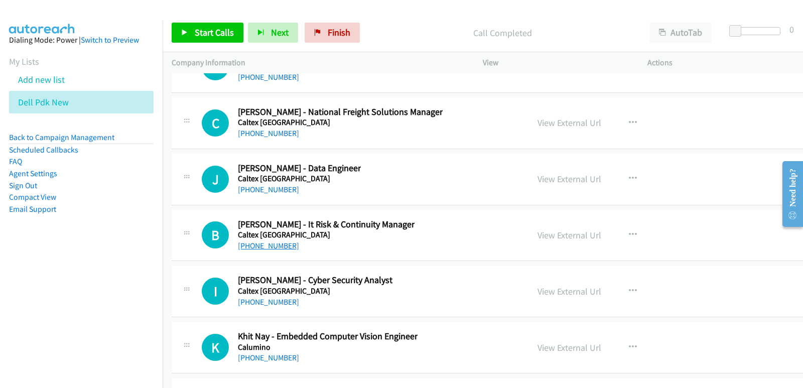
click at [265, 248] on link "[PHONE_NUMBER]" at bounding box center [268, 246] width 61 height 10
click at [60, 309] on nav "Dialing Mode: Power | Switch to Preview My Lists Add new list Dell Pdk New Back…" at bounding box center [81, 215] width 163 height 388
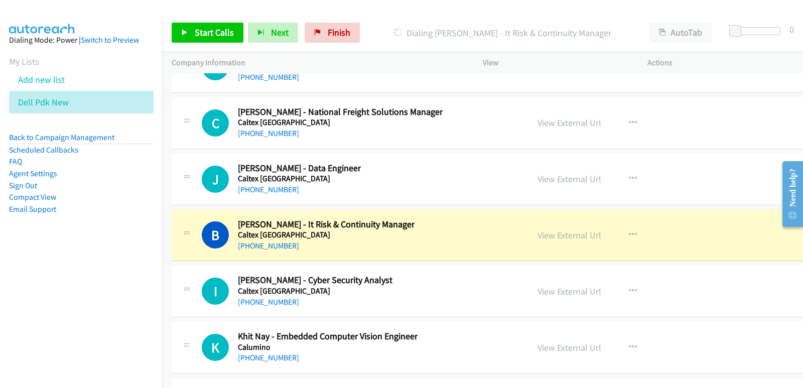
click at [19, 321] on nav "Dialing Mode: Power | Switch to Preview My Lists Add new list Dell Pdk New Back…" at bounding box center [81, 215] width 163 height 388
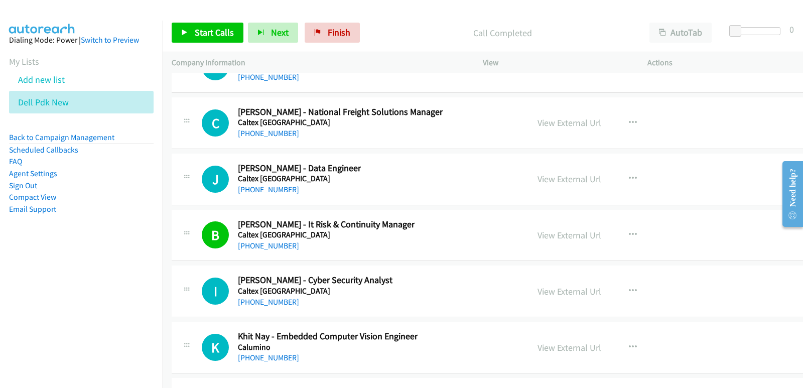
click at [0, 309] on nav "Dialing Mode: Power | Switch to Preview My Lists Add new list Dell Pdk New Back…" at bounding box center [81, 215] width 163 height 388
click at [543, 241] on div "View External Url" at bounding box center [569, 235] width 64 height 14
click at [314, 38] on link "Finish" at bounding box center [331, 33] width 55 height 20
